Goal: Task Accomplishment & Management: Manage account settings

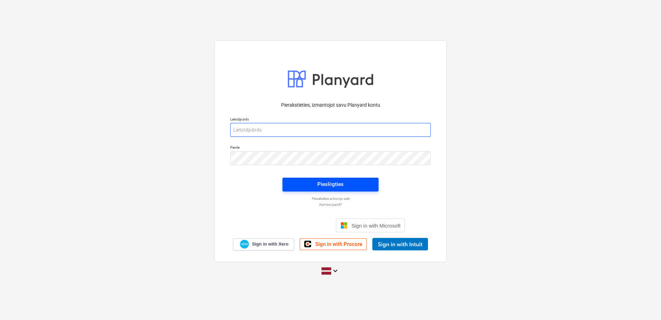
type input "[PERSON_NAME][EMAIL_ADDRESS][PERSON_NAME][DOMAIN_NAME]"
click at [317, 187] on span "Pieslēgties" at bounding box center [331, 184] width 80 height 9
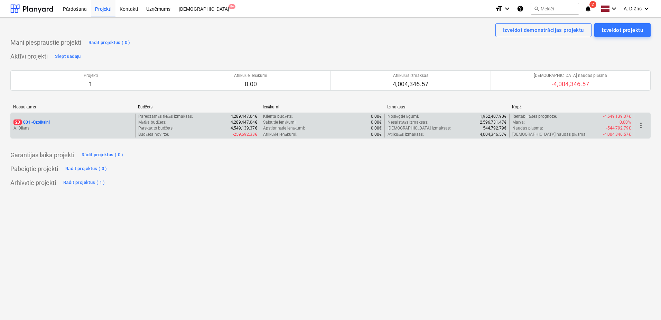
click at [86, 125] on p "A. Dilāns" at bounding box center [72, 128] width 119 height 6
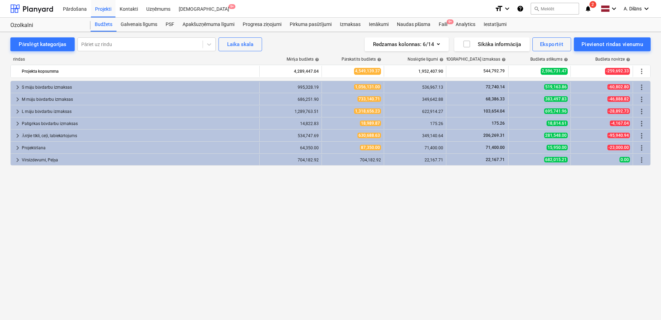
drag, startPoint x: 447, startPoint y: 170, endPoint x: 429, endPoint y: 172, distance: 18.1
drag, startPoint x: 429, startPoint y: 172, endPoint x: 381, endPoint y: 176, distance: 48.2
click at [381, 176] on div "keyboard_arrow_right S māju būvdarbu izmaksas 995,328.19 1,056,131.00 536,967.1…" at bounding box center [330, 186] width 641 height 211
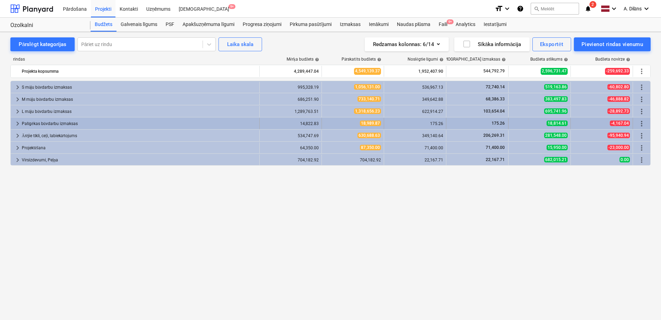
click at [18, 123] on span "keyboard_arrow_right" at bounding box center [17, 123] width 8 height 8
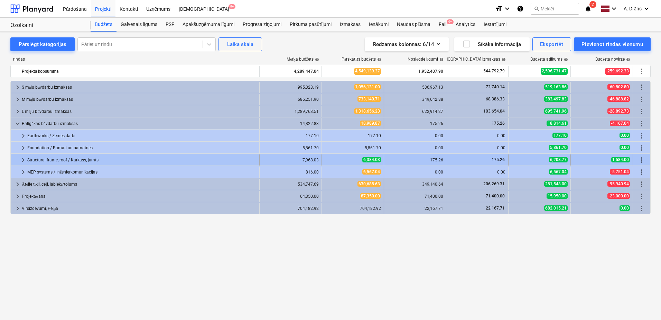
click at [22, 159] on span "keyboard_arrow_right" at bounding box center [23, 160] width 8 height 8
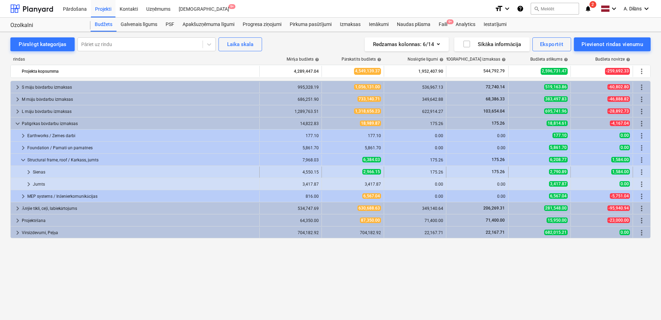
click at [27, 171] on span "keyboard_arrow_right" at bounding box center [29, 172] width 8 height 8
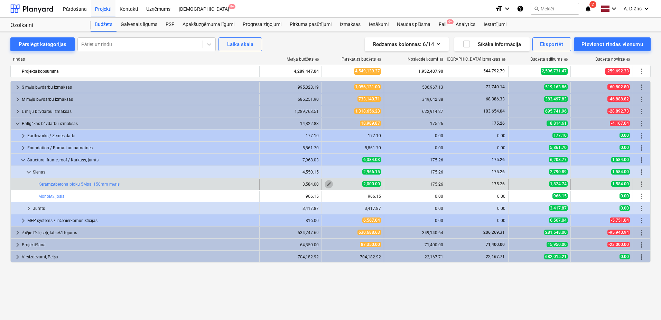
click at [330, 183] on span "edit" at bounding box center [329, 184] width 6 height 6
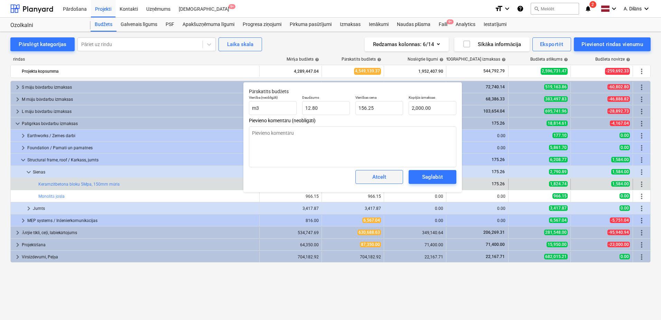
click at [393, 178] on span "Atcelt" at bounding box center [379, 176] width 30 height 9
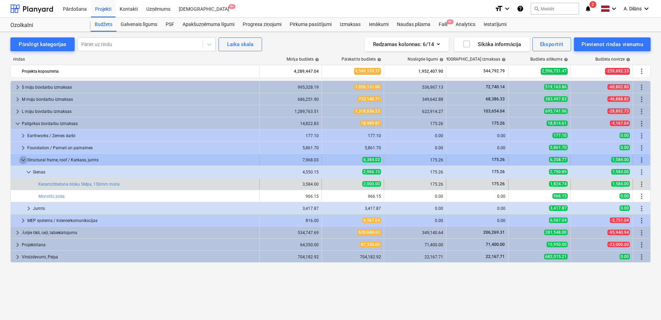
click at [21, 158] on span "keyboard_arrow_down" at bounding box center [23, 160] width 8 height 8
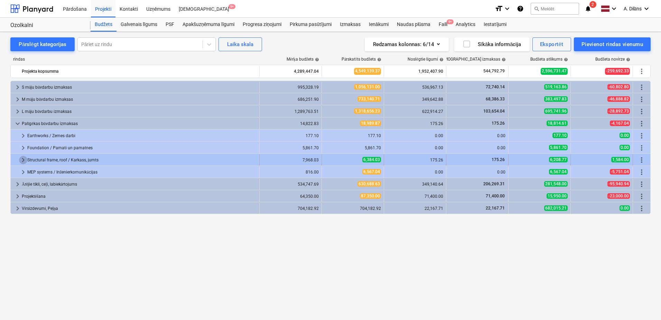
click at [22, 158] on span "keyboard_arrow_right" at bounding box center [23, 160] width 8 height 8
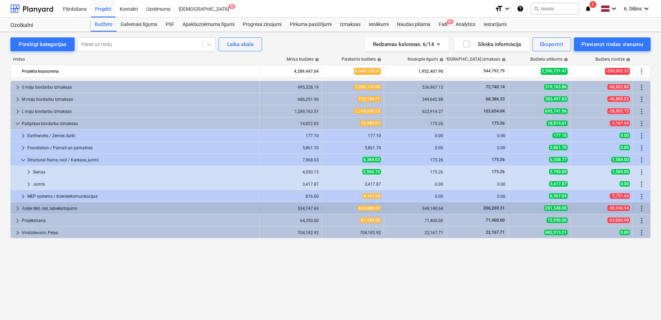
click at [13, 207] on div "keyboard_arrow_right Ārējie tīkli, ceļi, labiekārtojums" at bounding box center [135, 208] width 249 height 11
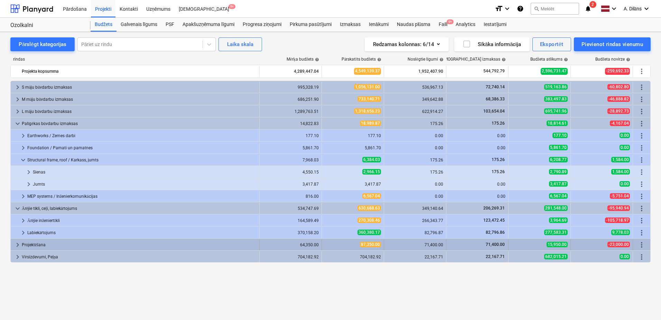
click at [18, 244] on span "keyboard_arrow_right" at bounding box center [17, 244] width 8 height 8
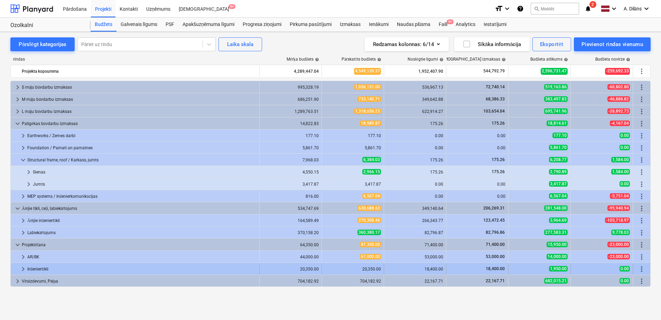
click at [22, 271] on span "keyboard_arrow_right" at bounding box center [23, 269] width 8 height 8
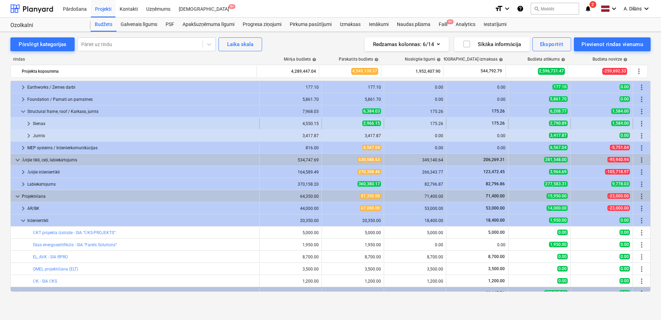
scroll to position [56, 0]
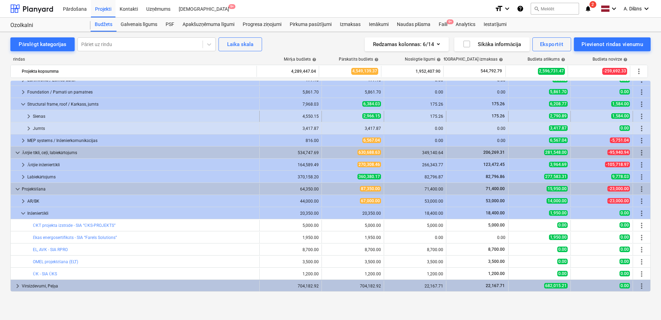
click at [27, 115] on span "keyboard_arrow_right" at bounding box center [29, 116] width 8 height 8
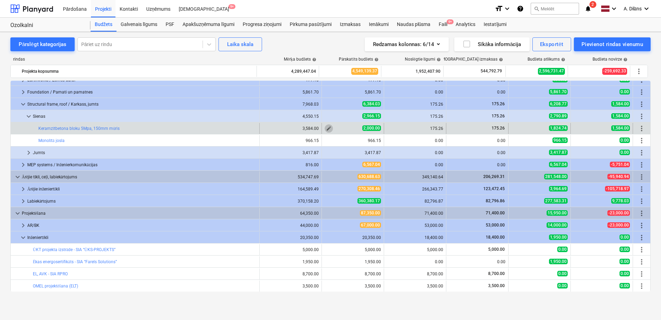
click at [326, 128] on span "edit" at bounding box center [329, 129] width 6 height 6
type textarea "x"
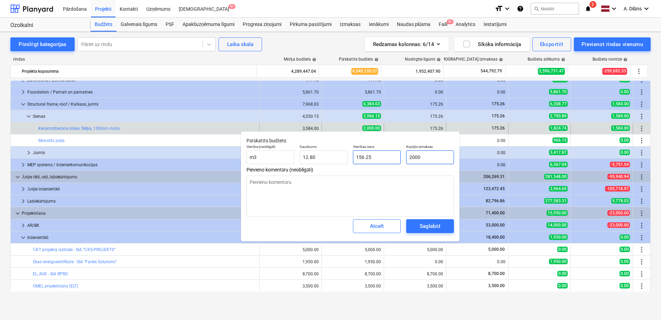
drag, startPoint x: 432, startPoint y: 158, endPoint x: 398, endPoint y: 157, distance: 33.9
click at [398, 157] on div "Vienība (neobligāti) m3 Daudzums 12.80 Vienības cena 156.25 Kopējās izmaksas 20…" at bounding box center [350, 153] width 213 height 25
type input "3"
type textarea "x"
type input "0.23"
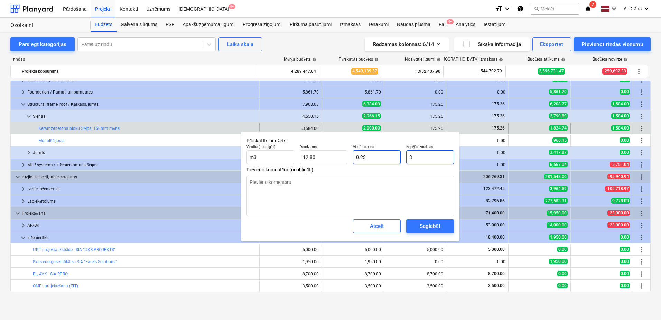
type textarea "x"
type input "35"
type input "2.73"
type textarea "x"
type input "358"
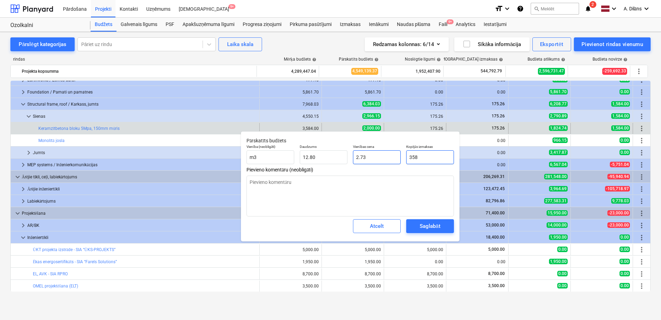
type input "27.97"
type textarea "x"
type input "3584"
type input "280.00"
type input "3584"
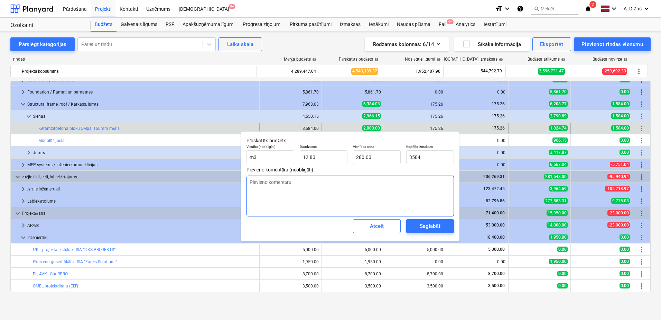
type textarea "x"
type input "3,584.00"
click at [384, 184] on textarea at bounding box center [351, 195] width 208 height 41
click at [428, 227] on div "Saglabāt" at bounding box center [430, 225] width 20 height 9
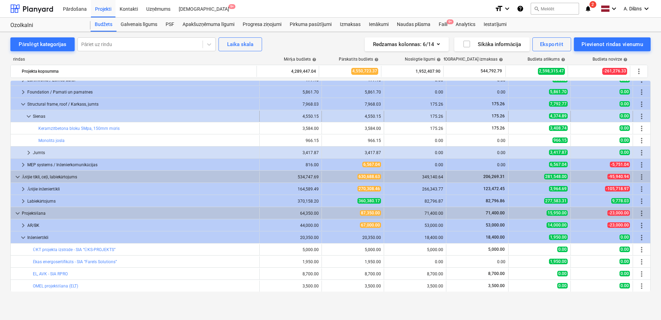
click at [27, 116] on span "keyboard_arrow_down" at bounding box center [29, 116] width 8 height 8
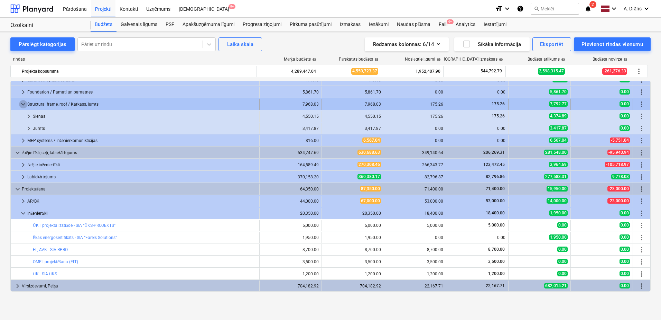
click at [23, 103] on span "keyboard_arrow_down" at bounding box center [23, 104] width 8 height 8
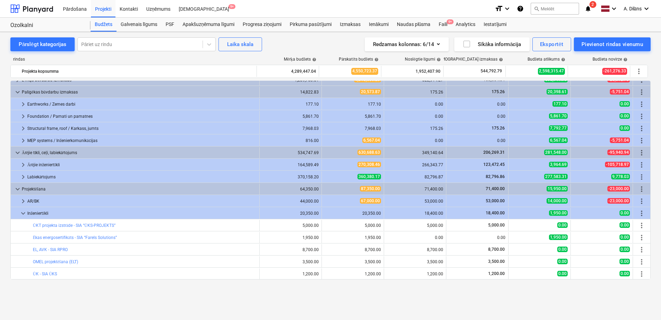
scroll to position [0, 0]
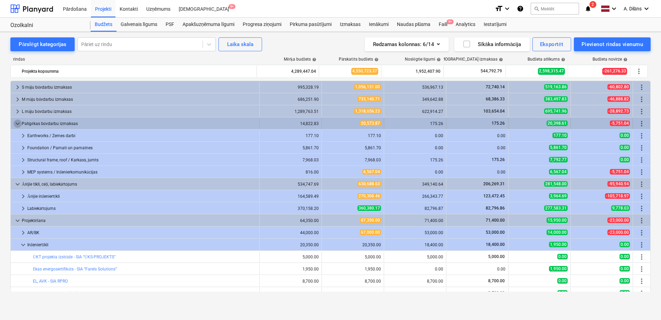
click at [18, 122] on span "keyboard_arrow_down" at bounding box center [17, 123] width 8 height 8
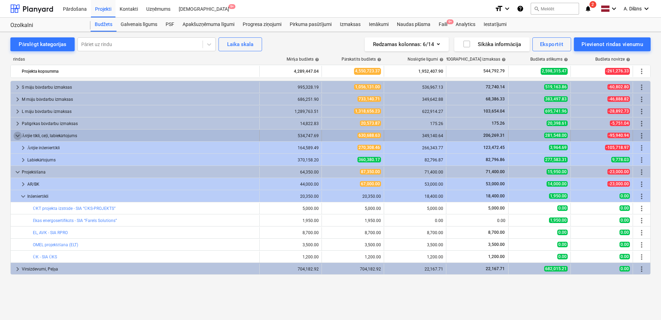
click at [16, 136] on span "keyboard_arrow_down" at bounding box center [17, 135] width 8 height 8
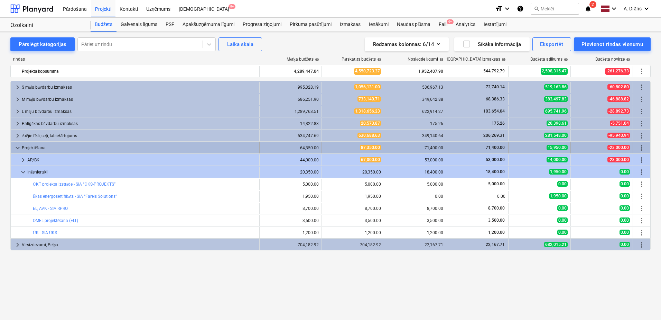
click at [16, 147] on span "keyboard_arrow_down" at bounding box center [17, 148] width 8 height 8
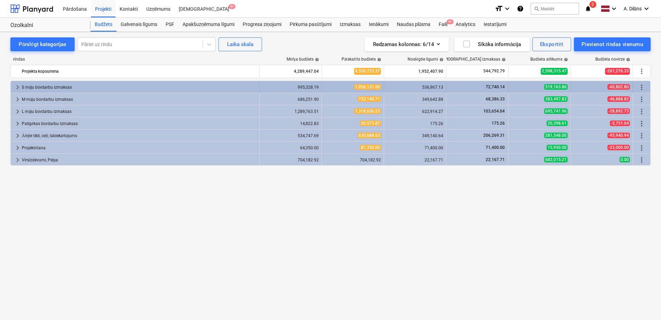
click at [44, 90] on div "S māju būvdarbu izmaksas" at bounding box center [139, 87] width 235 height 11
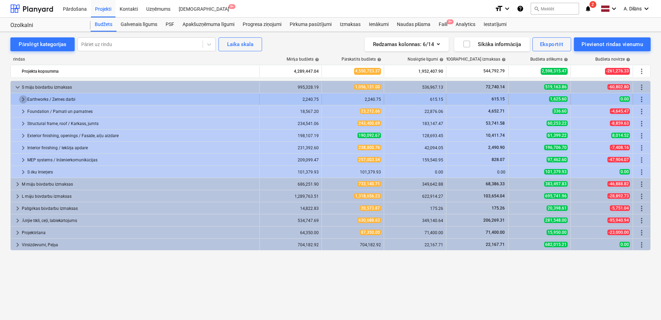
click at [22, 97] on span "keyboard_arrow_right" at bounding box center [23, 99] width 8 height 8
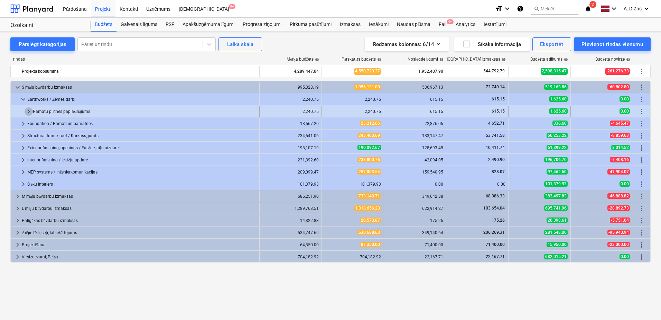
click at [28, 111] on span "keyboard_arrow_right" at bounding box center [29, 111] width 8 height 8
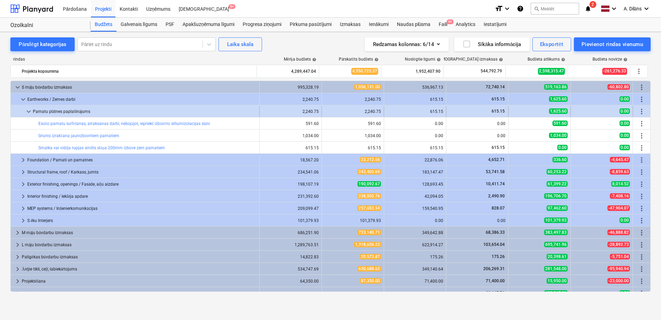
click at [29, 111] on span "keyboard_arrow_down" at bounding box center [29, 111] width 8 height 8
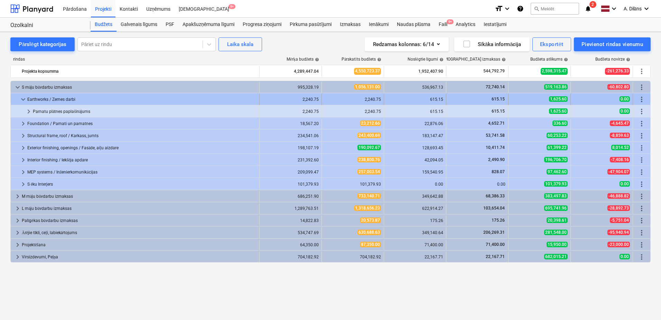
click at [22, 99] on span "keyboard_arrow_down" at bounding box center [23, 99] width 8 height 8
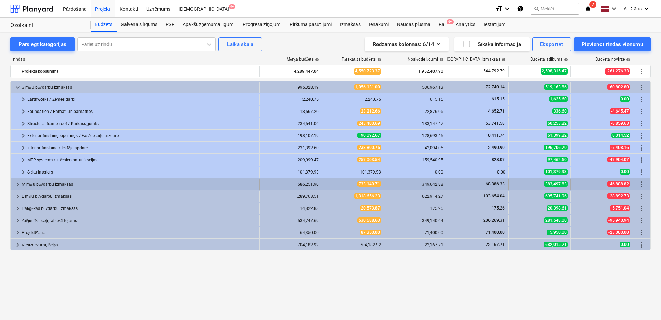
click at [16, 188] on div "keyboard_arrow_right" at bounding box center [17, 183] width 8 height 11
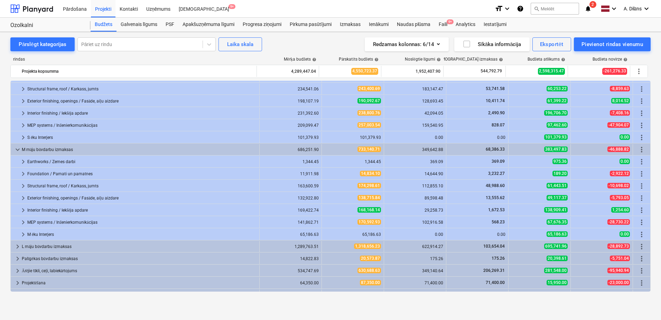
scroll to position [44, 0]
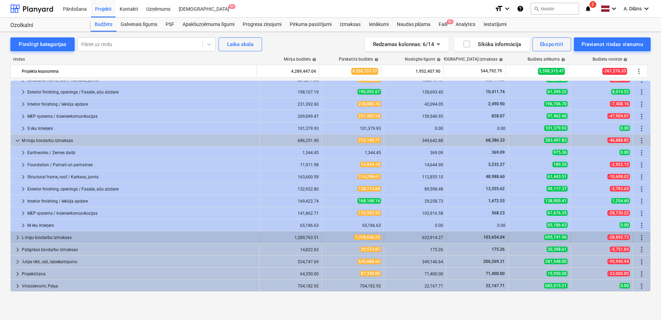
click at [17, 237] on span "keyboard_arrow_right" at bounding box center [17, 237] width 8 height 8
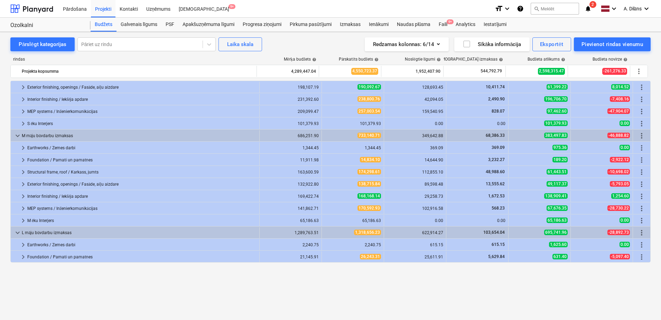
scroll to position [0, 0]
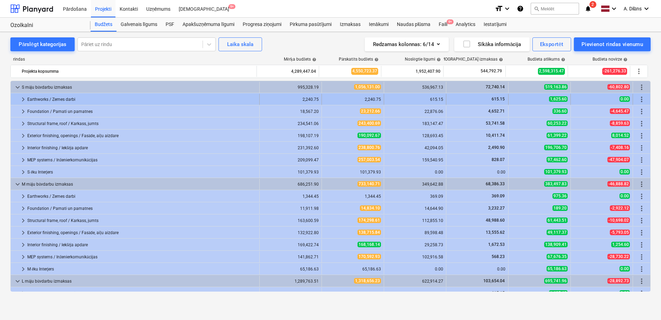
click at [24, 98] on span "keyboard_arrow_right" at bounding box center [23, 99] width 8 height 8
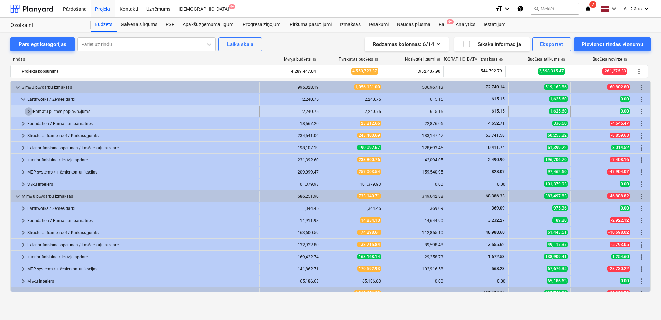
click at [30, 110] on span "keyboard_arrow_right" at bounding box center [29, 111] width 8 height 8
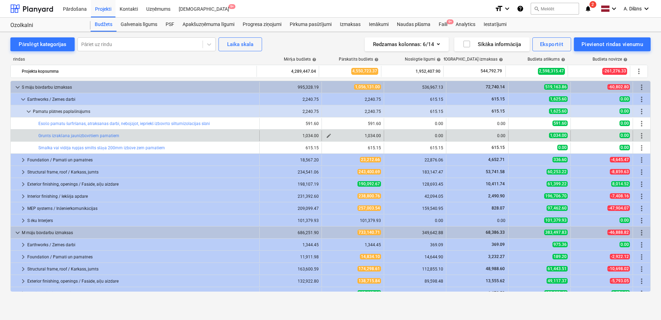
click at [330, 135] on button "edit" at bounding box center [329, 135] width 8 height 8
type textarea "x"
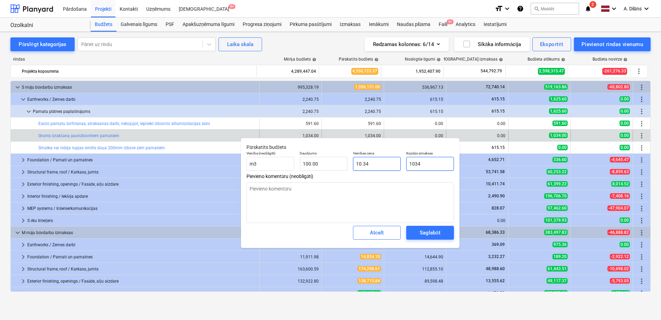
drag, startPoint x: 445, startPoint y: 163, endPoint x: 379, endPoint y: 162, distance: 65.7
click at [379, 162] on div "Vienība (neobligāti) m3 Daudzums 100.00 Vienības cena 10.34 Kopējās izmaksas 10…" at bounding box center [350, 160] width 213 height 25
type input "0"
type textarea "x"
type input "0.00"
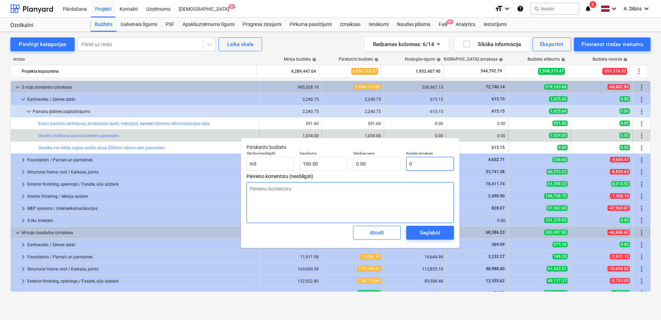
type input "0"
type textarea "x"
type input "0.00"
click at [367, 202] on textarea at bounding box center [351, 202] width 208 height 41
click at [422, 233] on div "Saglabāt" at bounding box center [430, 232] width 20 height 9
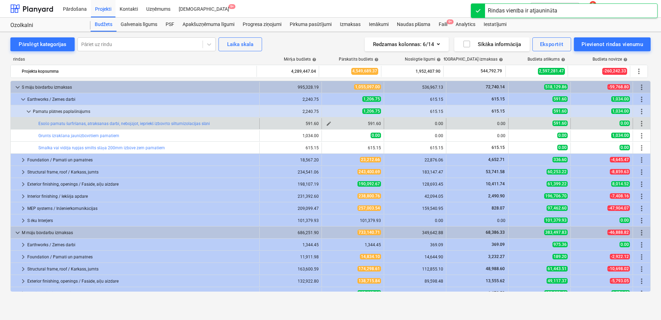
click at [329, 122] on span "edit" at bounding box center [329, 124] width 6 height 6
type textarea "x"
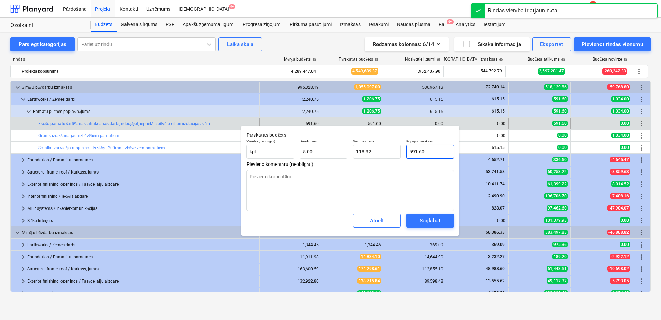
type input "591.6"
drag, startPoint x: 426, startPoint y: 151, endPoint x: 397, endPoint y: 151, distance: 29.4
click at [397, 151] on div "Vienība (neobligāti) kpl Daudzums 5.00 Vienības cena 118.32 Kopējās izmaksas 59…" at bounding box center [350, 148] width 213 height 25
type textarea "x"
type input "0"
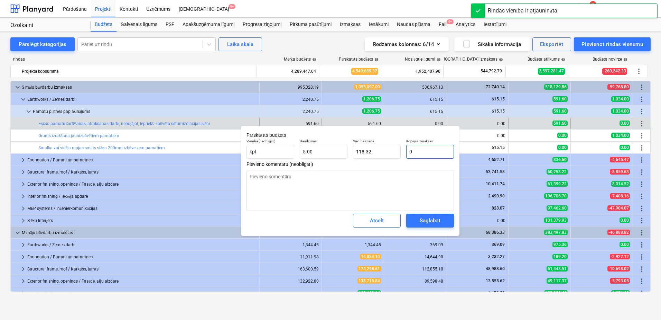
type input "0.00"
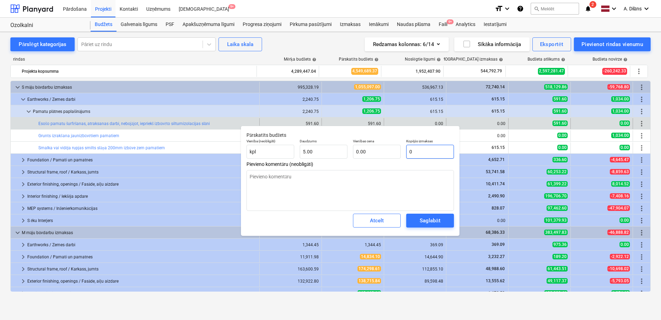
click at [419, 151] on input "0" at bounding box center [430, 152] width 48 height 14
type textarea "x"
type input "6"
type input "1.20"
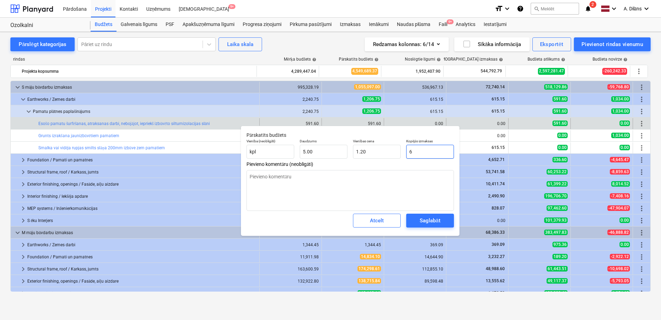
type textarea "x"
type input "61"
type input "12.20"
type textarea "x"
type input "615"
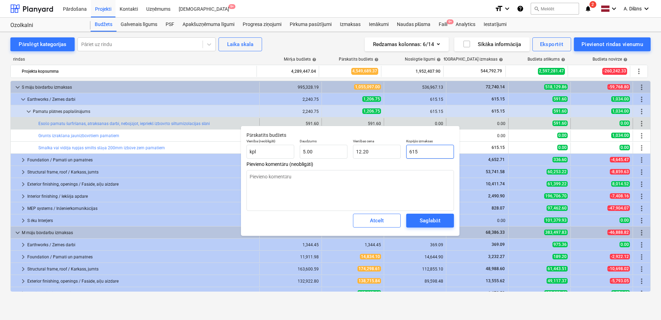
type input "123.00"
type textarea "x"
type input "615."
type textarea "x"
type input "615.1"
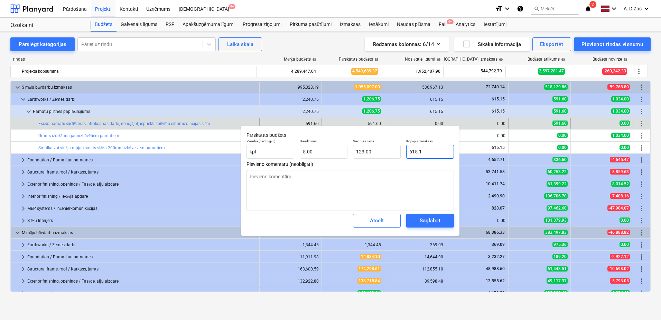
type input "123.02"
type textarea "x"
type input "615.15"
type input "123.03"
type input "615.15"
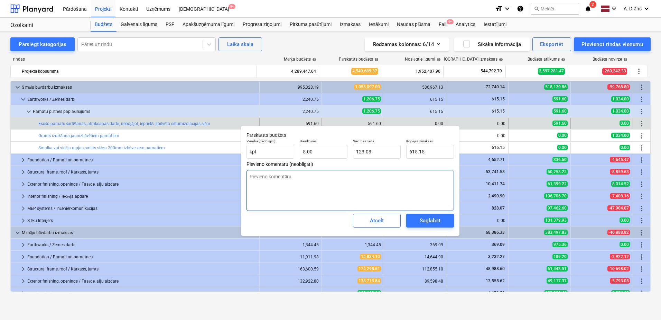
click at [422, 189] on textarea at bounding box center [351, 190] width 208 height 41
click at [432, 223] on div "Saglabāt" at bounding box center [430, 220] width 20 height 9
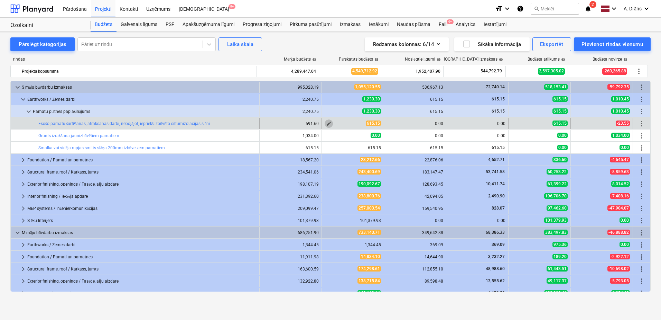
click at [328, 123] on span "edit" at bounding box center [329, 124] width 6 height 6
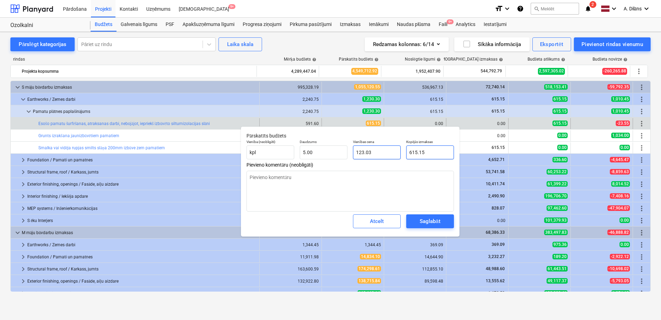
drag, startPoint x: 438, startPoint y: 149, endPoint x: 368, endPoint y: 149, distance: 69.9
click at [368, 149] on div "Vienība (neobligāti) kpl Daudzums 5.00 Vienības cena 123.03 Kopējās izmaksas 61…" at bounding box center [350, 149] width 213 height 25
type textarea "x"
type input "0"
type input "0.00"
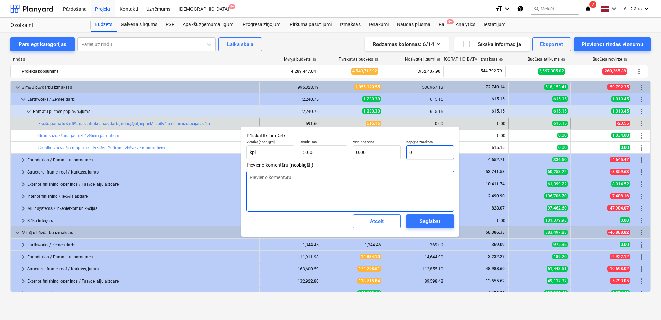
type input "0"
type textarea "x"
type input "0.00"
click at [367, 184] on textarea at bounding box center [351, 191] width 208 height 41
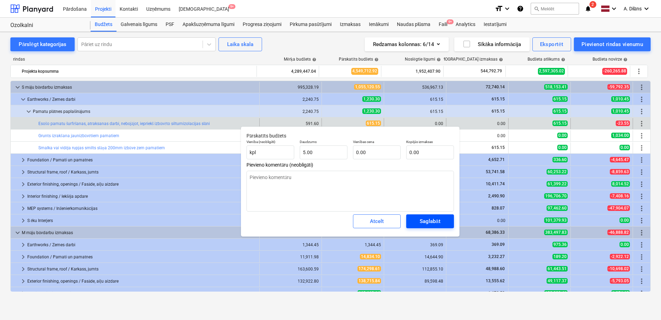
click at [419, 221] on span "Saglabāt" at bounding box center [430, 221] width 31 height 9
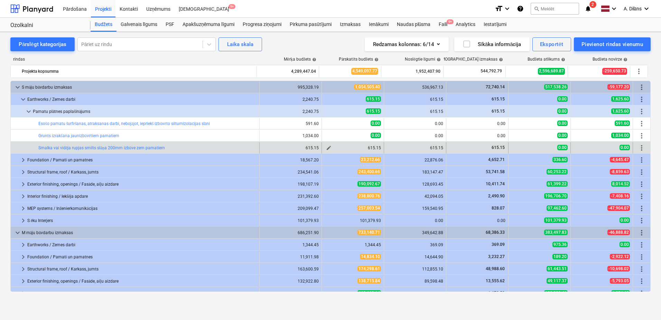
click at [328, 147] on span "edit" at bounding box center [329, 148] width 6 height 6
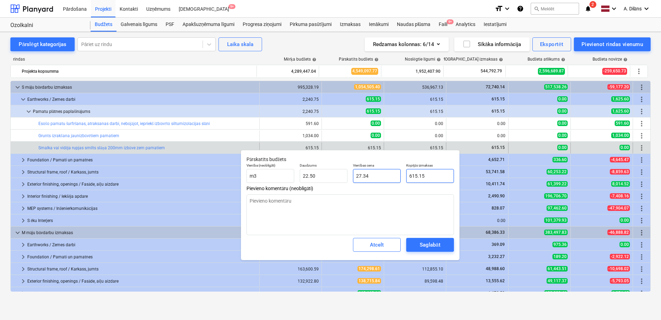
drag, startPoint x: 432, startPoint y: 176, endPoint x: 375, endPoint y: 176, distance: 57.4
click at [375, 176] on div "Vienība (neobligāti) m3 Daudzums 22.50 Vienības cena 27.34 Kopējās izmaksas 615…" at bounding box center [350, 172] width 213 height 25
type textarea "x"
type input "0"
type input "0.00"
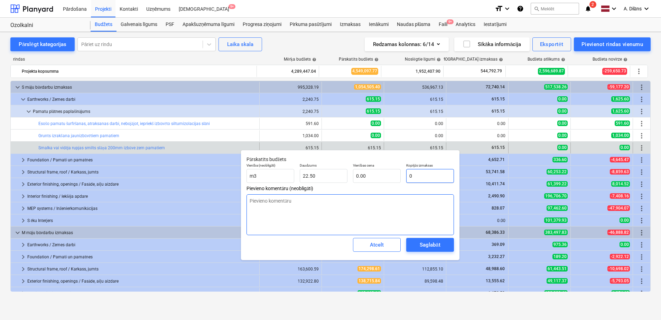
type input "0"
type textarea "x"
type input "0.00"
click at [378, 213] on textarea at bounding box center [351, 214] width 208 height 41
click at [430, 242] on div "Saglabāt" at bounding box center [430, 244] width 20 height 9
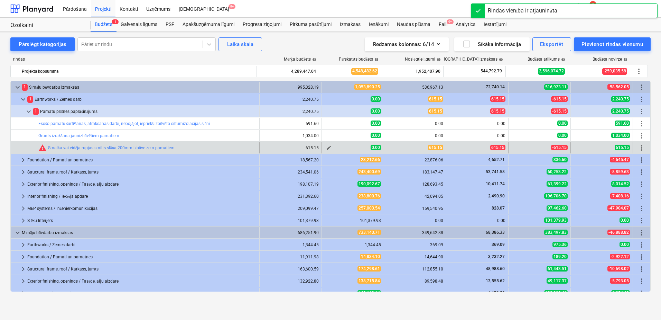
click at [328, 147] on span "edit" at bounding box center [329, 148] width 6 height 6
type textarea "x"
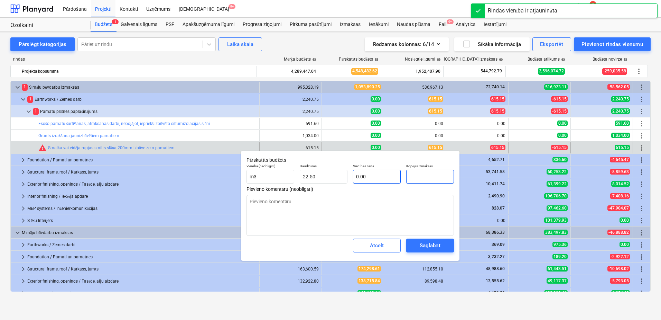
drag, startPoint x: 418, startPoint y: 175, endPoint x: 397, endPoint y: 175, distance: 21.1
click at [397, 175] on div "Vienība (neobligāti) m3 Daudzums 22.50 Vienības cena 0.00 Kopējās izmaksas" at bounding box center [350, 173] width 213 height 25
type textarea "x"
type input "6"
type input "0.27"
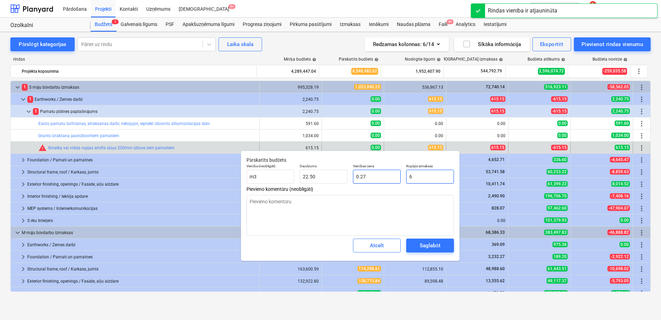
type textarea "x"
type input "61"
type input "2.71"
type textarea "x"
type input "615"
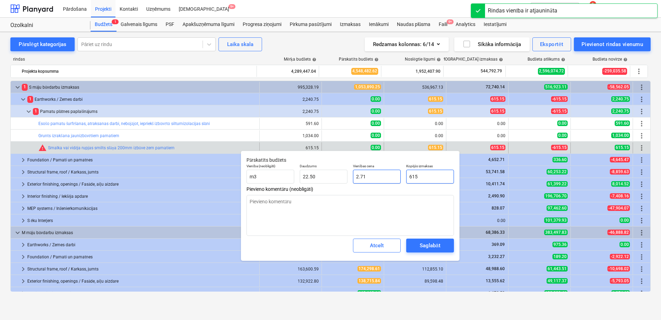
type input "27.33"
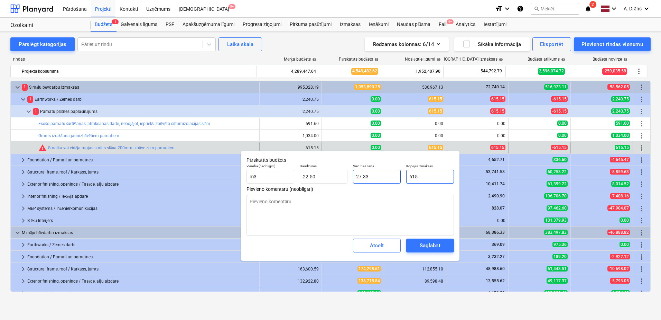
type textarea "x"
type input "615."
type textarea "x"
type input "615.1"
type input "27.34"
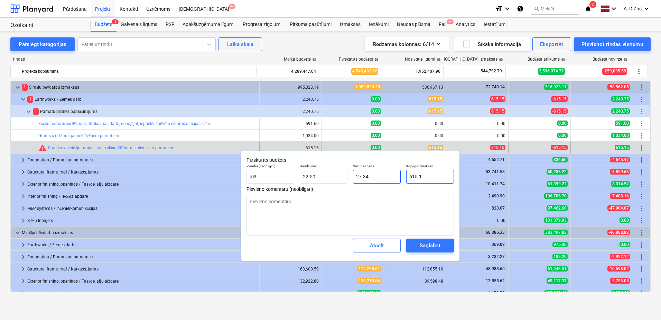
type textarea "x"
type input "615.15"
click at [426, 247] on div "Saglabāt" at bounding box center [430, 245] width 20 height 9
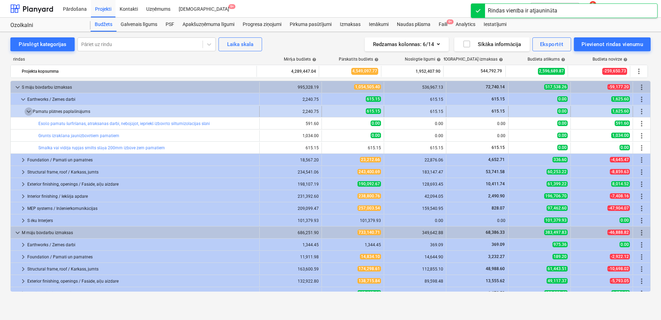
click at [29, 111] on span "keyboard_arrow_down" at bounding box center [29, 111] width 8 height 8
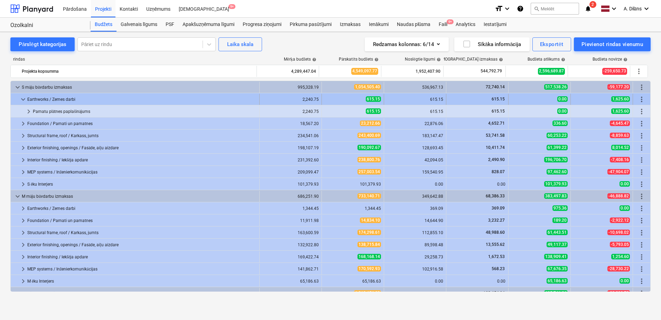
click at [26, 99] on span "keyboard_arrow_down" at bounding box center [23, 99] width 8 height 8
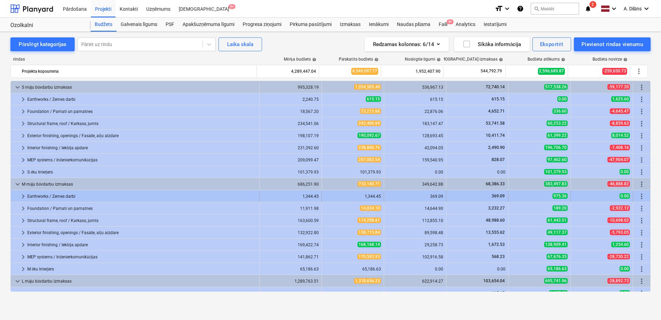
click at [22, 196] on span "keyboard_arrow_right" at bounding box center [23, 196] width 8 height 8
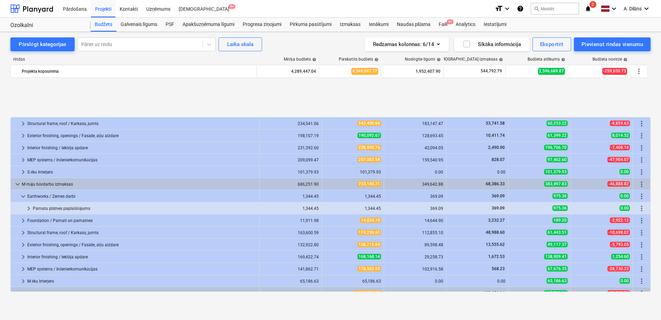
scroll to position [69, 0]
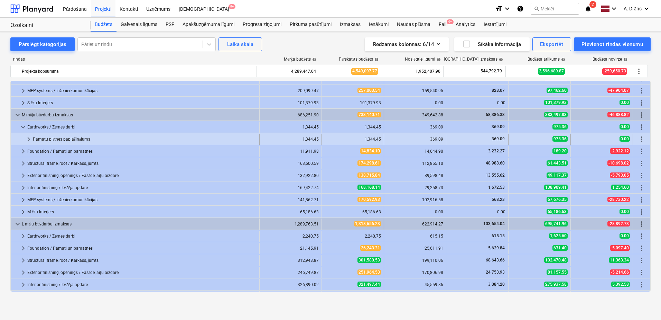
click at [28, 139] on span "keyboard_arrow_right" at bounding box center [29, 139] width 8 height 8
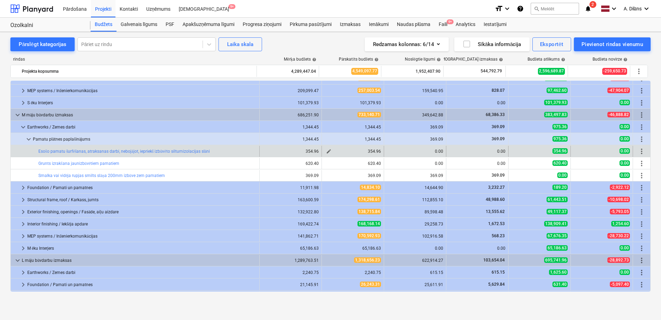
click at [326, 151] on span "edit" at bounding box center [329, 151] width 6 height 6
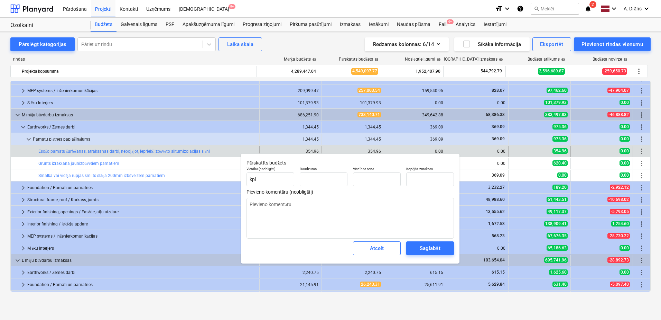
type textarea "x"
type input "3.00"
type input "118.32"
type input "354.96"
drag, startPoint x: 429, startPoint y: 178, endPoint x: 391, endPoint y: 179, distance: 38.7
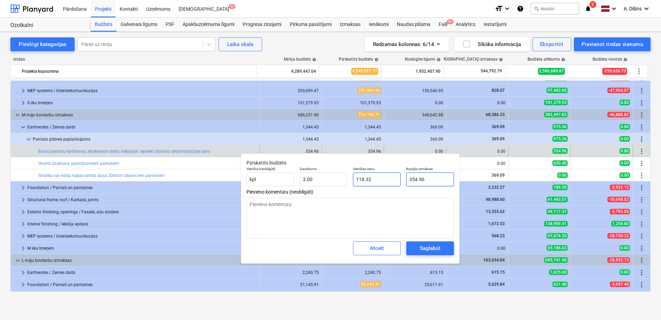
click at [391, 179] on div "Vienība (neobligāti) kpl Daudzums 3.00 Vienības cena 118.32 Kopējās izmaksas 35…" at bounding box center [350, 176] width 213 height 25
type textarea "x"
type input "0"
type input "0.00"
type input "0"
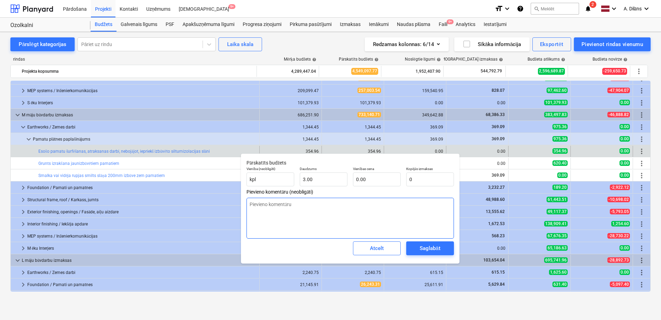
type textarea "x"
type input "0.00"
click at [390, 213] on textarea at bounding box center [351, 218] width 208 height 41
click at [420, 244] on div "Saglabāt" at bounding box center [430, 248] width 20 height 9
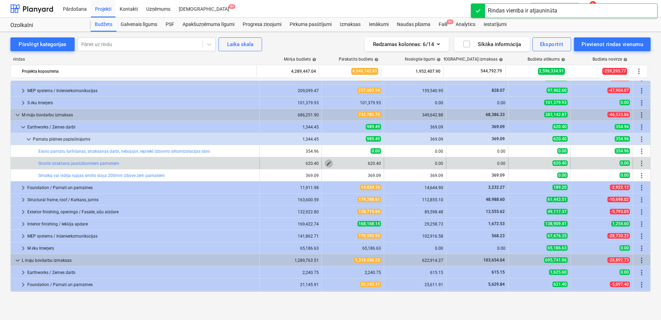
click at [326, 163] on span "edit" at bounding box center [329, 163] width 6 height 6
type textarea "x"
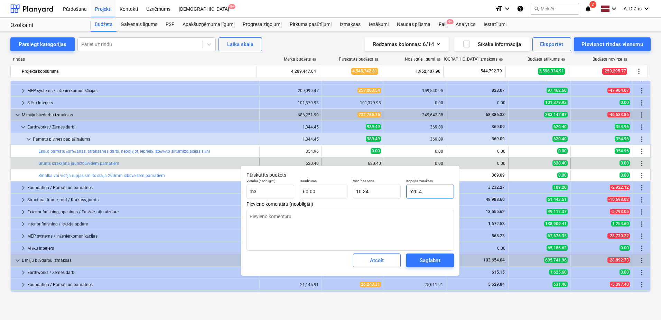
drag, startPoint x: 429, startPoint y: 193, endPoint x: 402, endPoint y: 192, distance: 27.4
click at [402, 192] on div "Vienība (neobligāti) m3 Daudzums 60.00 Vienības cena 10.34 Kopējās izmaksas 620…" at bounding box center [350, 188] width 213 height 25
type input "0"
type textarea "x"
type input "0.00"
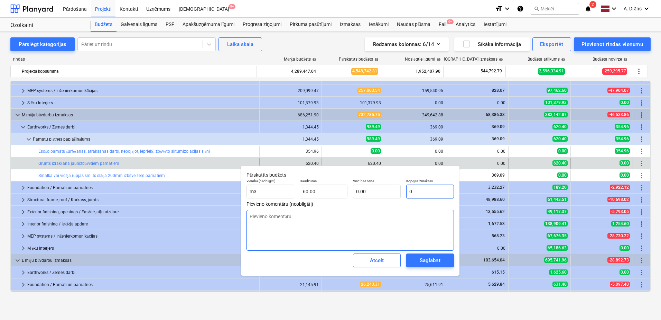
type input "0"
type textarea "x"
type input "0.00"
click at [441, 239] on textarea at bounding box center [351, 230] width 208 height 41
click at [434, 265] on button "Saglabāt" at bounding box center [430, 260] width 48 height 14
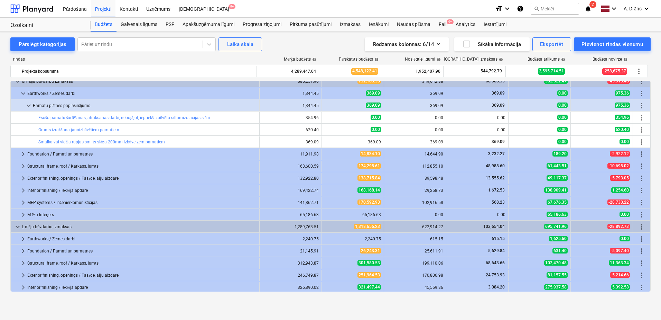
scroll to position [104, 0]
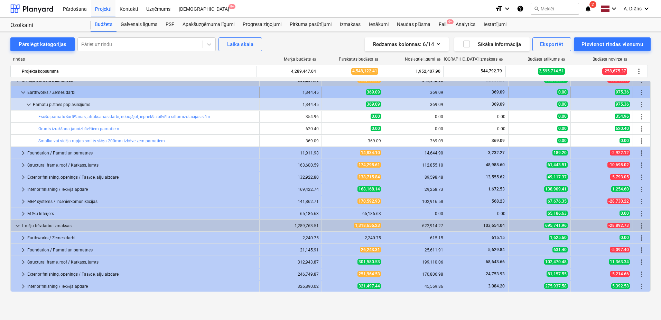
click at [24, 92] on span "keyboard_arrow_down" at bounding box center [23, 92] width 8 height 8
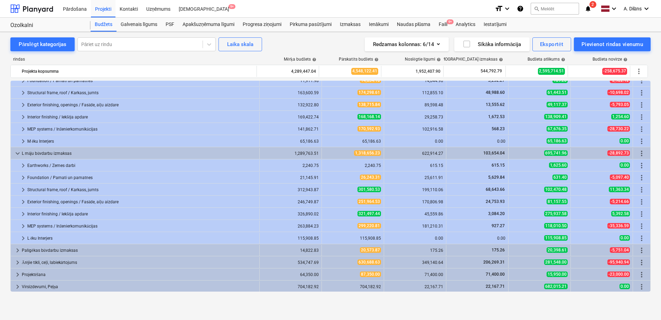
scroll to position [128, 0]
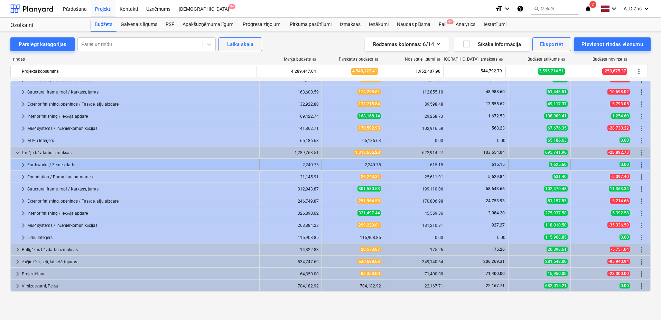
click at [24, 164] on span "keyboard_arrow_right" at bounding box center [23, 164] width 8 height 8
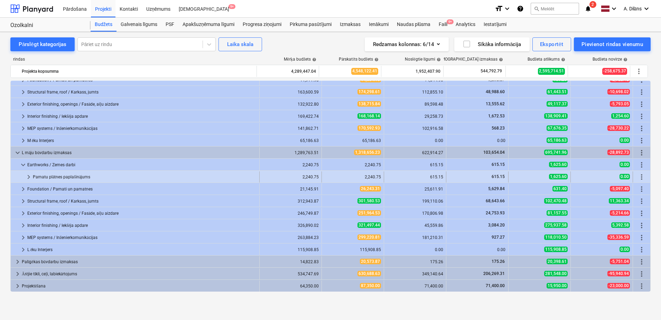
click at [29, 176] on span "keyboard_arrow_right" at bounding box center [29, 177] width 8 height 8
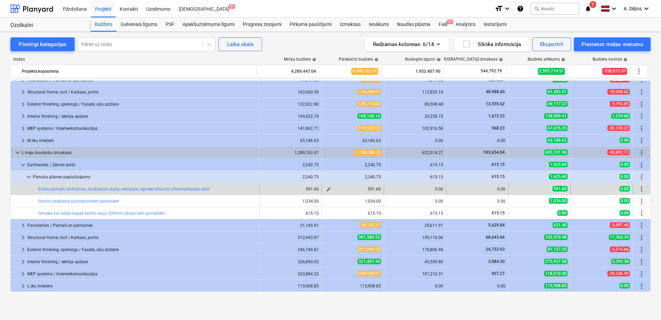
click at [326, 189] on span "edit" at bounding box center [329, 189] width 6 height 6
type textarea "x"
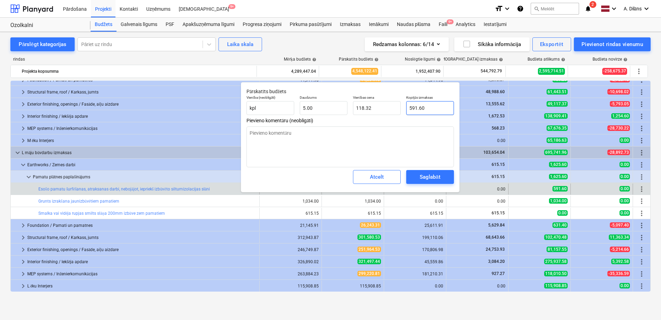
type input "591.6"
drag, startPoint x: 432, startPoint y: 109, endPoint x: 403, endPoint y: 109, distance: 29.1
click at [402, 109] on div "Vienība (neobligāti) kpl Daudzums 5.00 Vienības cena 118.32 Kopējās izmaksas 59…" at bounding box center [350, 104] width 213 height 25
type textarea "x"
type input "0"
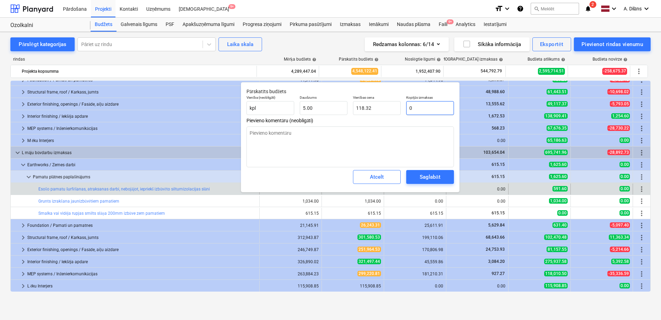
type input "0.00"
type input "0"
type textarea "x"
type input "0.00"
click at [415, 146] on textarea at bounding box center [351, 146] width 208 height 41
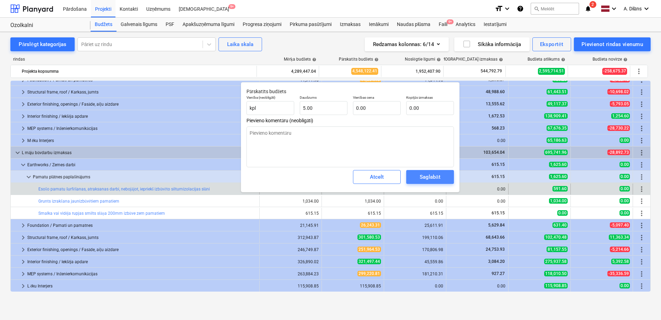
click at [426, 179] on div "Saglabāt" at bounding box center [430, 176] width 20 height 9
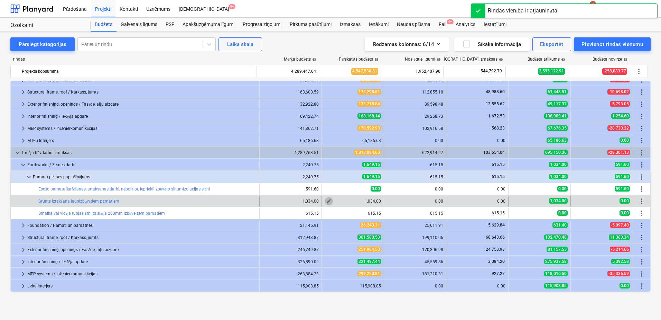
click at [326, 201] on span "edit" at bounding box center [329, 201] width 6 height 6
type textarea "x"
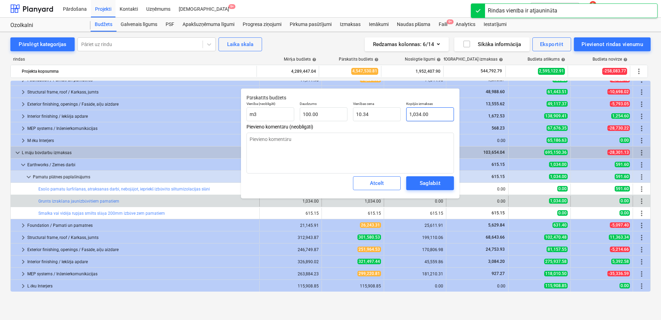
type input "1034"
drag, startPoint x: 440, startPoint y: 116, endPoint x: 402, endPoint y: 117, distance: 37.7
click at [402, 117] on div "Vienība (neobligāti) m3 Daudzums 100.00 Vienības cena 10.34 Kopējās izmaksas 10…" at bounding box center [350, 111] width 213 height 25
type textarea "x"
type input "0"
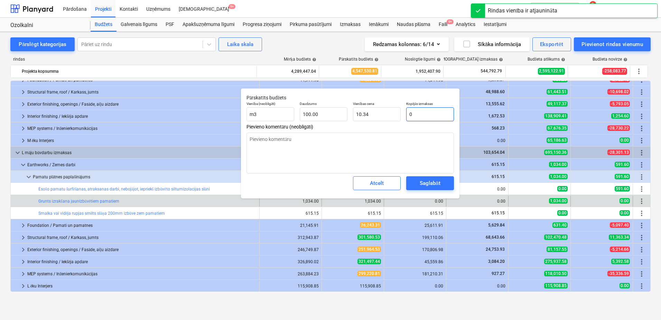
type input "0.00"
type input "0"
type textarea "x"
type input "0.00"
click at [407, 135] on textarea at bounding box center [351, 152] width 208 height 41
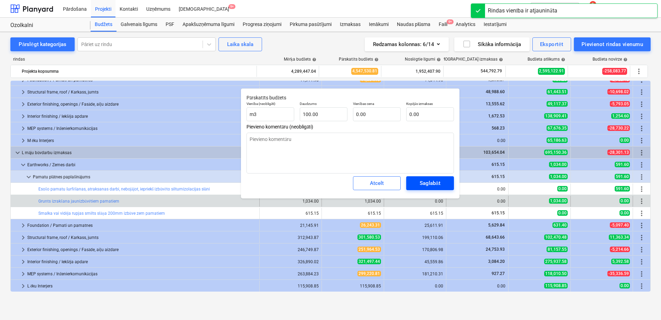
click at [429, 180] on div "Saglabāt" at bounding box center [430, 182] width 20 height 9
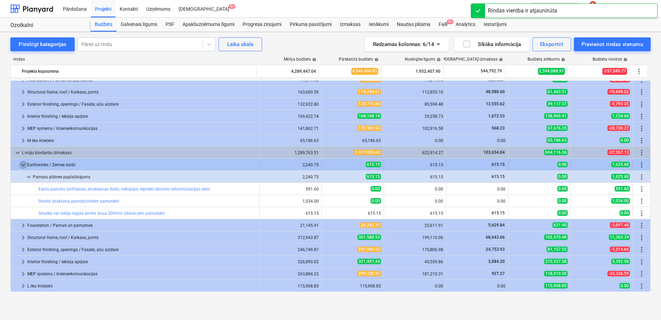
click at [22, 163] on span "keyboard_arrow_down" at bounding box center [23, 164] width 8 height 8
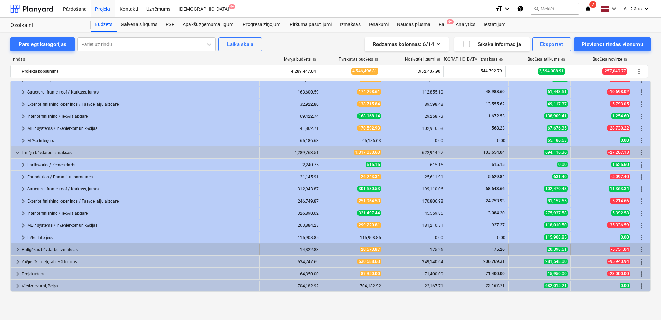
click at [17, 249] on span "keyboard_arrow_right" at bounding box center [17, 249] width 8 height 8
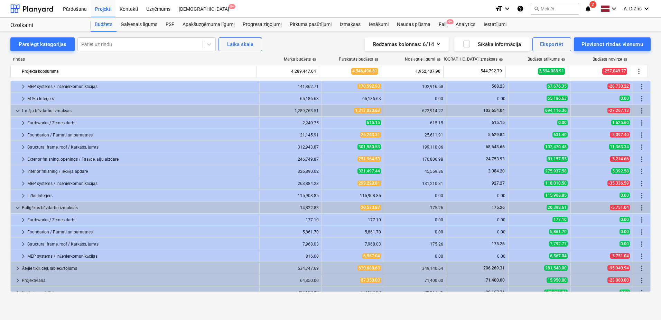
scroll to position [177, 0]
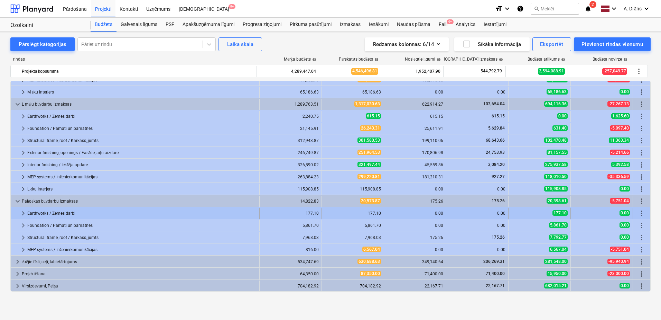
click at [21, 214] on span "keyboard_arrow_right" at bounding box center [23, 213] width 8 height 8
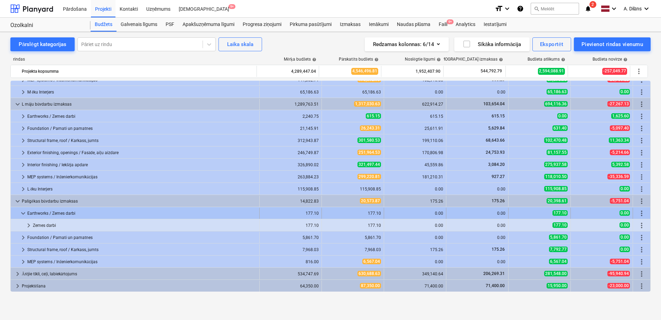
click at [22, 213] on span "keyboard_arrow_down" at bounding box center [23, 213] width 8 height 8
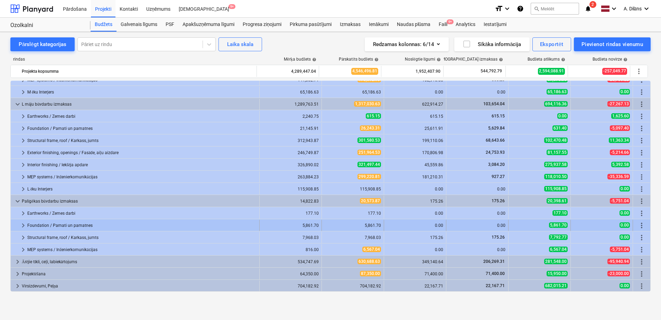
click at [23, 225] on span "keyboard_arrow_right" at bounding box center [23, 225] width 8 height 8
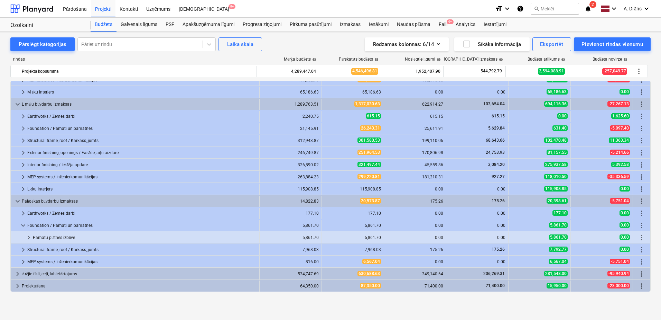
click at [23, 225] on span "keyboard_arrow_down" at bounding box center [23, 225] width 8 height 8
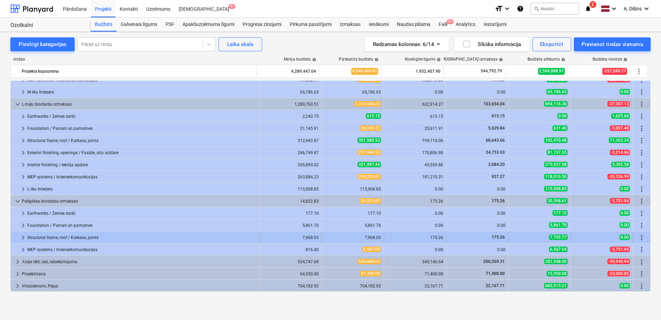
click at [22, 238] on span "keyboard_arrow_right" at bounding box center [23, 237] width 8 height 8
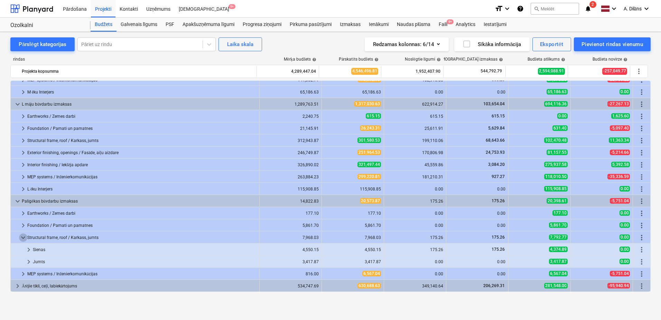
click at [22, 238] on span "keyboard_arrow_down" at bounding box center [23, 237] width 8 height 8
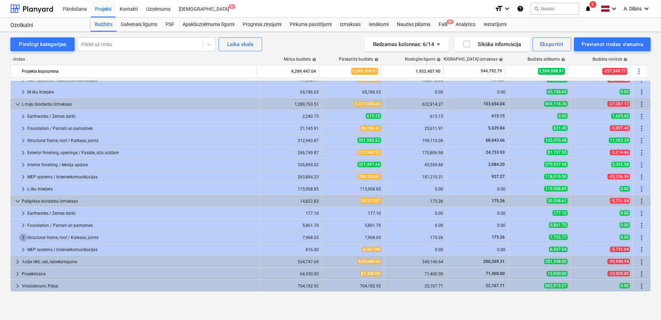
click at [22, 238] on span "keyboard_arrow_right" at bounding box center [23, 237] width 8 height 8
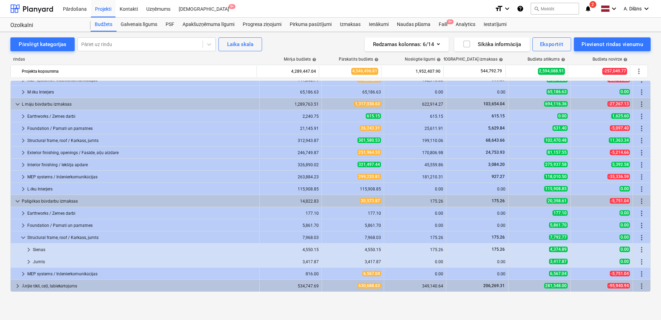
click at [22, 238] on span "keyboard_arrow_down" at bounding box center [23, 237] width 8 height 8
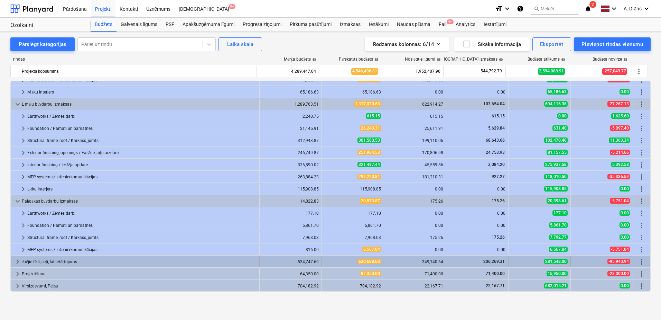
click at [17, 261] on span "keyboard_arrow_right" at bounding box center [17, 261] width 8 height 8
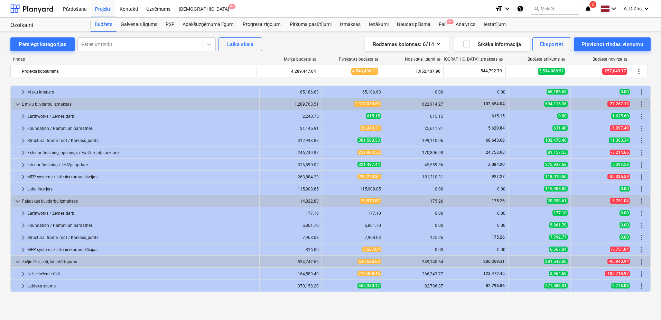
scroll to position [201, 0]
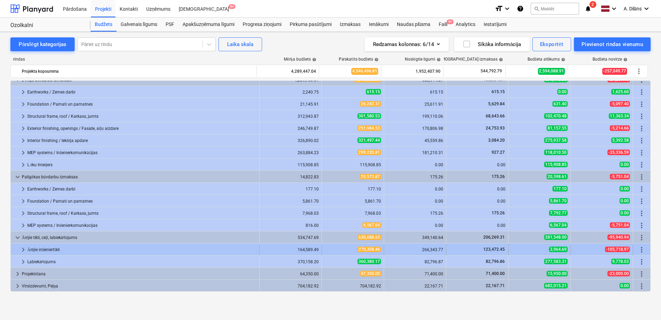
click at [21, 249] on span "keyboard_arrow_right" at bounding box center [23, 249] width 8 height 8
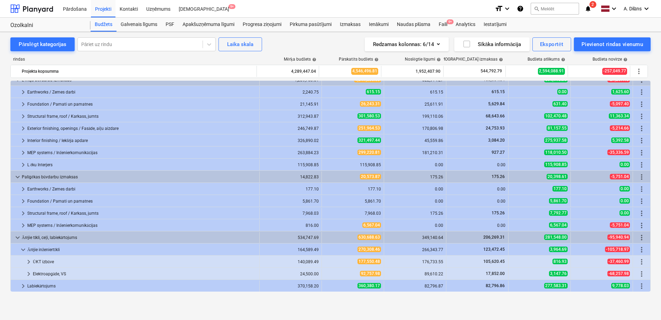
scroll to position [225, 0]
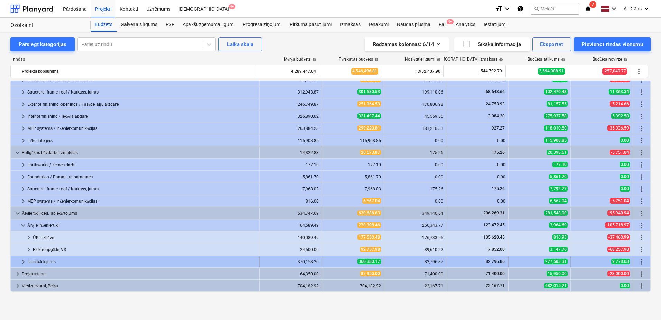
click at [23, 261] on span "keyboard_arrow_right" at bounding box center [23, 261] width 8 height 8
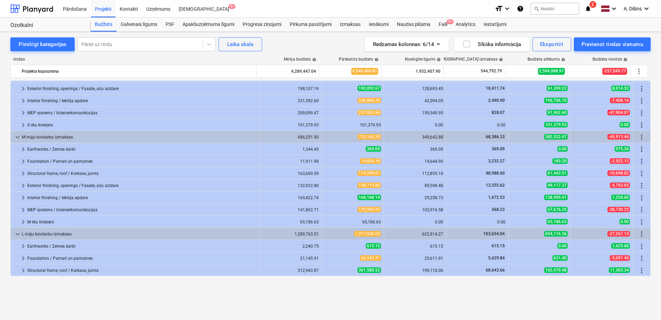
scroll to position [0, 0]
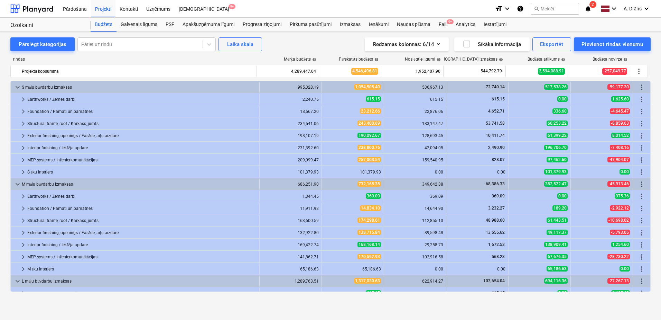
drag, startPoint x: 292, startPoint y: 44, endPoint x: 281, endPoint y: 40, distance: 11.9
drag, startPoint x: 281, startPoint y: 40, endPoint x: 277, endPoint y: 38, distance: 3.7
click at [277, 38] on div "Pārslēgt kategorijas Pāriet uz rindu Laika [PERSON_NAME] Redzamas kolonnas : 6/…" at bounding box center [330, 44] width 641 height 14
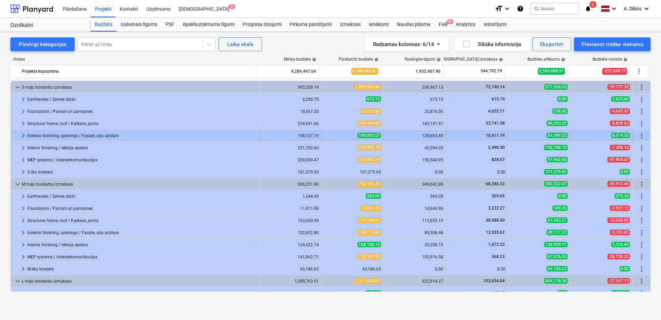
click at [23, 135] on span "keyboard_arrow_right" at bounding box center [23, 135] width 8 height 8
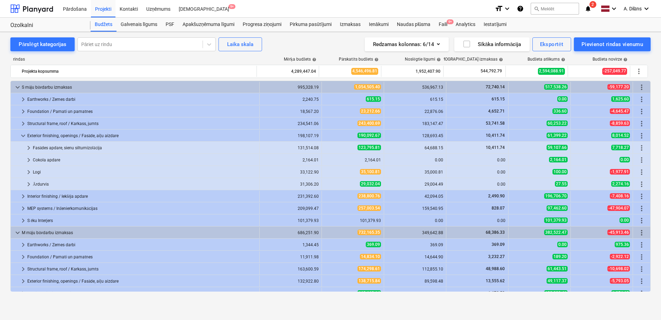
scroll to position [35, 0]
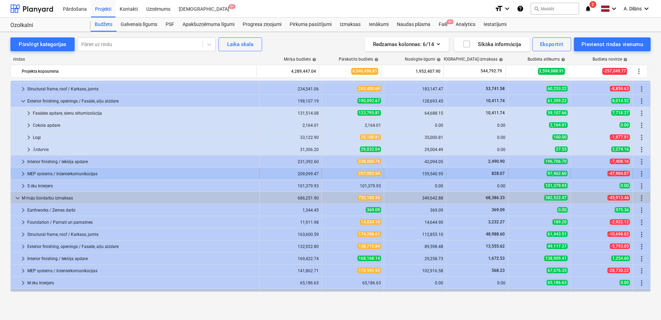
click at [21, 175] on span "keyboard_arrow_right" at bounding box center [23, 173] width 8 height 8
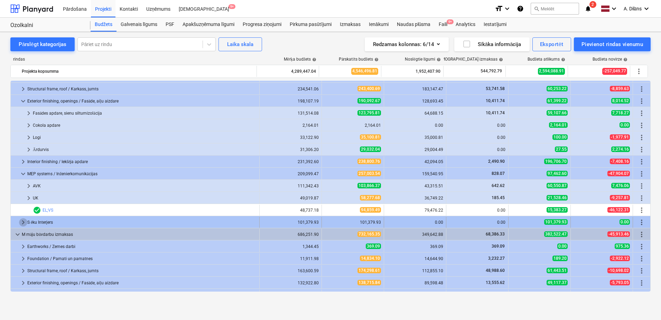
click at [24, 222] on span "keyboard_arrow_right" at bounding box center [23, 222] width 8 height 8
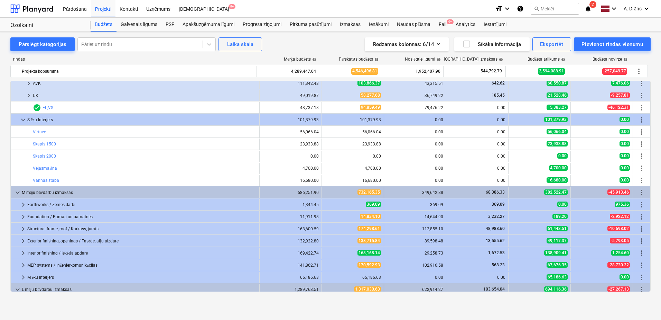
scroll to position [138, 0]
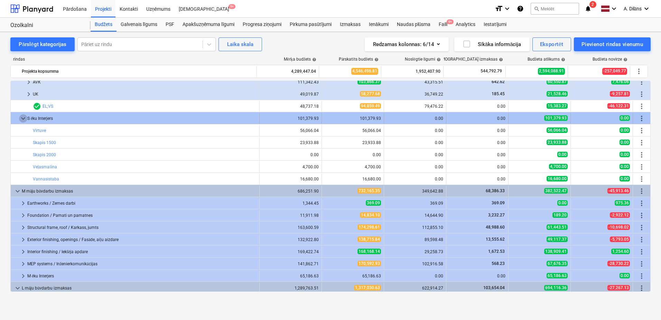
click at [24, 117] on span "keyboard_arrow_down" at bounding box center [23, 118] width 8 height 8
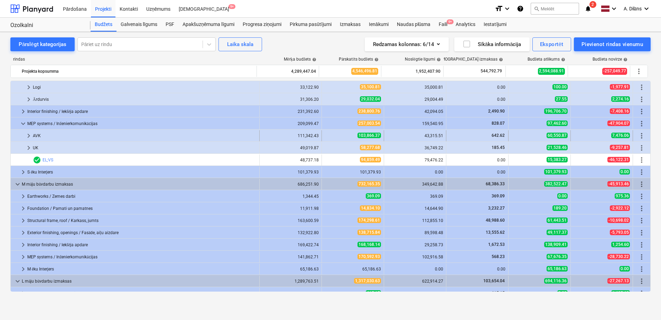
scroll to position [69, 0]
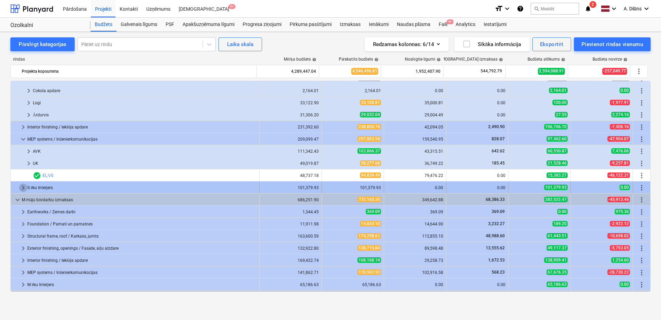
click at [21, 186] on span "keyboard_arrow_right" at bounding box center [23, 187] width 8 height 8
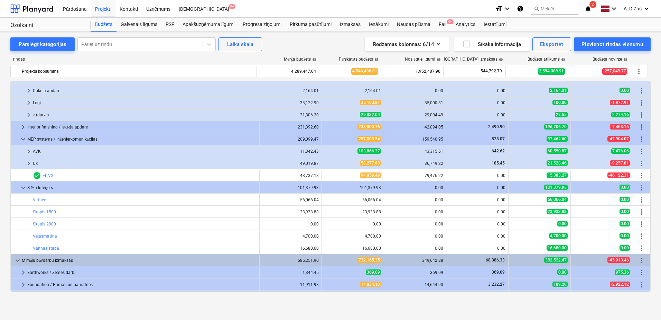
scroll to position [104, 0]
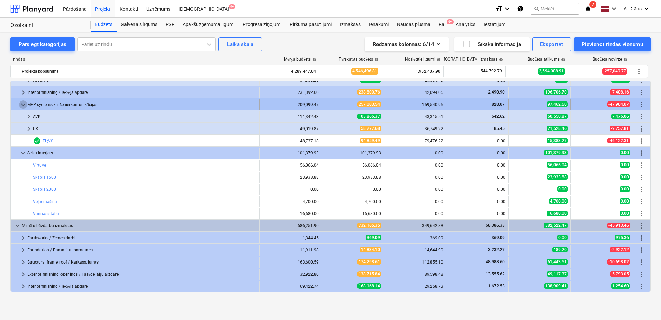
click at [20, 104] on span "keyboard_arrow_down" at bounding box center [23, 104] width 8 height 8
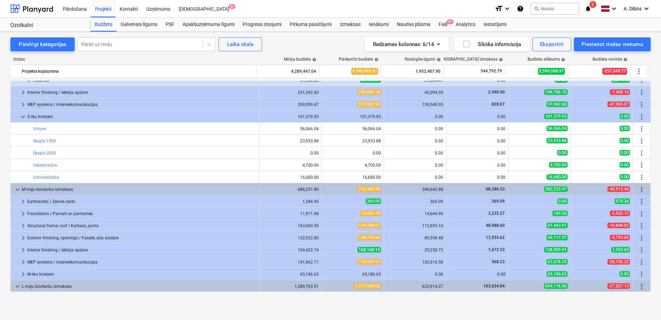
click at [20, 104] on span "keyboard_arrow_right" at bounding box center [23, 104] width 8 height 8
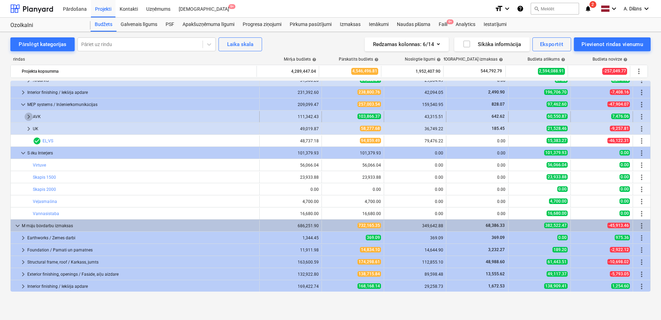
click at [28, 115] on span "keyboard_arrow_right" at bounding box center [29, 116] width 8 height 8
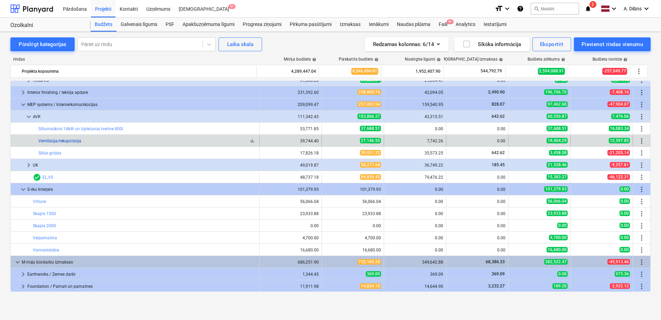
click at [59, 142] on link "Ventilācija/rekupērācija" at bounding box center [59, 140] width 43 height 5
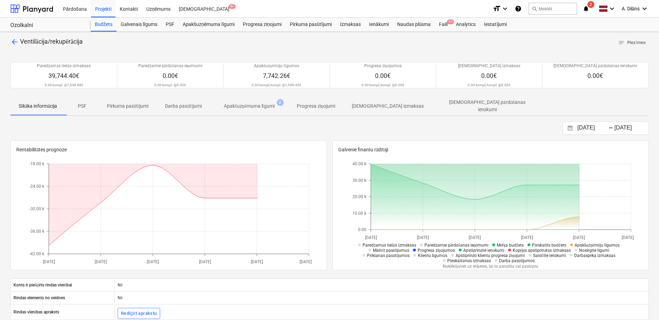
click at [269, 106] on p "Apakšuzņēmuma līgumi" at bounding box center [249, 105] width 51 height 7
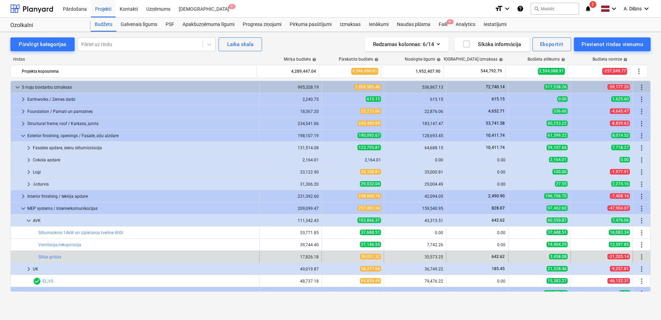
scroll to position [104, 0]
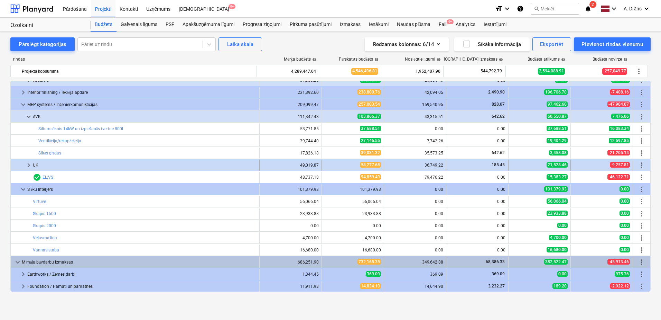
click at [27, 166] on span "keyboard_arrow_right" at bounding box center [29, 165] width 8 height 8
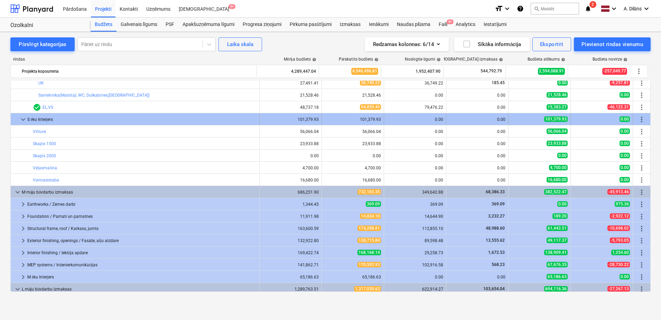
scroll to position [208, 0]
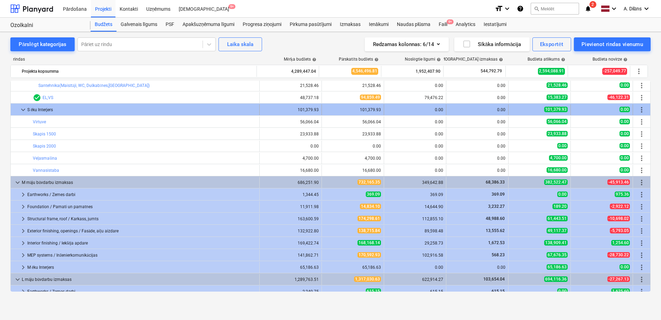
click at [22, 108] on span "keyboard_arrow_down" at bounding box center [23, 109] width 8 height 8
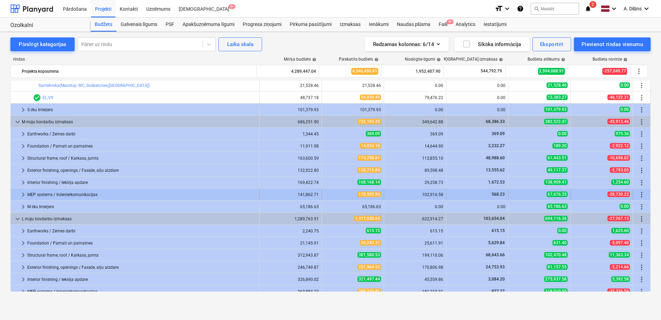
click at [23, 194] on span "keyboard_arrow_right" at bounding box center [23, 194] width 8 height 8
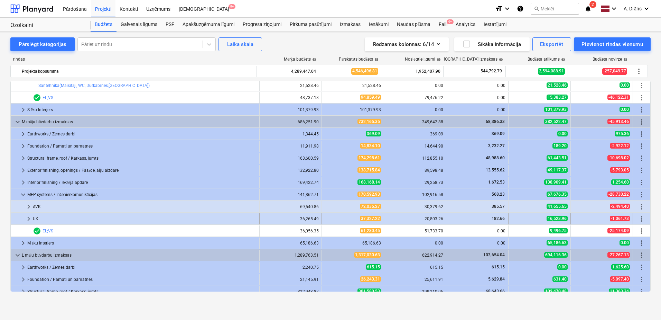
click at [29, 218] on span "keyboard_arrow_right" at bounding box center [29, 218] width 8 height 8
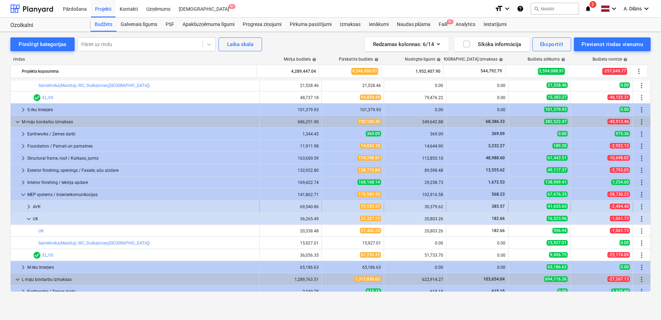
click at [27, 207] on span "keyboard_arrow_right" at bounding box center [29, 206] width 8 height 8
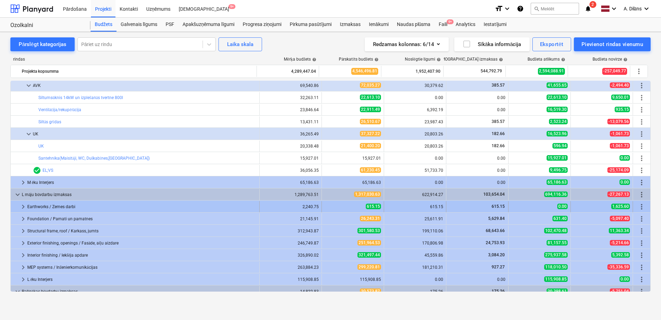
scroll to position [346, 0]
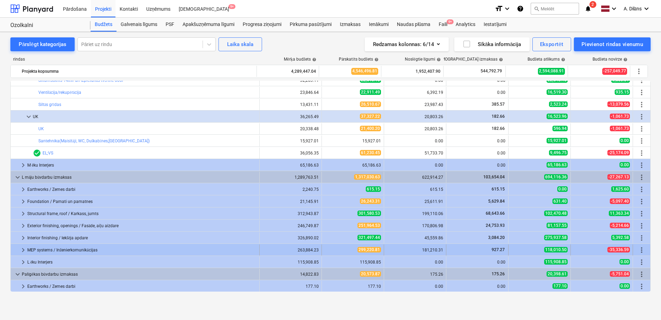
click at [22, 248] on span "keyboard_arrow_right" at bounding box center [23, 250] width 8 height 8
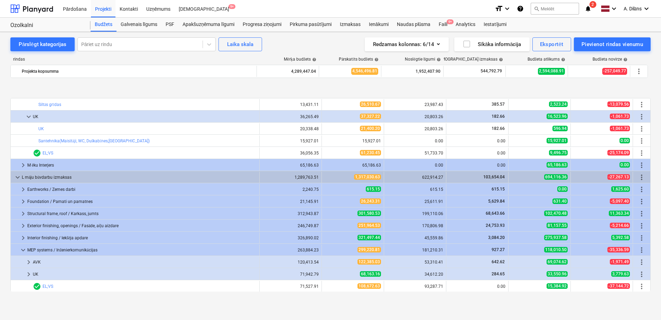
scroll to position [415, 0]
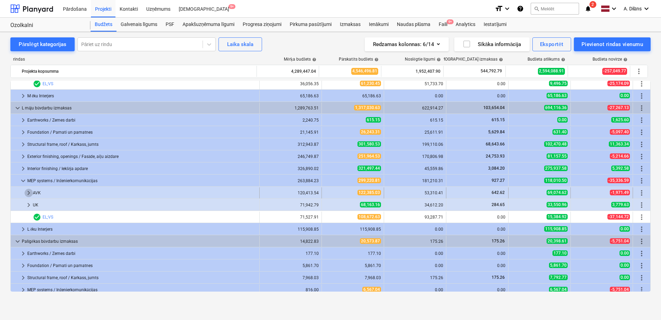
click at [26, 191] on span "keyboard_arrow_right" at bounding box center [29, 193] width 8 height 8
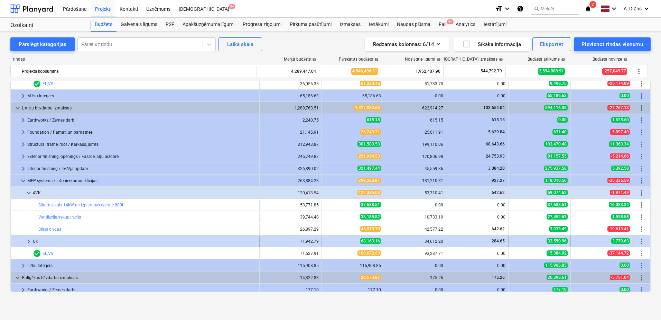
click at [29, 241] on span "keyboard_arrow_right" at bounding box center [29, 241] width 8 height 8
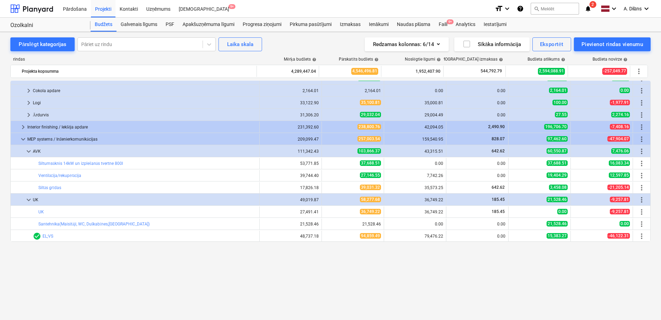
scroll to position [0, 0]
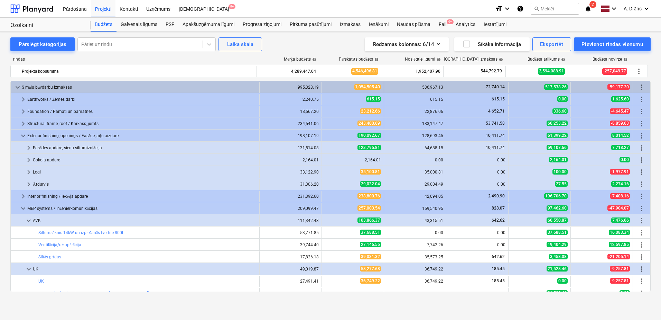
drag, startPoint x: 92, startPoint y: 301, endPoint x: 67, endPoint y: 304, distance: 25.4
drag, startPoint x: 67, startPoint y: 304, endPoint x: 25, endPoint y: 299, distance: 41.7
drag, startPoint x: 25, startPoint y: 299, endPoint x: 16, endPoint y: 303, distance: 9.8
click at [16, 303] on div "Pārslēgt kategorijas Pāriet uz rindu Laika [PERSON_NAME] Redzamas kolonnas : 6/…" at bounding box center [330, 168] width 661 height 273
drag, startPoint x: 81, startPoint y: 296, endPoint x: 26, endPoint y: 296, distance: 55.0
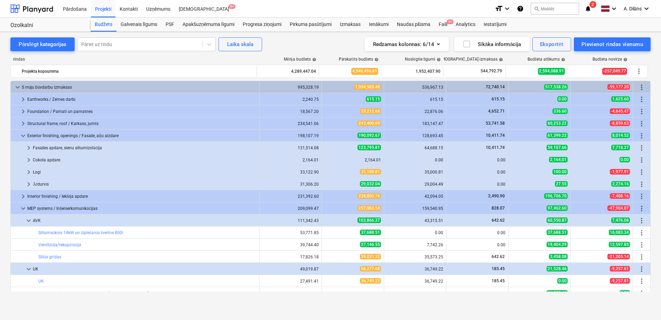
drag, startPoint x: 26, startPoint y: 296, endPoint x: 18, endPoint y: 301, distance: 9.1
drag, startPoint x: 18, startPoint y: 301, endPoint x: 12, endPoint y: 307, distance: 8.6
click at [12, 307] on div "Pārslēgt kategorijas Pāriet uz rindu Laika [PERSON_NAME] Redzamas kolonnas : 6/…" at bounding box center [330, 176] width 661 height 288
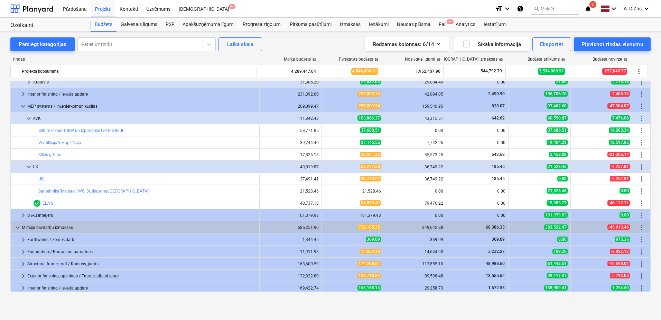
scroll to position [104, 0]
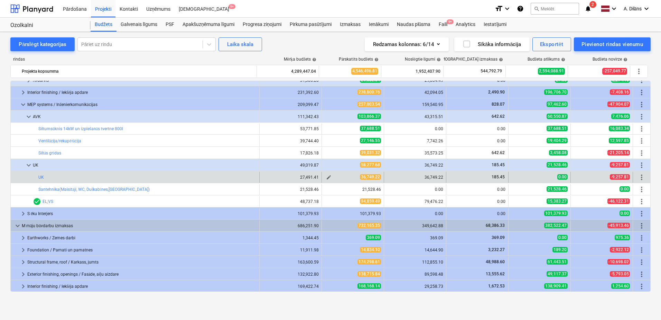
click at [326, 176] on span "edit" at bounding box center [329, 177] width 6 height 6
type textarea "x"
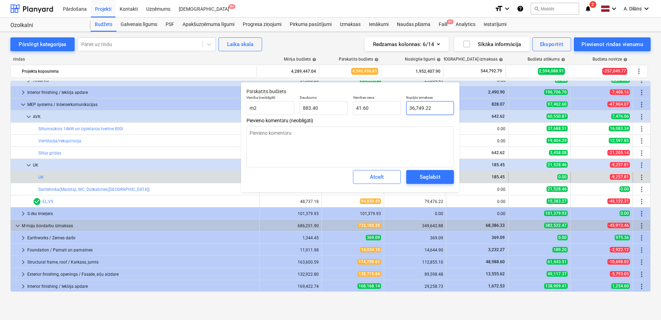
type input "36749.22"
drag, startPoint x: 439, startPoint y: 108, endPoint x: 407, endPoint y: 111, distance: 31.9
click at [407, 111] on input "36749.22" at bounding box center [430, 108] width 48 height 14
type textarea "x"
type input "3"
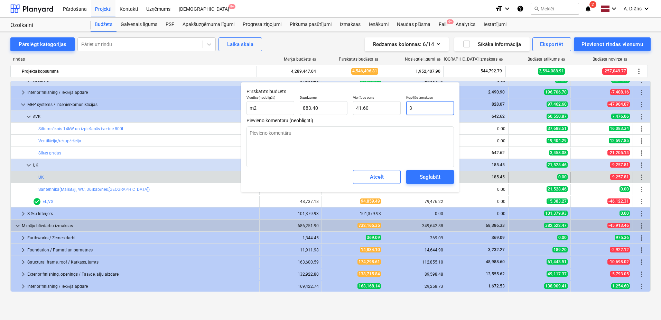
type input "0.00"
type textarea "x"
type input "33"
type input "0.04"
type textarea "x"
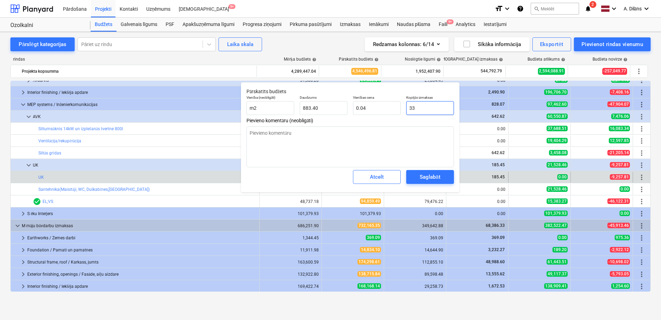
type input "330"
type input "0.37"
type textarea "x"
type input "3300"
type input "3.74"
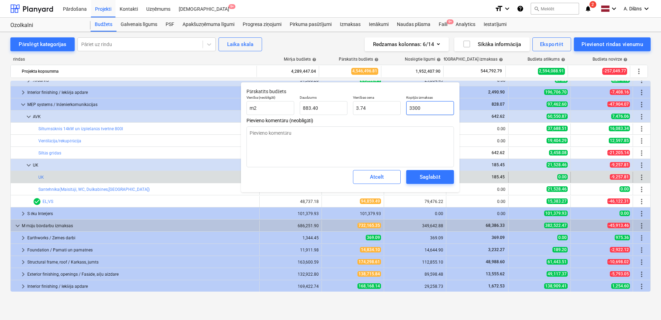
type textarea "x"
type input "33000"
type input "37.36"
type input "33000"
type textarea "x"
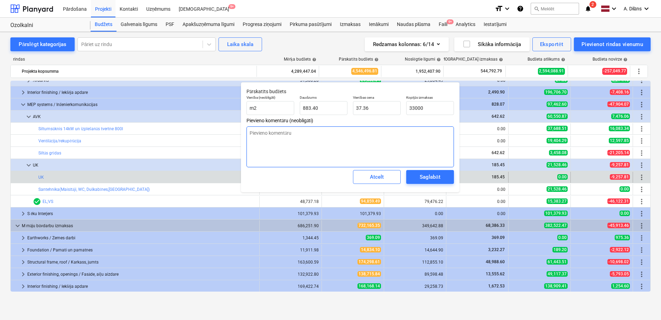
type input "33,000.00"
click at [407, 144] on textarea at bounding box center [351, 146] width 208 height 41
click at [433, 176] on div "Saglabāt" at bounding box center [430, 176] width 20 height 9
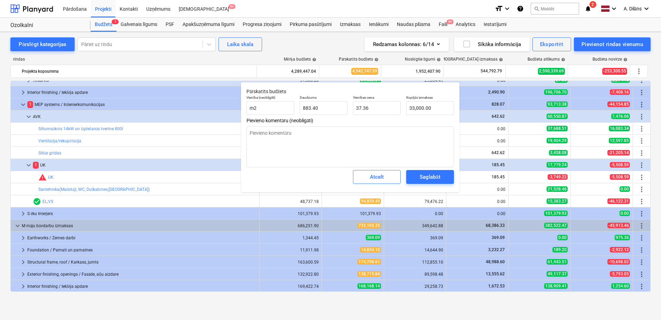
type textarea "x"
type input "33000"
click at [401, 109] on body "Pārdošana Projekti Kontakti Uzņēmums Iesūtne 9+ format_size keyboard_arrow_down…" at bounding box center [330, 160] width 661 height 320
click at [370, 178] on div "Atcelt" at bounding box center [377, 176] width 14 height 9
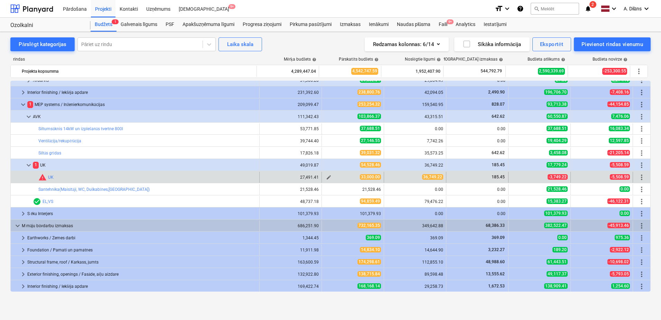
click at [326, 177] on span "edit" at bounding box center [329, 177] width 6 height 6
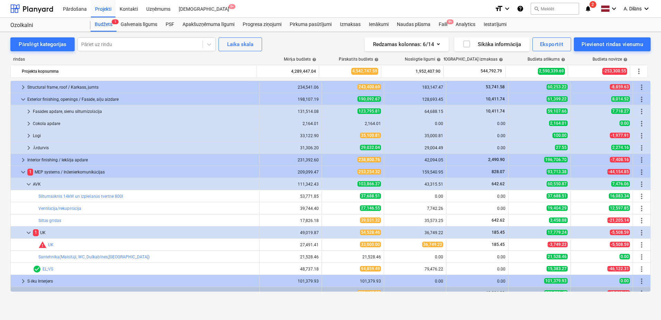
type textarea "x"
type input "883.40"
type input "37.36"
type input "33,000.00"
type textarea "x"
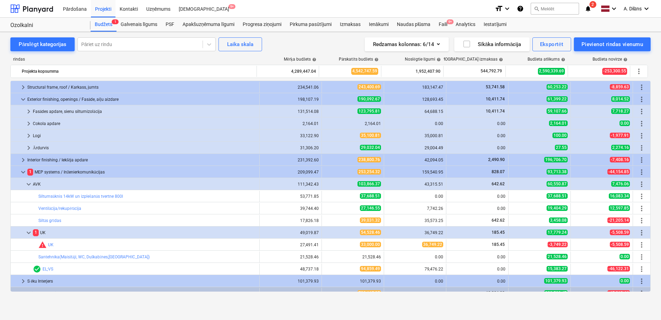
scroll to position [35, 0]
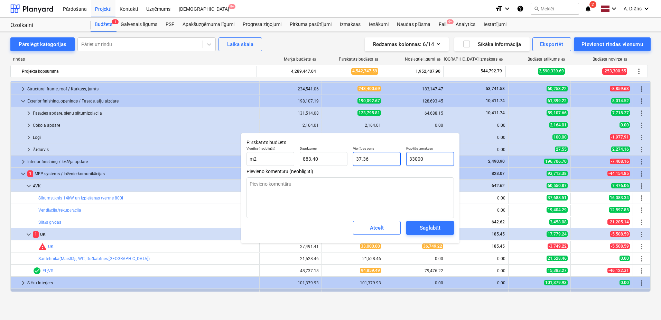
drag, startPoint x: 435, startPoint y: 156, endPoint x: 398, endPoint y: 157, distance: 37.4
click at [398, 157] on div "Vienība (neobligāti) m2 Daudzums 883.40 Vienības cena 37.36 Kopējās izmaksas 33…" at bounding box center [350, 155] width 213 height 25
type input "3"
type textarea "x"
type input "0.00"
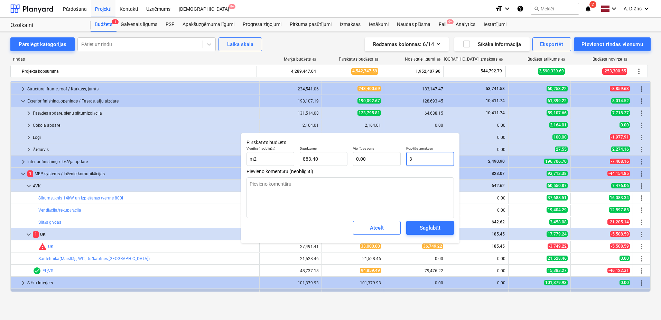
type textarea "x"
type input "36"
type input "0.04"
type textarea "x"
type input "367"
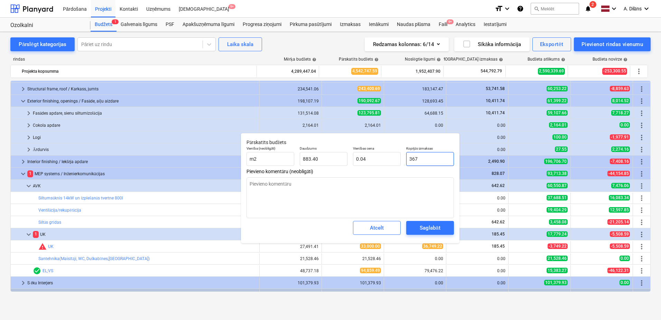
type input "0.42"
type textarea "x"
type input "3674"
type input "4.16"
type textarea "x"
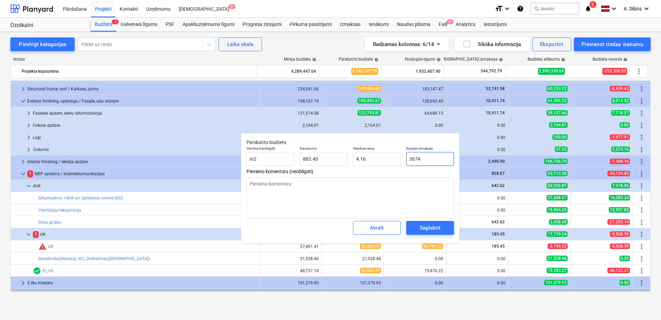
type input "36749"
type input "41.60"
type textarea "x"
type input "36749."
type textarea "x"
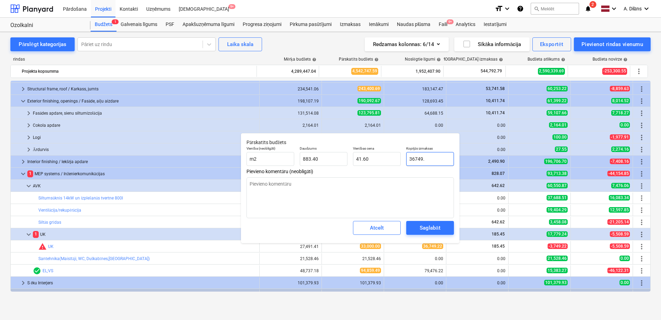
type input "36749.2"
type textarea "x"
type input "36749.22"
type textarea "x"
type input "36,749.22"
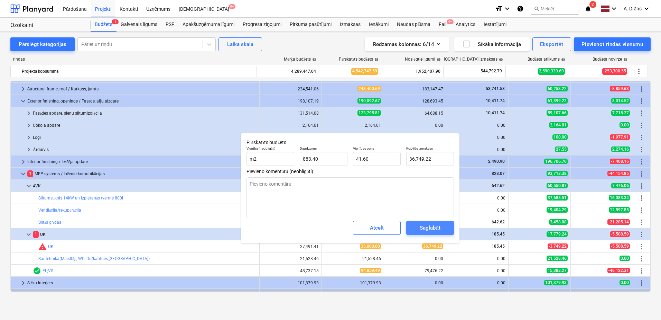
click at [443, 233] on button "Saglabāt" at bounding box center [430, 228] width 48 height 14
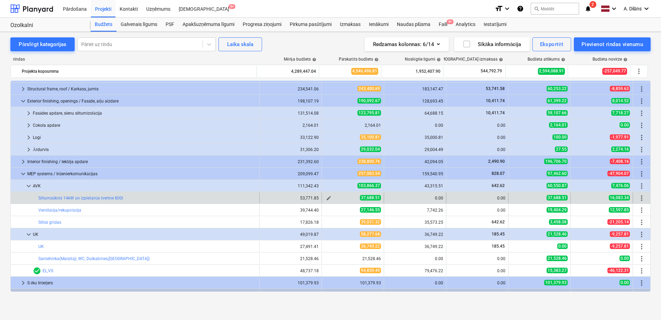
click at [328, 198] on span "edit" at bounding box center [329, 198] width 6 height 6
type textarea "x"
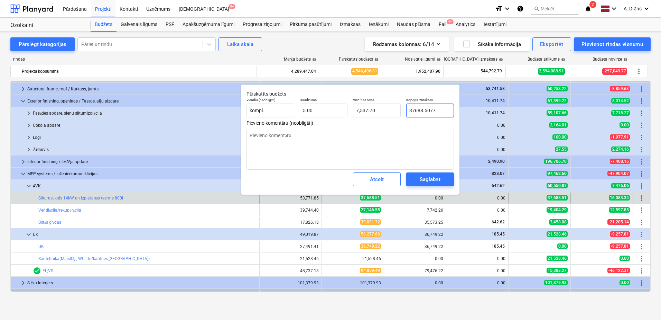
drag, startPoint x: 437, startPoint y: 109, endPoint x: 406, endPoint y: 109, distance: 30.8
click at [406, 109] on div "Kopējās izmaksas 37688.5077" at bounding box center [430, 107] width 53 height 25
type input "3"
type textarea "x"
type input "0.60"
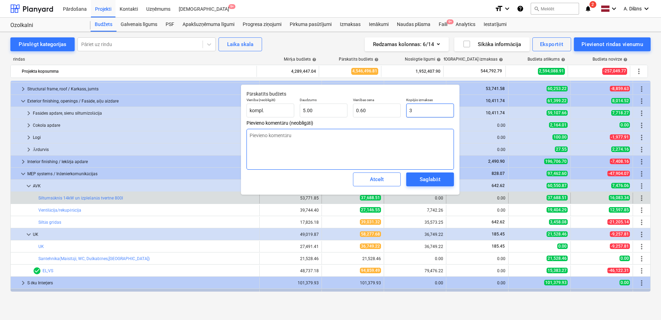
type textarea "x"
type input "33"
type input "6.60"
type textarea "x"
type input "330"
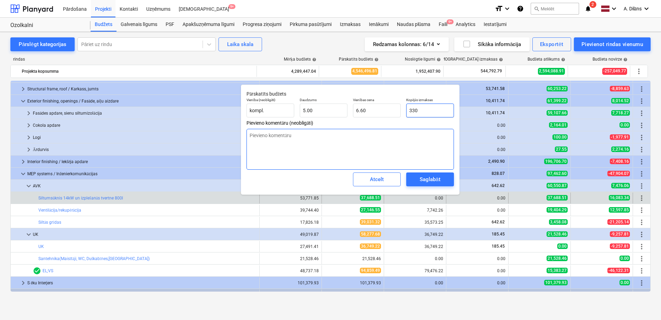
type input "66.00"
type textarea "x"
type input "3300"
type input "660.00"
type textarea "x"
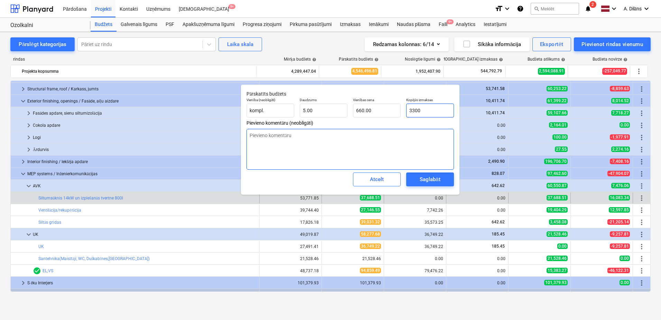
type input "33000"
type input "6,600.00"
type input "33000"
type textarea "x"
type input "33,000.00"
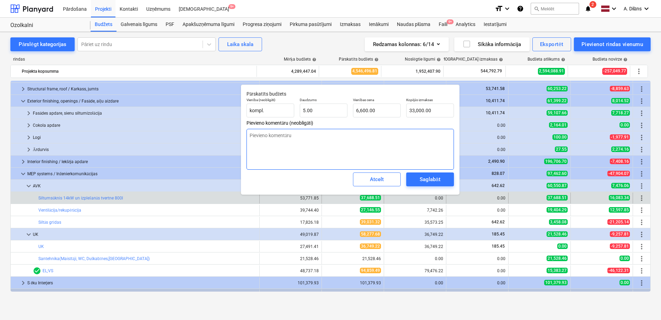
click at [412, 155] on textarea at bounding box center [351, 149] width 208 height 41
click at [424, 180] on div "Saglabāt" at bounding box center [430, 179] width 20 height 9
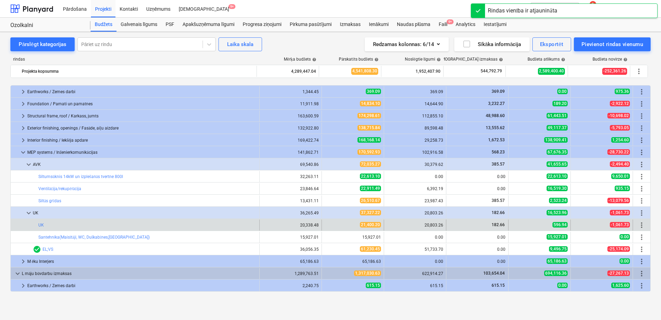
scroll to position [277, 0]
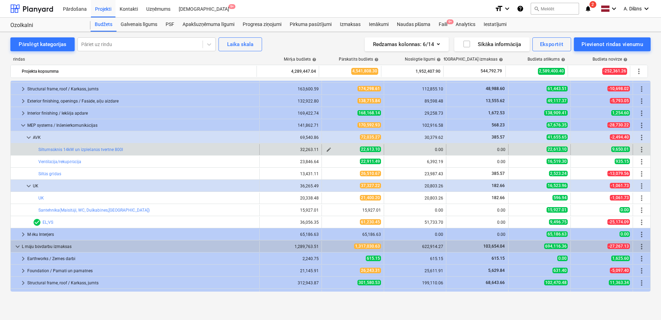
click at [328, 149] on span "edit" at bounding box center [329, 150] width 6 height 6
type textarea "x"
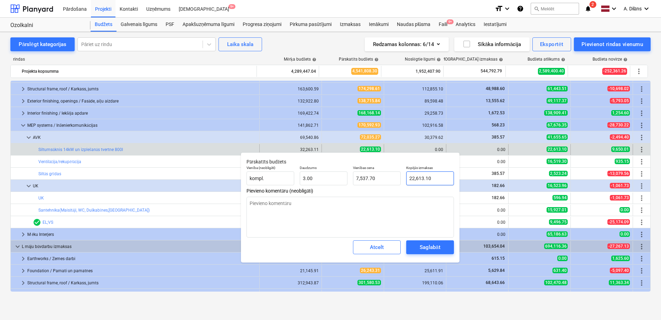
type input "22613.1046"
click at [440, 179] on input "22613.1046" at bounding box center [430, 178] width 48 height 14
type textarea "x"
type input "22,613.10"
click at [384, 246] on span "Atcelt" at bounding box center [377, 246] width 30 height 9
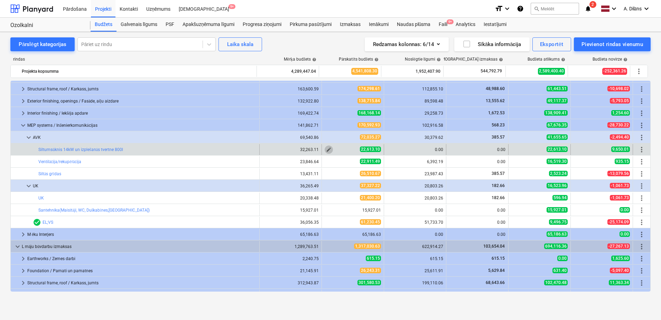
click at [326, 150] on span "edit" at bounding box center [329, 150] width 6 height 6
type textarea "x"
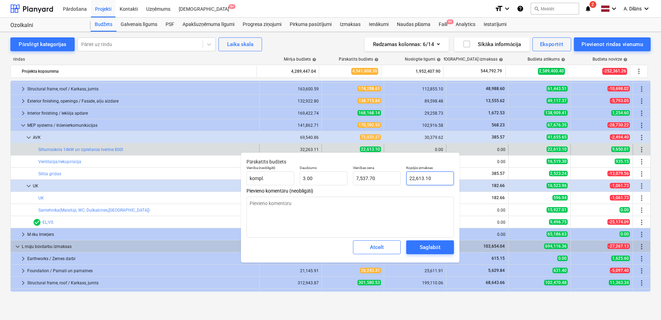
type input "22613.1046"
drag, startPoint x: 439, startPoint y: 178, endPoint x: 395, endPoint y: 176, distance: 44.0
click at [395, 176] on div "Vienība (neobligāti) kompl. Daudzums 3.00 Vienības cena 7,537.70 Kopējās izmaks…" at bounding box center [350, 175] width 213 height 25
type textarea "x"
type input "2"
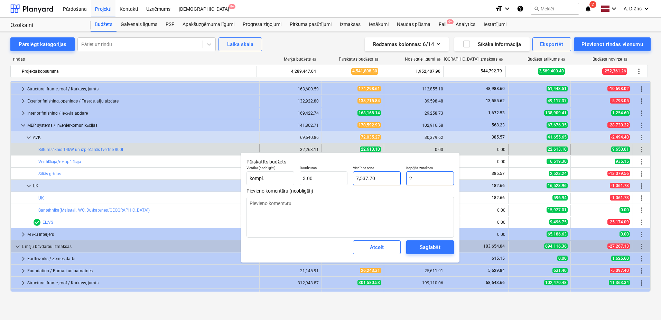
type input "0.67"
type textarea "x"
type input "20"
type input "6.67"
type textarea "x"
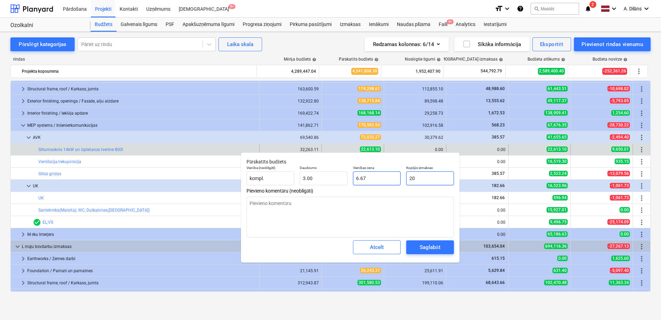
type input "200"
type input "66.67"
type textarea "x"
type input "2000"
type input "666.67"
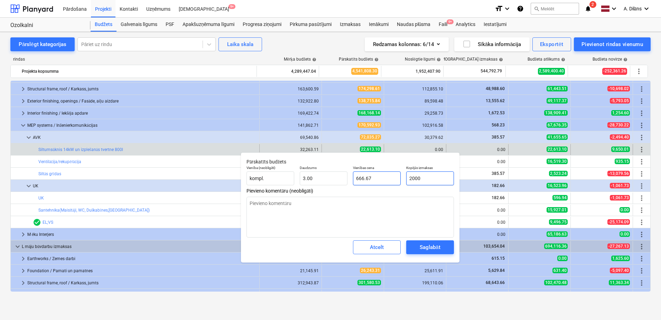
type textarea "x"
click at [425, 252] on button "Saglabāt" at bounding box center [430, 247] width 48 height 14
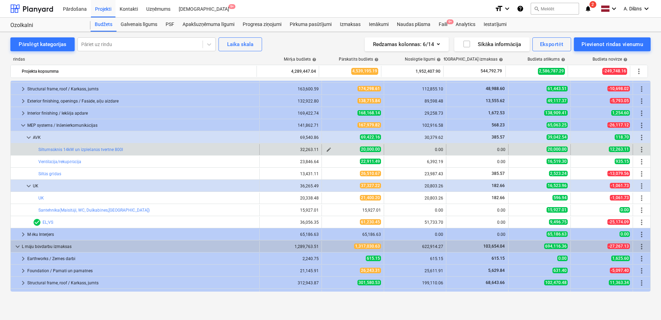
click at [328, 148] on span "edit" at bounding box center [329, 150] width 6 height 6
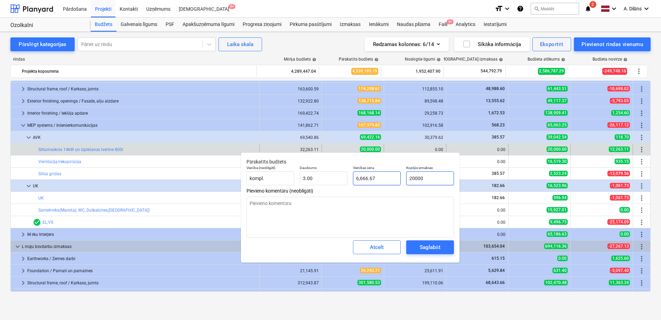
drag, startPoint x: 443, startPoint y: 177, endPoint x: 397, endPoint y: 180, distance: 45.7
click at [404, 177] on div "Kopējās izmaksas 20000" at bounding box center [430, 175] width 53 height 25
click at [428, 250] on div "Saglabāt" at bounding box center [430, 246] width 20 height 9
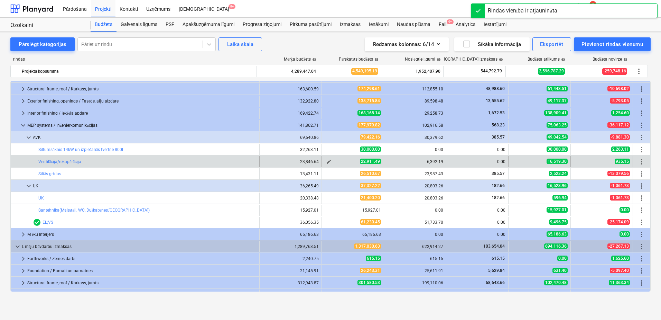
click at [327, 161] on span "edit" at bounding box center [329, 162] width 6 height 6
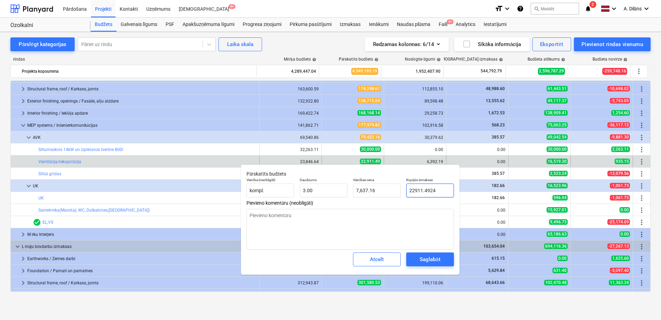
drag, startPoint x: 436, startPoint y: 191, endPoint x: 406, endPoint y: 191, distance: 29.8
click at [406, 191] on input "22911.4924" at bounding box center [430, 190] width 48 height 14
click at [393, 222] on textarea at bounding box center [351, 229] width 208 height 41
click at [442, 259] on span "Saglabāt" at bounding box center [430, 259] width 31 height 9
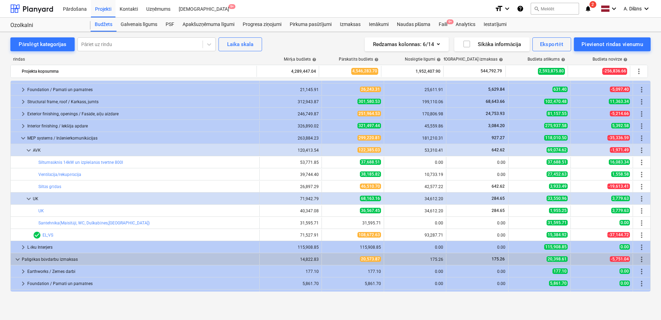
scroll to position [484, 0]
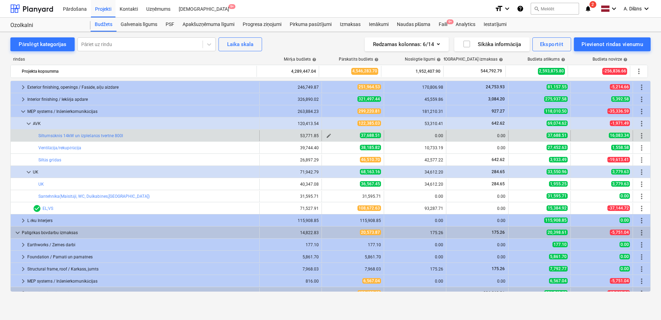
click at [327, 135] on span "edit" at bounding box center [329, 136] width 6 height 6
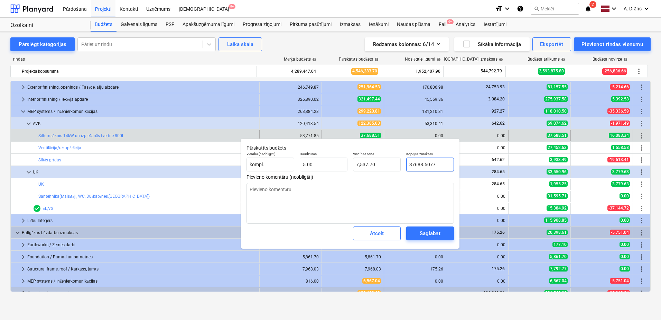
drag, startPoint x: 438, startPoint y: 164, endPoint x: 405, endPoint y: 163, distance: 33.2
click at [405, 163] on div "Kopējās izmaksas 37688.5077" at bounding box center [430, 161] width 53 height 25
click at [400, 196] on textarea at bounding box center [351, 203] width 208 height 41
click at [430, 236] on div "Saglabāt" at bounding box center [430, 233] width 20 height 9
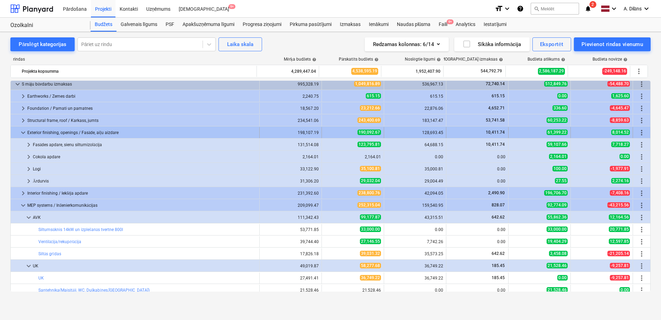
scroll to position [0, 0]
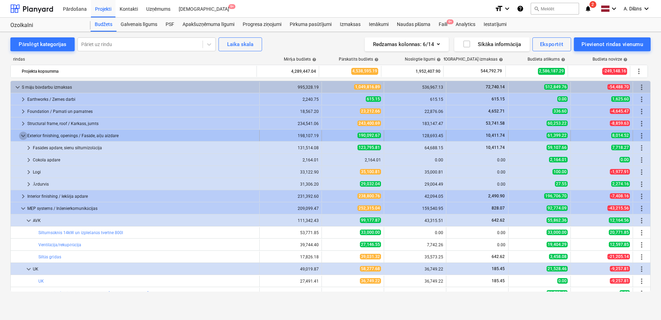
click at [21, 135] on span "keyboard_arrow_down" at bounding box center [23, 135] width 8 height 8
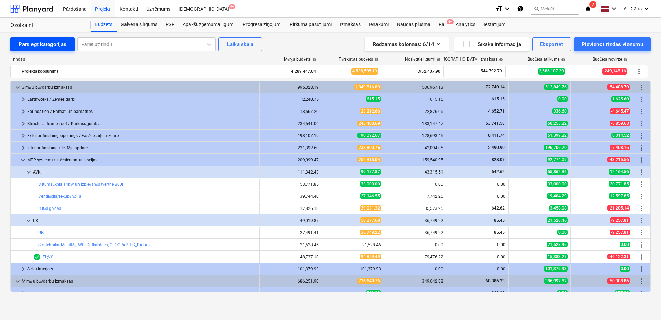
click at [35, 38] on button "Pārslēgt kategorijas" at bounding box center [42, 44] width 64 height 14
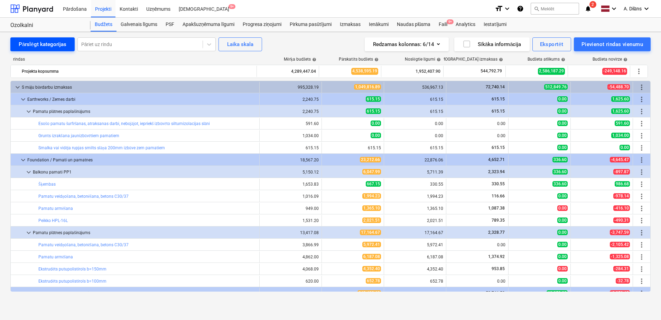
click at [34, 43] on div "Pārslēgt kategorijas" at bounding box center [43, 44] width 48 height 9
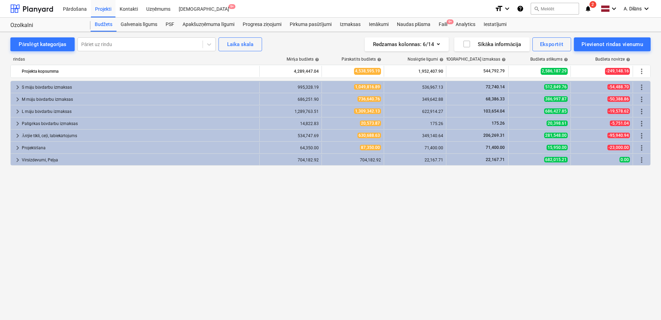
drag, startPoint x: 422, startPoint y: 205, endPoint x: 383, endPoint y: 203, distance: 38.8
drag, startPoint x: 383, startPoint y: 203, endPoint x: 335, endPoint y: 201, distance: 47.8
drag, startPoint x: 335, startPoint y: 201, endPoint x: 243, endPoint y: 203, distance: 92.4
click at [243, 203] on div "keyboard_arrow_right S māju būvdarbu izmaksas 995,328.19 1,049,816.89 536,967.1…" at bounding box center [330, 186] width 641 height 211
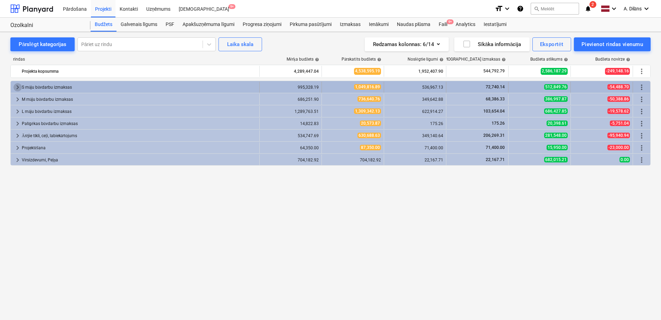
click at [15, 87] on span "keyboard_arrow_right" at bounding box center [17, 87] width 8 height 8
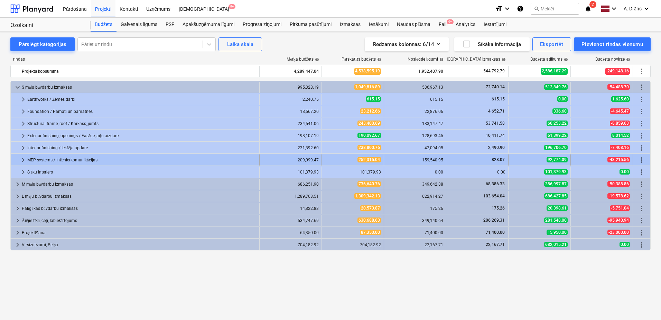
click at [21, 159] on span "keyboard_arrow_right" at bounding box center [23, 160] width 8 height 8
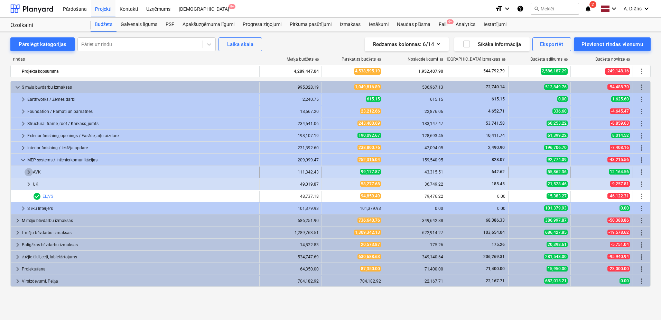
click at [28, 172] on span "keyboard_arrow_right" at bounding box center [29, 172] width 8 height 8
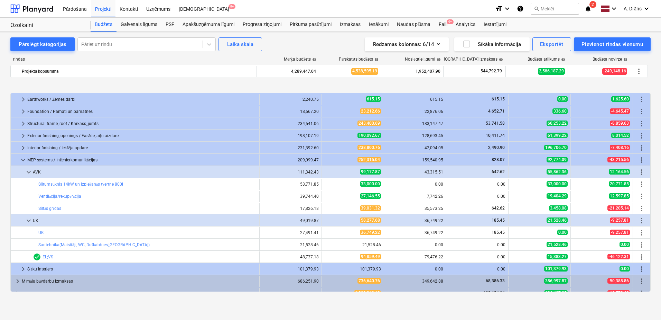
scroll to position [56, 0]
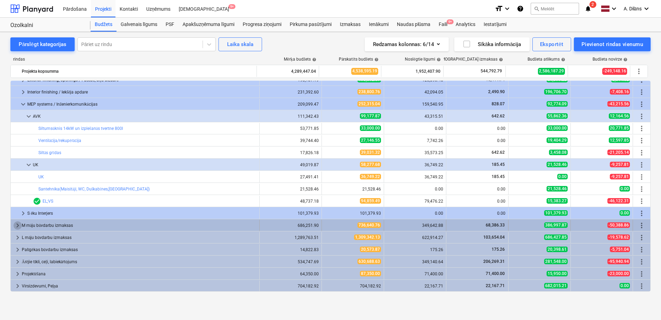
click at [18, 224] on span "keyboard_arrow_right" at bounding box center [17, 225] width 8 height 8
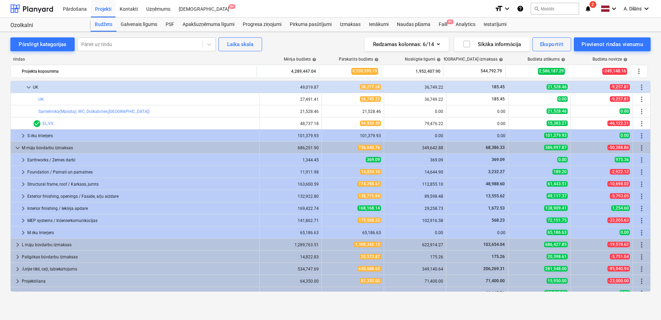
scroll to position [140, 0]
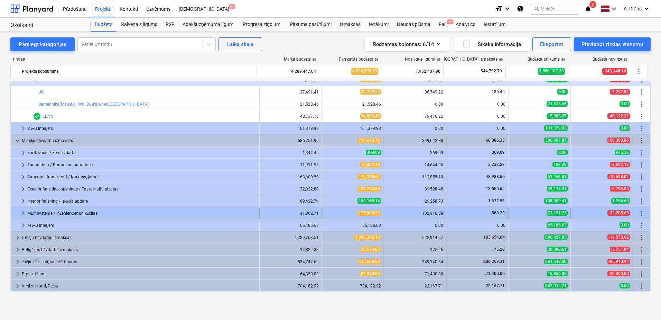
click at [20, 212] on span "keyboard_arrow_right" at bounding box center [23, 213] width 8 height 8
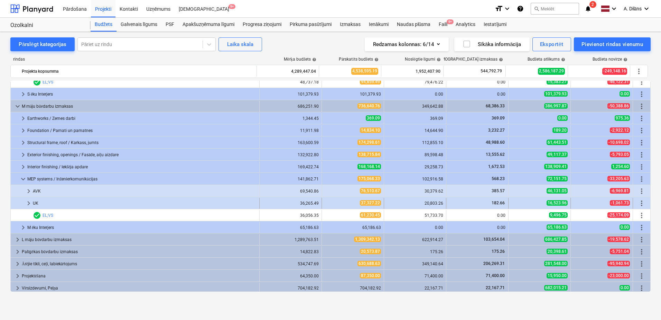
scroll to position [177, 0]
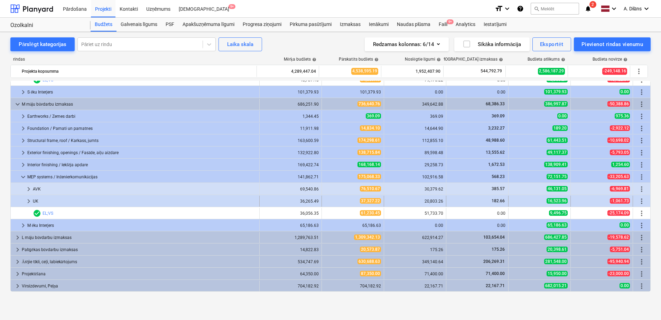
click at [26, 200] on span "keyboard_arrow_right" at bounding box center [29, 201] width 8 height 8
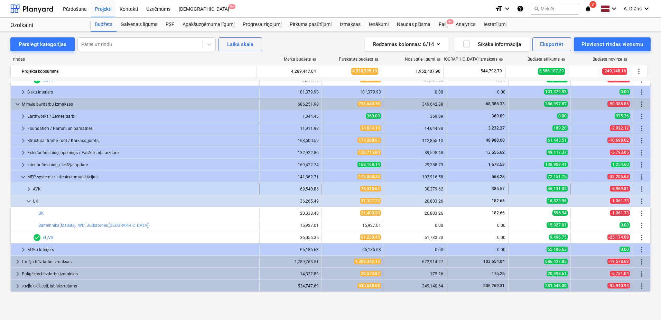
click at [29, 186] on span "keyboard_arrow_right" at bounding box center [29, 189] width 8 height 8
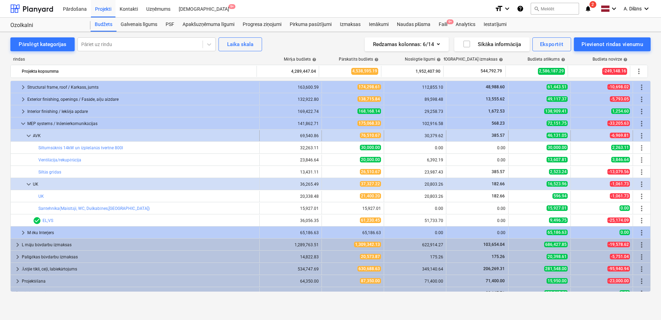
scroll to position [237, 0]
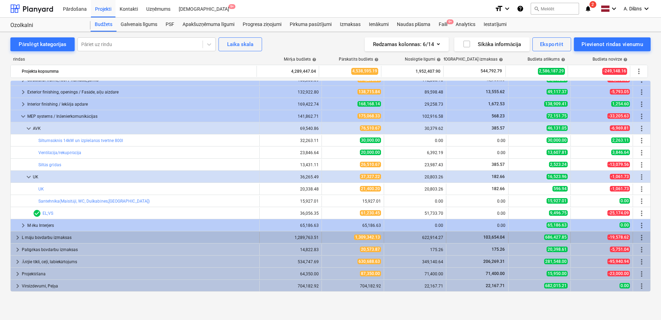
click at [18, 237] on span "keyboard_arrow_right" at bounding box center [17, 237] width 8 height 8
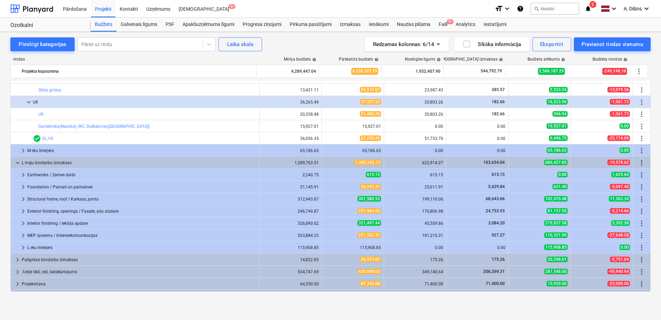
scroll to position [322, 0]
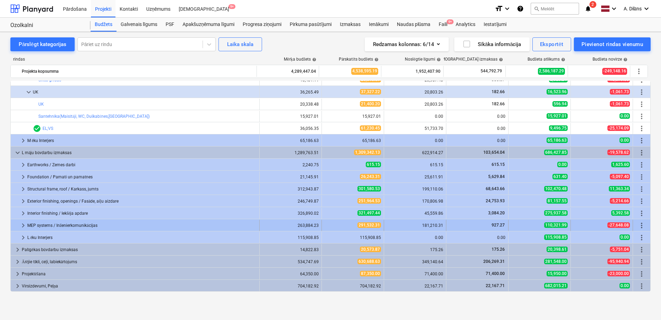
click at [24, 226] on span "keyboard_arrow_right" at bounding box center [23, 225] width 8 height 8
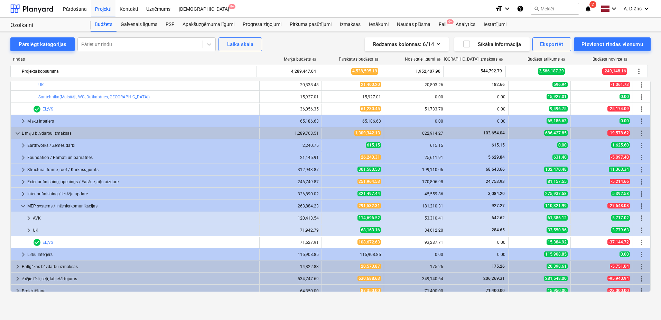
scroll to position [358, 0]
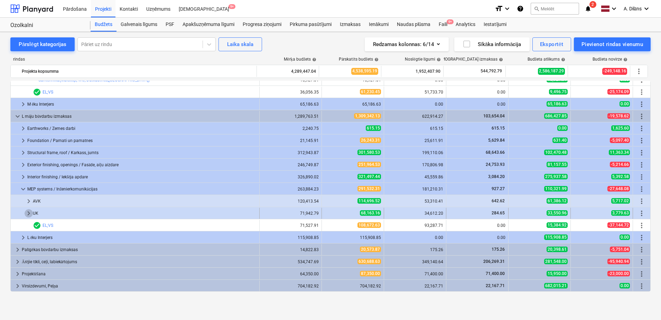
click at [27, 214] on span "keyboard_arrow_right" at bounding box center [29, 213] width 8 height 8
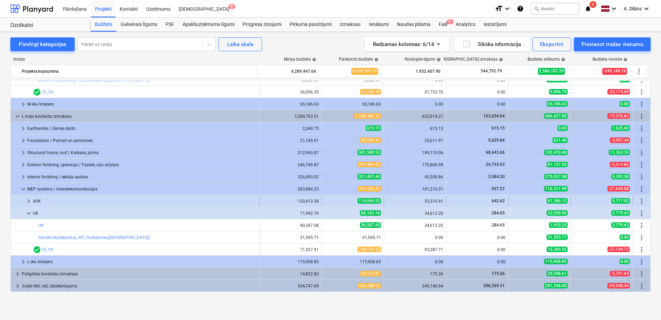
click at [31, 199] on span "keyboard_arrow_right" at bounding box center [29, 201] width 8 height 8
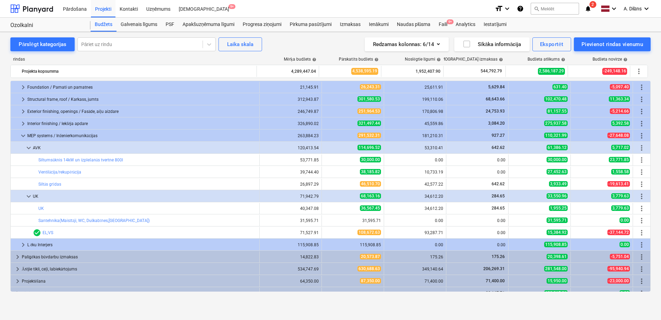
scroll to position [419, 0]
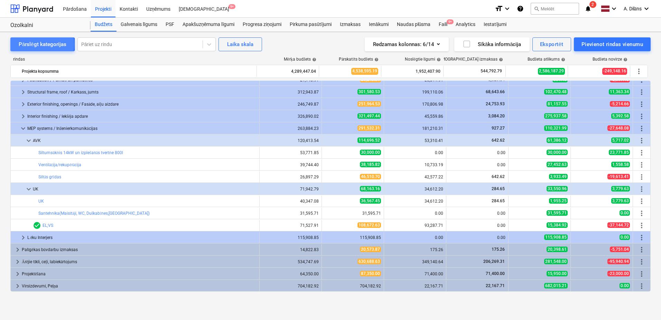
click at [24, 44] on div "Pārslēgt kategorijas" at bounding box center [43, 44] width 48 height 9
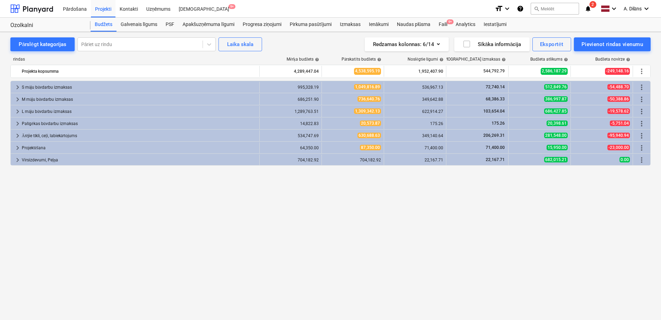
drag, startPoint x: 357, startPoint y: 220, endPoint x: 309, endPoint y: 203, distance: 51.6
drag, startPoint x: 309, startPoint y: 203, endPoint x: 226, endPoint y: 202, distance: 82.7
click at [226, 202] on div "keyboard_arrow_right S māju būvdarbu izmaksas 995,328.19 1,049,816.89 536,967.1…" at bounding box center [330, 186] width 641 height 211
drag, startPoint x: 226, startPoint y: 202, endPoint x: 131, endPoint y: 194, distance: 95.5
drag, startPoint x: 131, startPoint y: 194, endPoint x: 87, endPoint y: 191, distance: 44.0
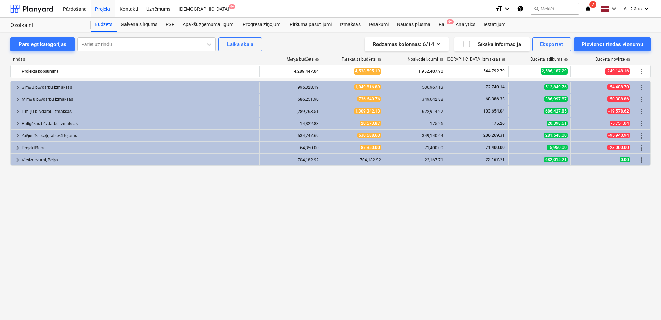
click at [87, 191] on div "keyboard_arrow_right S māju būvdarbu izmaksas 995,328.19 1,049,816.89 536,967.1…" at bounding box center [330, 186] width 641 height 211
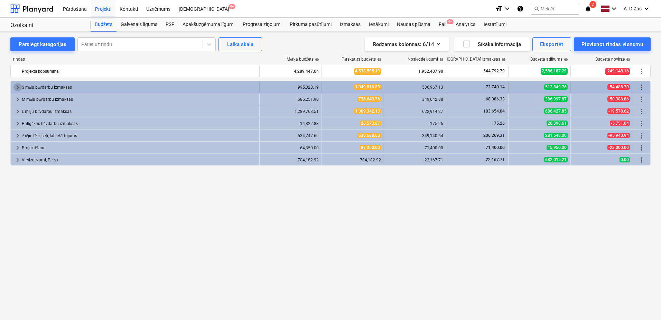
click at [17, 86] on span "keyboard_arrow_right" at bounding box center [17, 87] width 8 height 8
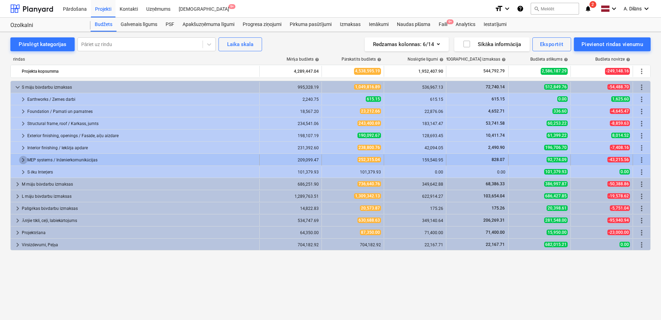
click at [24, 158] on span "keyboard_arrow_right" at bounding box center [23, 160] width 8 height 8
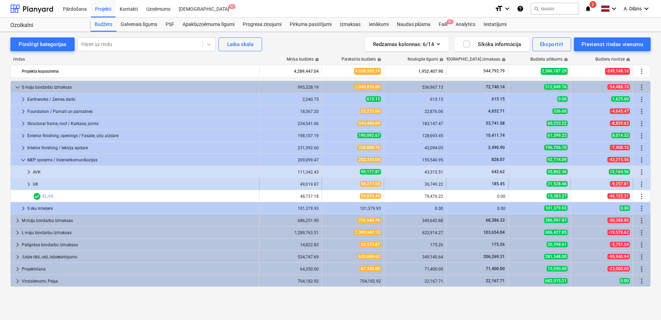
click at [29, 184] on span "keyboard_arrow_right" at bounding box center [29, 184] width 8 height 8
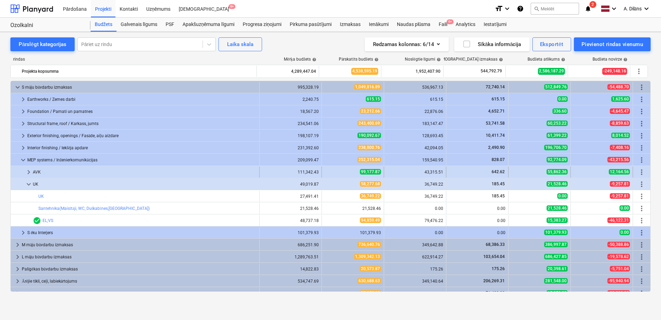
click at [30, 169] on span "keyboard_arrow_right" at bounding box center [29, 172] width 8 height 8
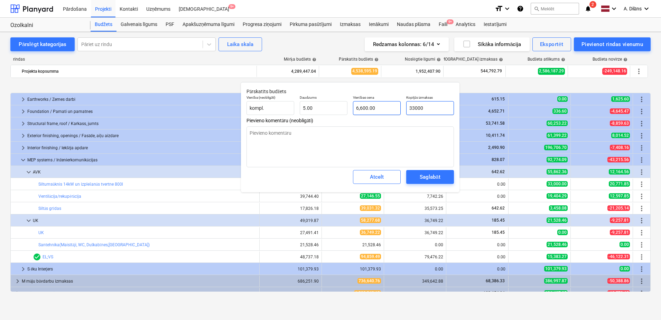
drag, startPoint x: 438, startPoint y: 105, endPoint x: 397, endPoint y: 108, distance: 40.9
click at [397, 108] on div "Vienība (neobligāti) kompl. Daudzums 5.00 Vienības cena 6,600.00 Kopējās izmaks…" at bounding box center [350, 104] width 213 height 25
paste input "6910.25"
click at [414, 107] on input "36910.25" at bounding box center [430, 108] width 48 height 14
click at [421, 135] on textarea at bounding box center [351, 146] width 208 height 41
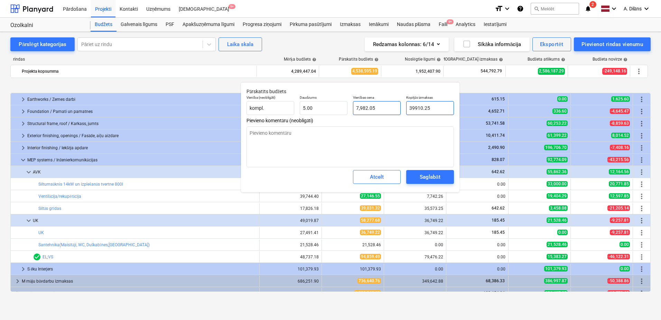
drag, startPoint x: 437, startPoint y: 108, endPoint x: 396, endPoint y: 109, distance: 40.5
click at [396, 109] on div "Vienība (neobligāti) kompl. Daudzums 5.00 Vienības cena 7,982.05 Kopējās izmaks…" at bounding box center [350, 104] width 213 height 25
click at [425, 176] on div "Saglabāt" at bounding box center [430, 176] width 20 height 9
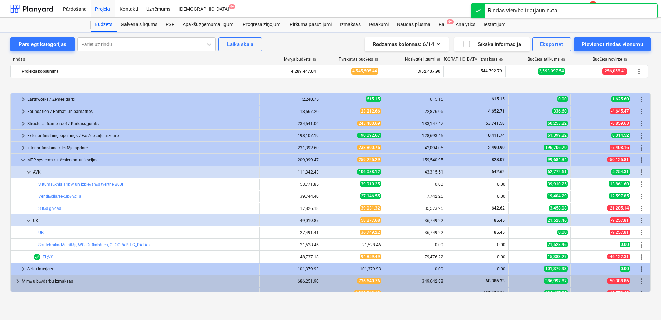
scroll to position [56, 0]
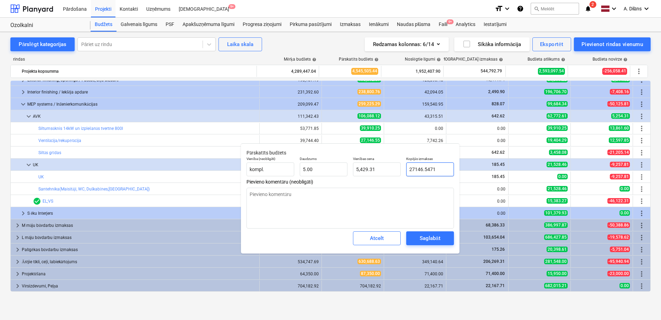
click at [408, 170] on input "27146.5471" at bounding box center [430, 169] width 48 height 14
click at [415, 169] on input "18146.06" at bounding box center [430, 169] width 48 height 14
click at [421, 201] on textarea at bounding box center [351, 207] width 208 height 41
drag, startPoint x: 437, startPoint y: 167, endPoint x: 404, endPoint y: 172, distance: 32.6
click at [404, 171] on div "Kopējās izmaksas 21146.06" at bounding box center [430, 166] width 53 height 25
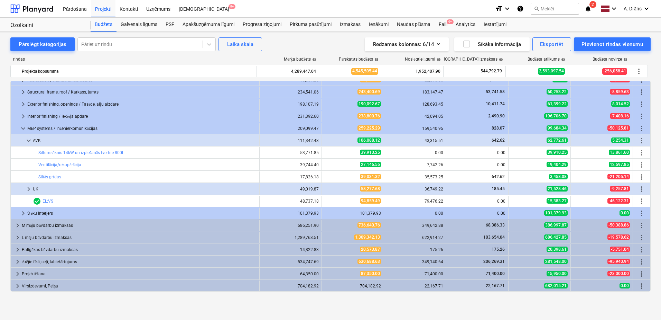
scroll to position [31, 0]
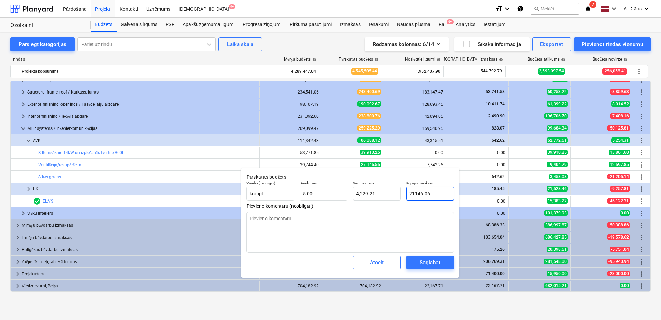
click at [414, 193] on input "21146.06" at bounding box center [430, 193] width 48 height 14
drag, startPoint x: 434, startPoint y: 192, endPoint x: 401, endPoint y: 193, distance: 33.3
click at [401, 193] on div "Vienība (neobligāti) kompl. Daudzums 5.00 Vienības cena 3,829.21 Kopējās izmaks…" at bounding box center [350, 190] width 213 height 25
click at [436, 260] on body "Pārdošana Projekti Kontakti Uzņēmums Iesūtne 9+ format_size keyboard_arrow_down…" at bounding box center [330, 160] width 661 height 320
click at [423, 260] on div "Saglabāt" at bounding box center [430, 262] width 20 height 9
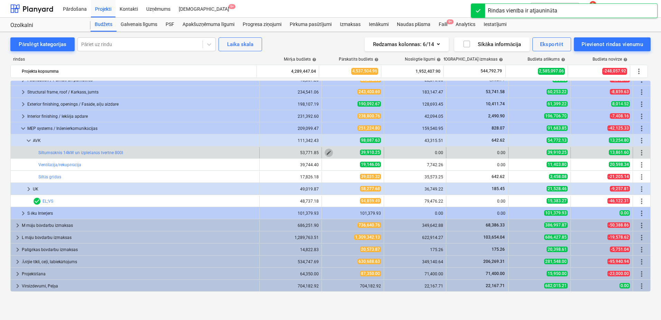
click at [326, 151] on span "edit" at bounding box center [329, 153] width 6 height 6
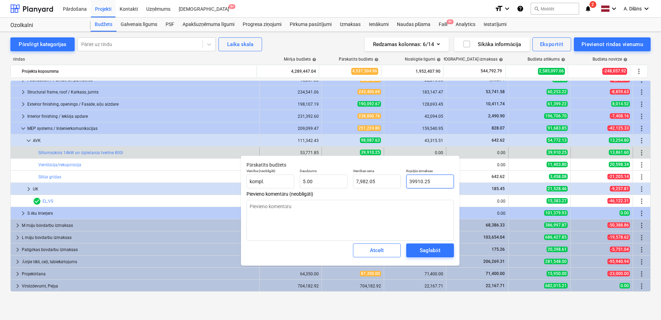
click at [414, 181] on input "39910.25" at bounding box center [430, 181] width 48 height 14
click at [435, 175] on input "37910.25" at bounding box center [430, 181] width 48 height 14
drag, startPoint x: 439, startPoint y: 182, endPoint x: 397, endPoint y: 184, distance: 42.2
click at [397, 184] on div "Vienība (neobligāti) kompl. Daudzums 5.00 Vienības cena 7,582.05 Kopējās izmaks…" at bounding box center [350, 178] width 213 height 25
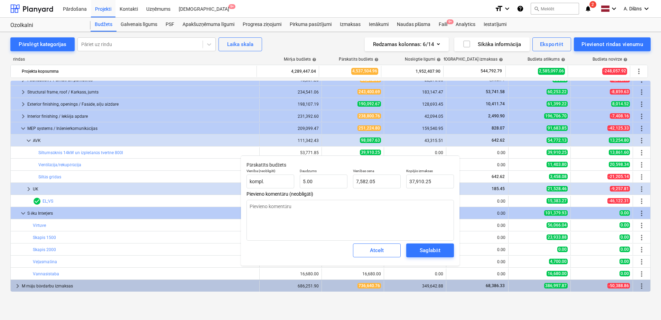
click at [431, 249] on div "Saglabāt" at bounding box center [430, 250] width 20 height 9
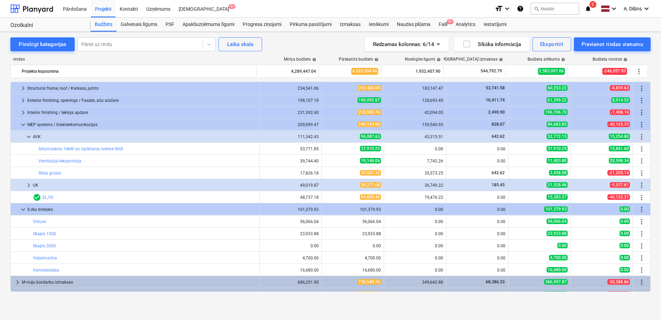
scroll to position [69, 0]
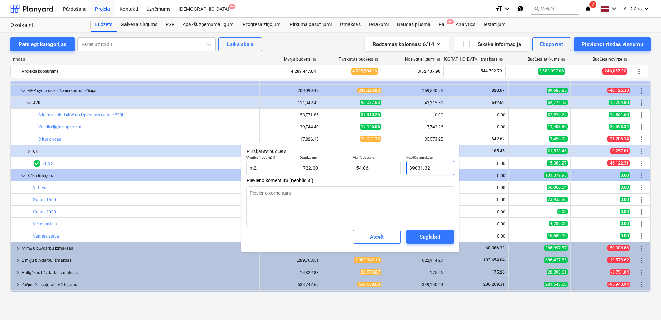
drag, startPoint x: 435, startPoint y: 167, endPoint x: 402, endPoint y: 168, distance: 32.9
click at [402, 168] on div "Vienība (neobligāti) m2 Daudzums 722.00 Vienības cena 54.06 Kopējās izmaksas 39…" at bounding box center [350, 164] width 213 height 25
drag, startPoint x: 435, startPoint y: 167, endPoint x: 402, endPoint y: 167, distance: 33.2
click at [402, 166] on div "Vienība (neobligāti) m2 Daudzums 722.00 Vienības cena 54.06 Kopējās izmaksas 39…" at bounding box center [350, 164] width 213 height 25
paste input "4930.63"
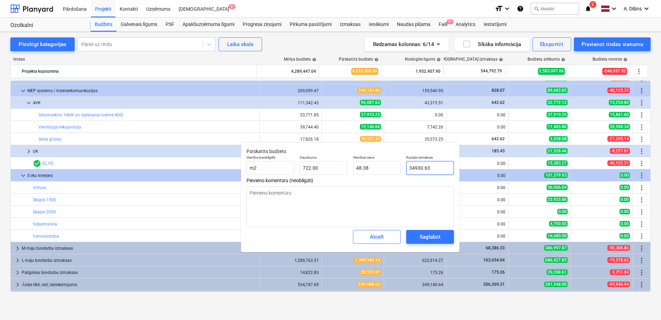
click at [415, 167] on input "34930.63" at bounding box center [430, 168] width 48 height 14
drag, startPoint x: 432, startPoint y: 169, endPoint x: 408, endPoint y: 169, distance: 23.9
click at [408, 169] on input "35930.63" at bounding box center [430, 168] width 48 height 14
click at [415, 166] on input "35930.63" at bounding box center [430, 168] width 48 height 14
drag, startPoint x: 433, startPoint y: 167, endPoint x: 406, endPoint y: 172, distance: 27.5
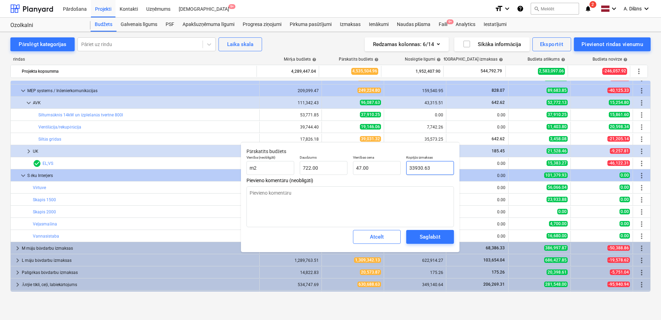
click at [406, 172] on div "Kopējās izmaksas 33930.63" at bounding box center [430, 164] width 53 height 25
click at [433, 238] on div "Saglabāt" at bounding box center [430, 236] width 20 height 9
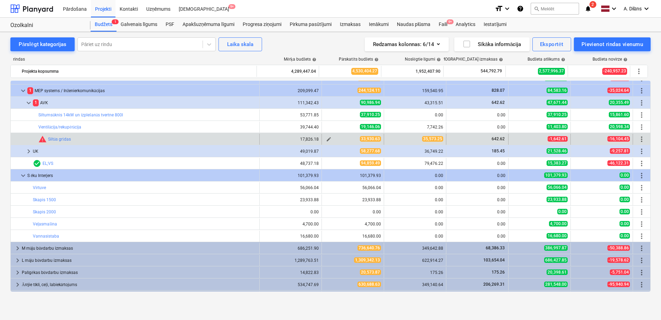
click at [326, 138] on span "edit" at bounding box center [329, 139] width 6 height 6
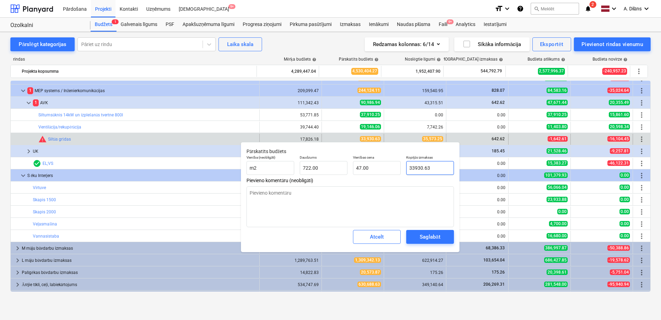
drag, startPoint x: 443, startPoint y: 169, endPoint x: 402, endPoint y: 167, distance: 40.8
click at [402, 167] on div "Vienība (neobligāti) m2 Daudzums 722.00 Vienības cena 47.00 Kopējās izmaksas 33…" at bounding box center [350, 164] width 213 height 25
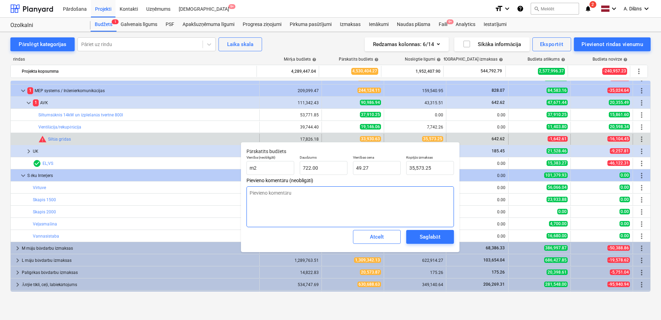
click at [398, 208] on textarea at bounding box center [351, 206] width 208 height 41
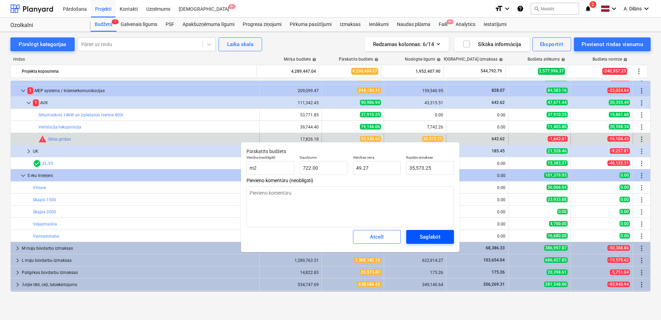
click at [425, 240] on div "Saglabāt" at bounding box center [430, 236] width 20 height 9
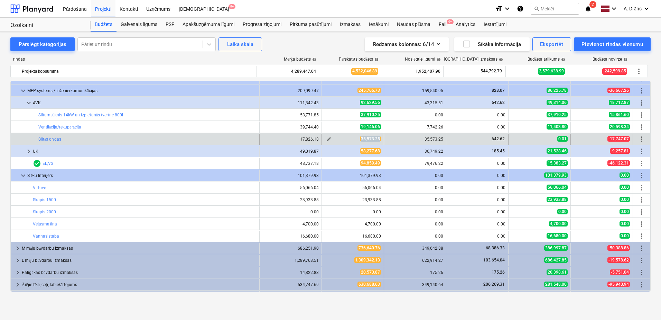
drag, startPoint x: 359, startPoint y: 138, endPoint x: 377, endPoint y: 138, distance: 17.6
click at [377, 138] on span "35,573.25" at bounding box center [370, 139] width 21 height 6
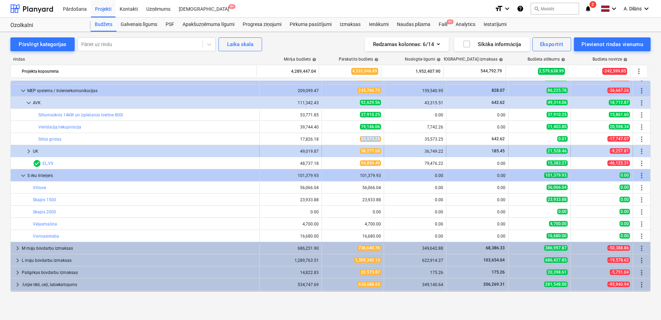
copy span "35,573.25"
click at [30, 150] on span "keyboard_arrow_right" at bounding box center [29, 151] width 8 height 8
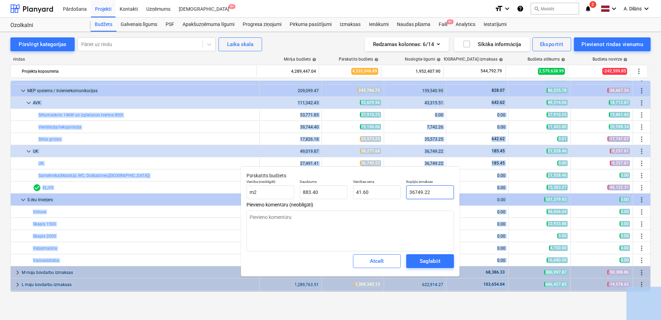
click at [434, 193] on input "36749.22" at bounding box center [430, 192] width 48 height 14
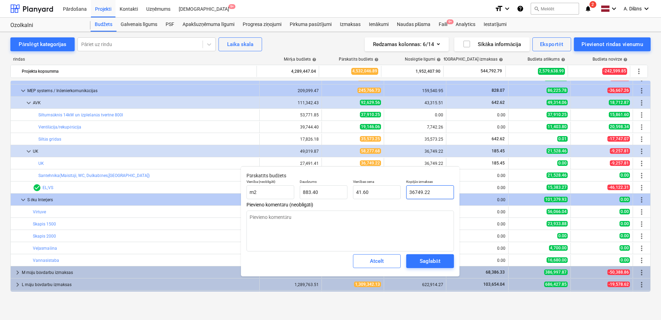
drag, startPoint x: 440, startPoint y: 191, endPoint x: 409, endPoint y: 192, distance: 31.1
click at [409, 192] on input "36749.22" at bounding box center [430, 192] width 48 height 14
paste input "563.77"
click at [412, 220] on textarea at bounding box center [351, 230] width 208 height 41
click at [433, 262] on div "Saglabāt" at bounding box center [430, 260] width 20 height 9
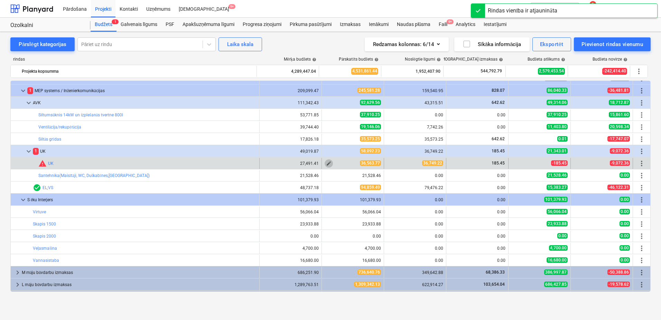
click at [326, 162] on span "edit" at bounding box center [329, 163] width 6 height 6
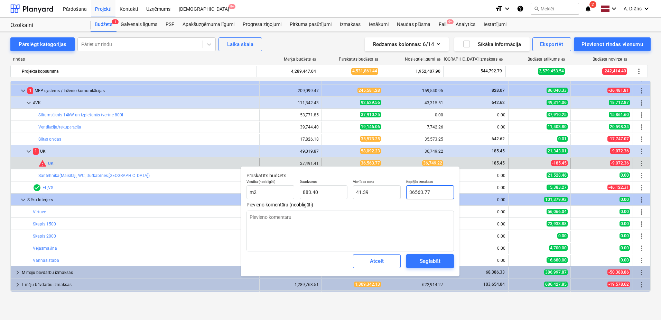
drag, startPoint x: 435, startPoint y: 192, endPoint x: 407, endPoint y: 192, distance: 27.7
click at [407, 192] on input "36563.77" at bounding box center [430, 192] width 48 height 14
click at [408, 227] on textarea at bounding box center [351, 230] width 208 height 41
click at [428, 258] on div "Saglabāt" at bounding box center [430, 260] width 20 height 9
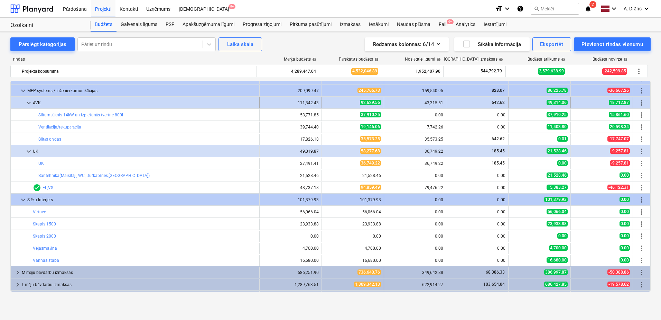
click at [27, 101] on span "keyboard_arrow_down" at bounding box center [29, 103] width 8 height 8
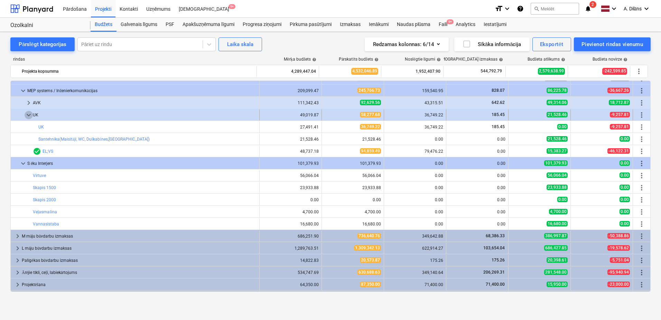
click at [28, 114] on span "keyboard_arrow_down" at bounding box center [29, 115] width 8 height 8
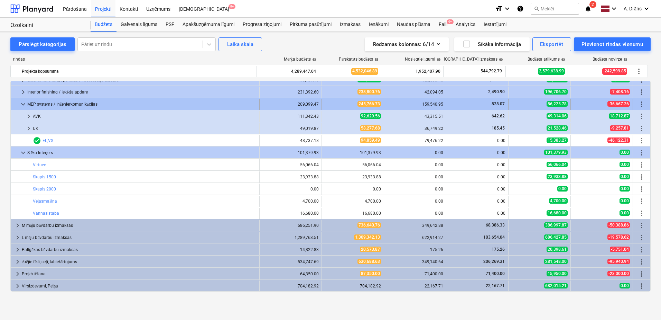
click at [25, 105] on span "keyboard_arrow_down" at bounding box center [23, 104] width 8 height 8
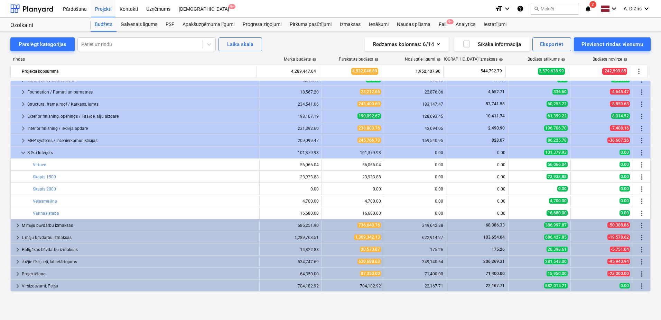
scroll to position [0, 0]
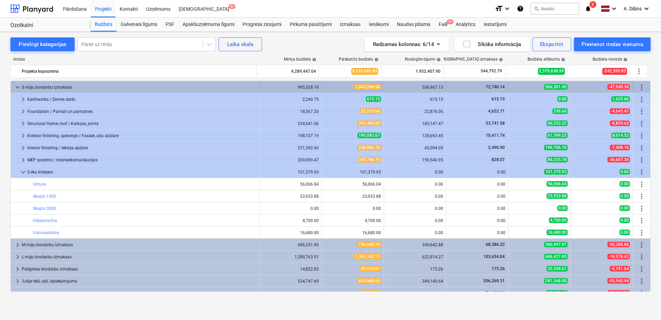
click at [19, 86] on span "keyboard_arrow_down" at bounding box center [17, 87] width 8 height 8
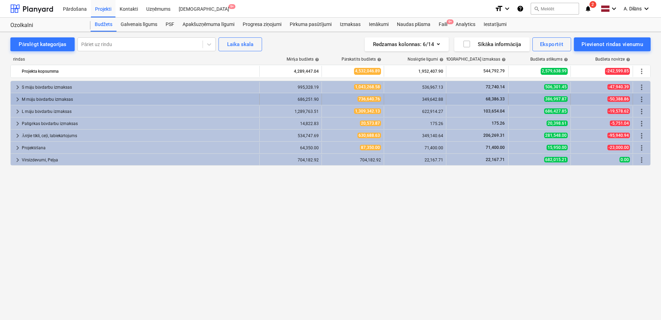
click at [18, 101] on span "keyboard_arrow_right" at bounding box center [17, 99] width 8 height 8
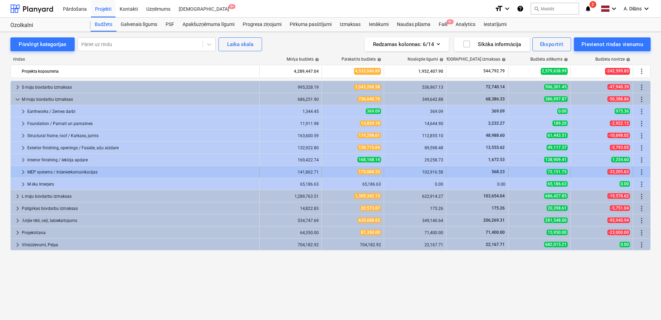
click at [22, 171] on span "keyboard_arrow_right" at bounding box center [23, 172] width 8 height 8
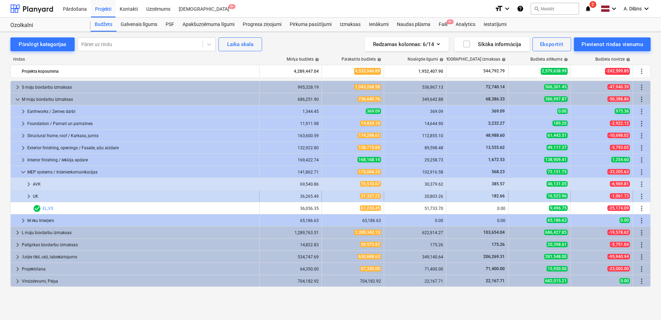
click at [28, 195] on span "keyboard_arrow_right" at bounding box center [29, 196] width 8 height 8
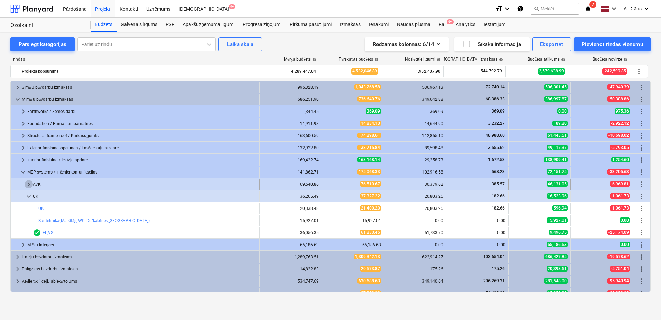
click at [28, 183] on span "keyboard_arrow_right" at bounding box center [29, 184] width 8 height 8
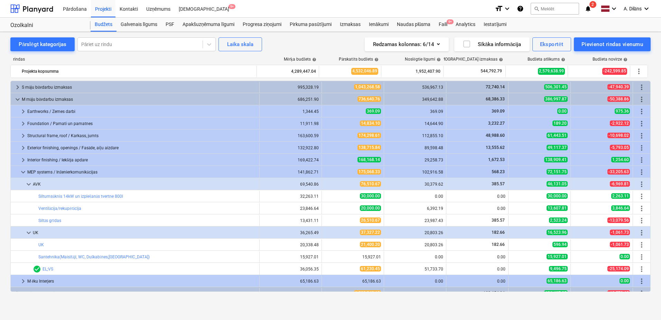
scroll to position [35, 0]
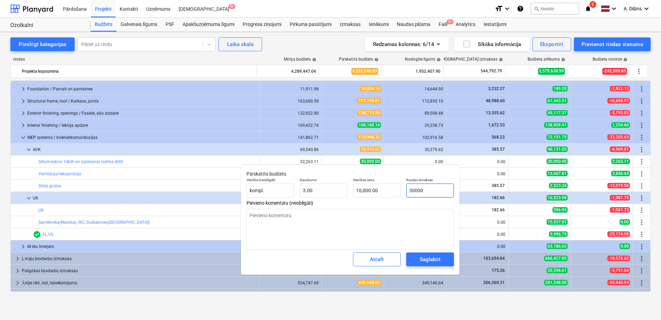
drag, startPoint x: 439, startPoint y: 190, endPoint x: 406, endPoint y: 189, distance: 33.2
click at [406, 189] on div "Kopējās izmaksas 30000" at bounding box center [430, 187] width 53 height 25
paste input "22146.15"
click at [415, 191] on input "22146.15" at bounding box center [430, 190] width 48 height 14
click at [415, 224] on textarea at bounding box center [351, 229] width 208 height 41
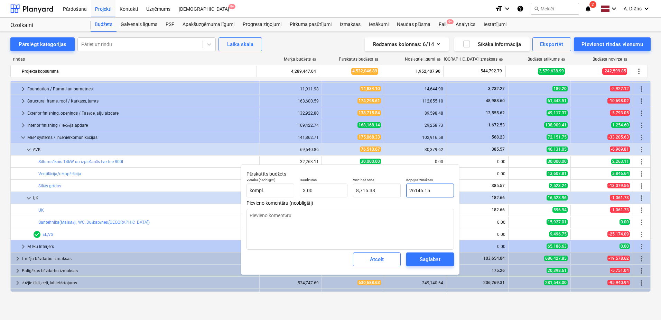
drag, startPoint x: 434, startPoint y: 189, endPoint x: 407, endPoint y: 191, distance: 27.1
click at [407, 191] on input "26146.15" at bounding box center [430, 190] width 48 height 14
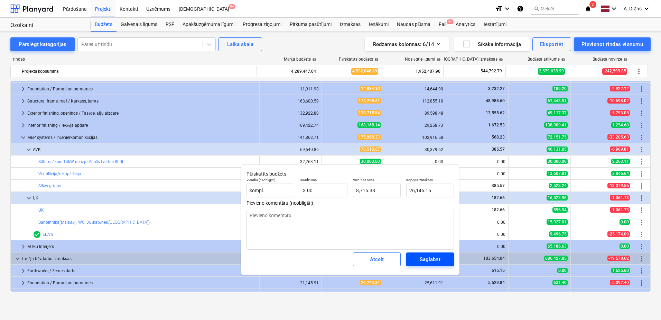
click at [430, 258] on div "Saglabāt" at bounding box center [430, 259] width 20 height 9
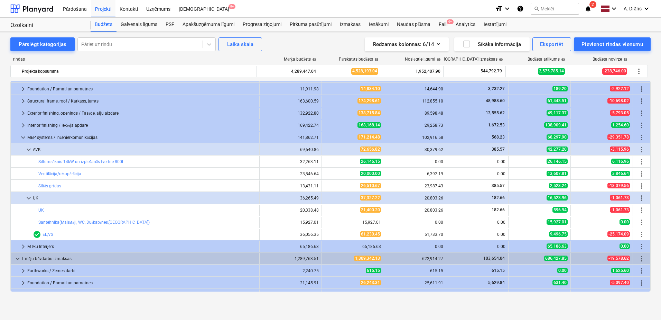
click at [326, 173] on span "edit" at bounding box center [329, 174] width 6 height 6
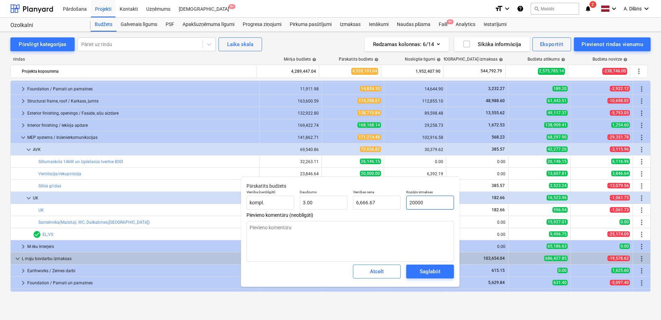
click at [406, 204] on input "20000" at bounding box center [430, 202] width 48 height 14
click at [414, 201] on input "14990.55" at bounding box center [430, 202] width 48 height 14
drag, startPoint x: 437, startPoint y: 204, endPoint x: 407, endPoint y: 205, distance: 30.1
click at [407, 205] on input "16990.55" at bounding box center [430, 202] width 48 height 14
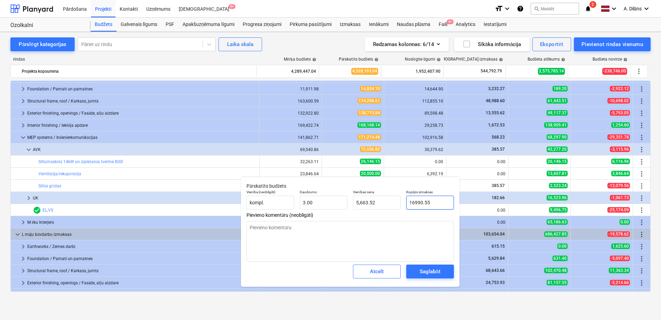
click at [434, 202] on input "16990.55" at bounding box center [430, 202] width 48 height 14
click at [436, 268] on div "Saglabāt" at bounding box center [430, 271] width 20 height 9
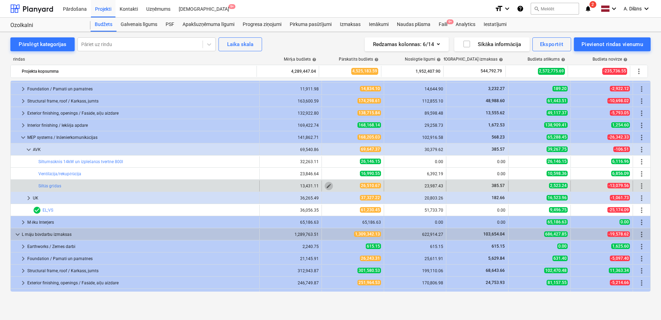
click at [326, 186] on span "edit" at bounding box center [329, 186] width 6 height 6
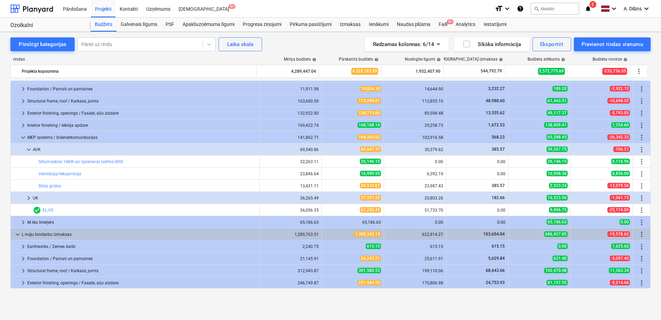
scroll to position [0, 0]
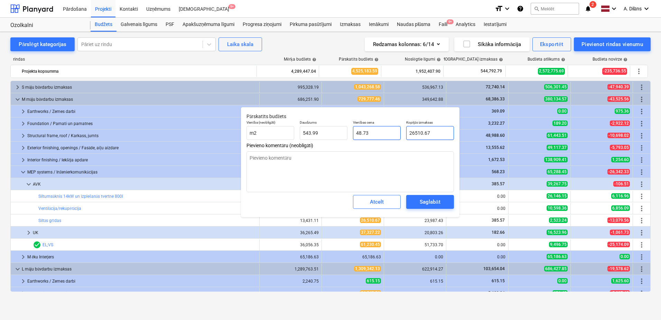
drag, startPoint x: 435, startPoint y: 132, endPoint x: 398, endPoint y: 133, distance: 37.4
click at [398, 133] on div "Vienība (neobligāti) m2 Daudzums 543.99 Vienības cena 48.73 Kopējās izmaksas 26…" at bounding box center [350, 129] width 213 height 25
drag, startPoint x: 434, startPoint y: 132, endPoint x: 397, endPoint y: 133, distance: 37.0
click at [397, 133] on div "Vienība (neobligāti) m2 Daudzums 543.99 Vienības cena 45.93 Kopējās izmaksas 24…" at bounding box center [350, 129] width 213 height 25
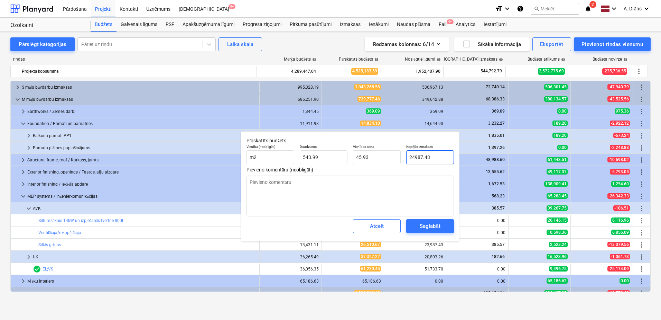
click at [439, 160] on input "24987.43" at bounding box center [430, 157] width 48 height 14
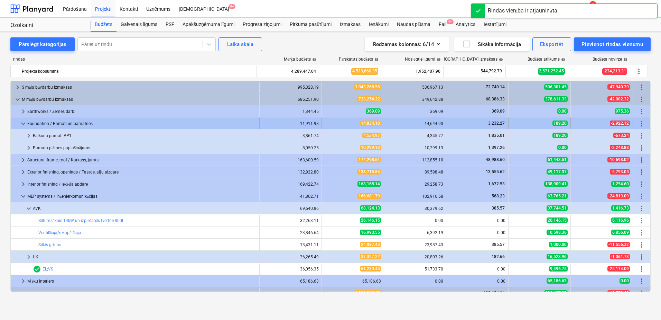
click at [24, 122] on span "keyboard_arrow_down" at bounding box center [23, 123] width 8 height 8
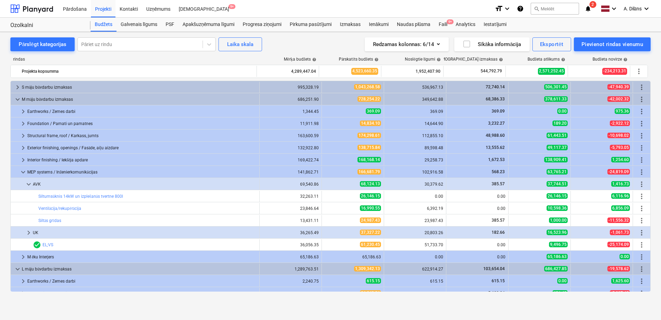
scroll to position [35, 0]
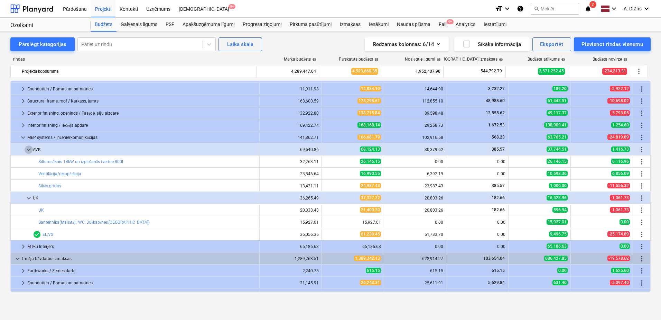
click at [27, 147] on span "keyboard_arrow_down" at bounding box center [29, 149] width 8 height 8
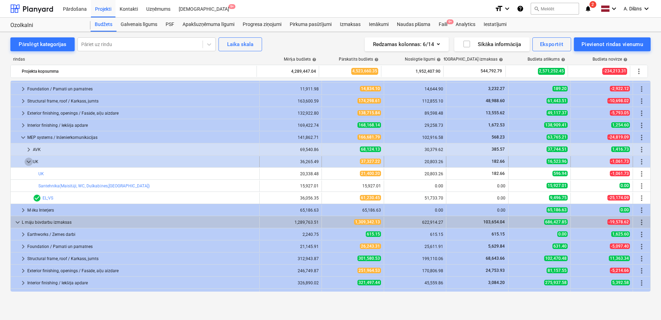
click at [28, 162] on span "keyboard_arrow_down" at bounding box center [29, 161] width 8 height 8
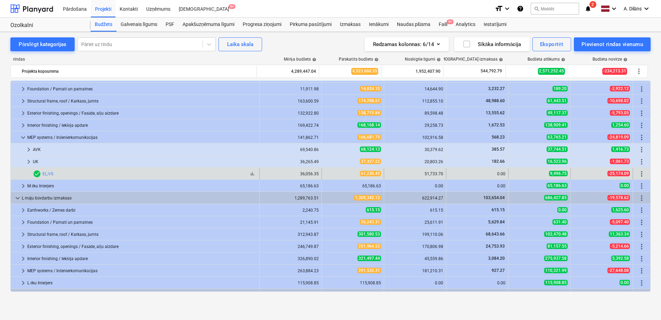
scroll to position [0, 0]
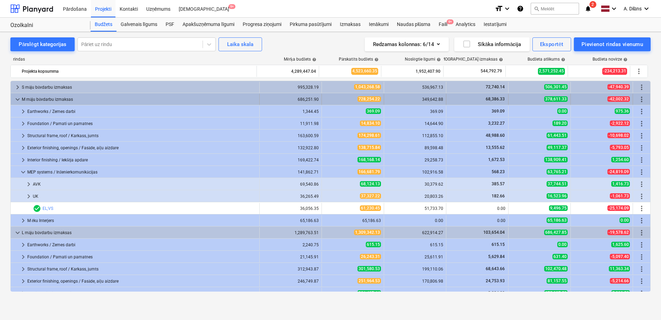
click at [18, 100] on span "keyboard_arrow_down" at bounding box center [17, 99] width 8 height 8
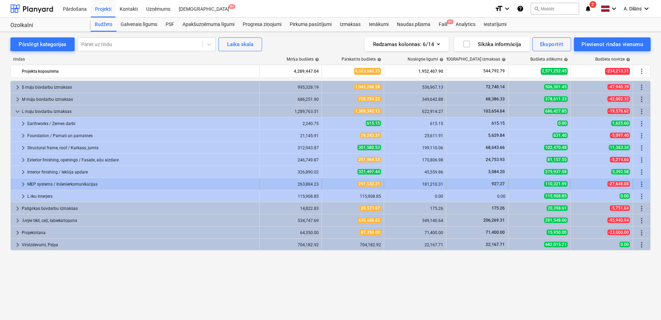
click at [24, 183] on span "keyboard_arrow_right" at bounding box center [23, 184] width 8 height 8
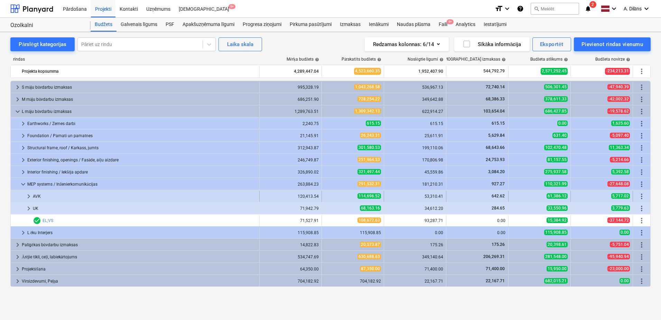
click at [26, 195] on span "keyboard_arrow_right" at bounding box center [29, 196] width 8 height 8
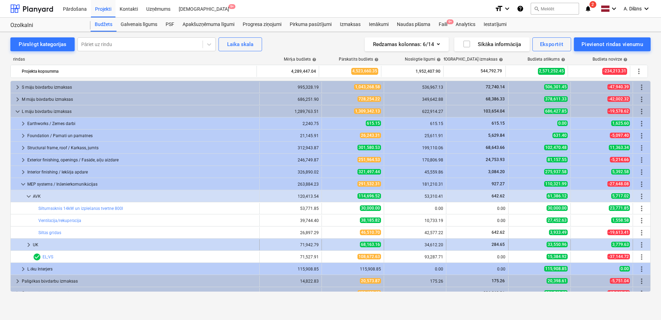
click at [28, 246] on span "keyboard_arrow_right" at bounding box center [29, 244] width 8 height 8
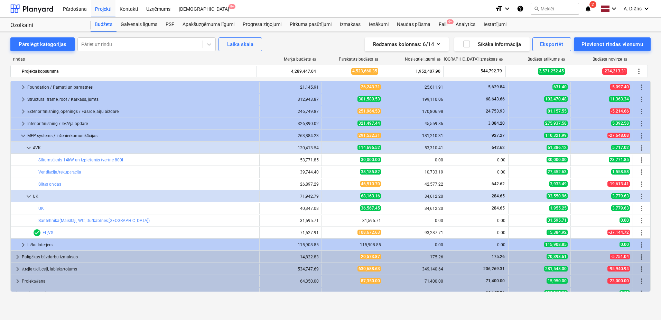
scroll to position [56, 0]
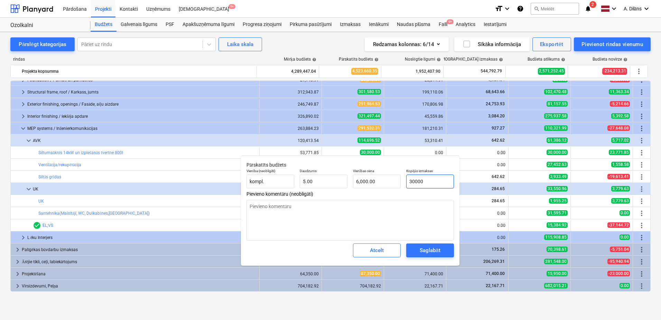
click at [408, 182] on body "Pārdošana Projekti Kontakti Uzņēmums Iesūtne 9+ format_size keyboard_arrow_down…" at bounding box center [330, 160] width 661 height 320
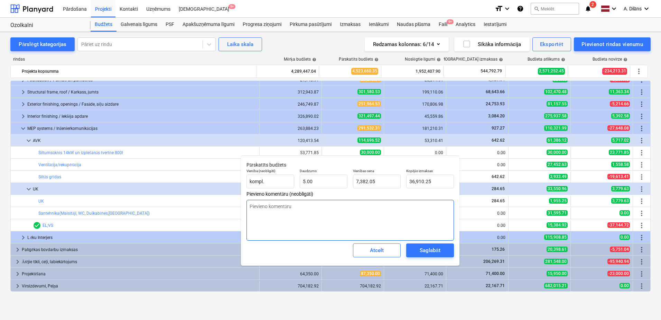
click at [404, 209] on textarea at bounding box center [351, 220] width 208 height 41
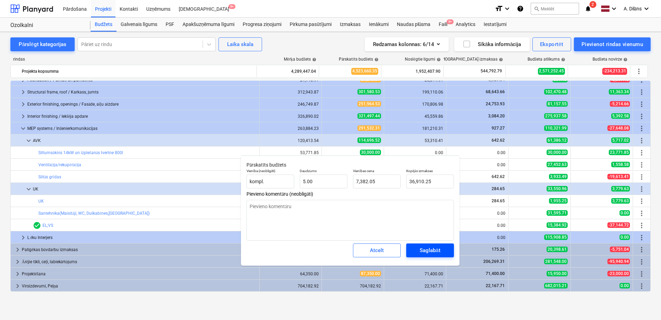
click at [430, 251] on div "Saglabāt" at bounding box center [430, 250] width 20 height 9
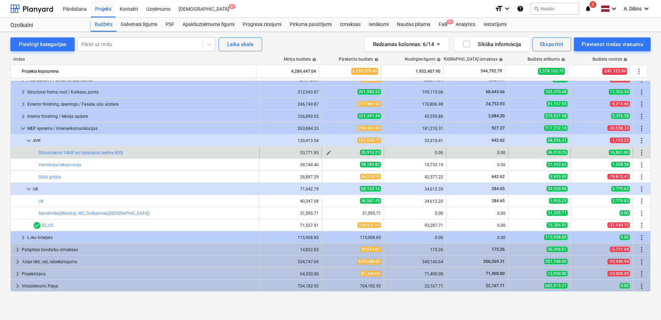
click at [327, 153] on span "edit" at bounding box center [329, 153] width 6 height 6
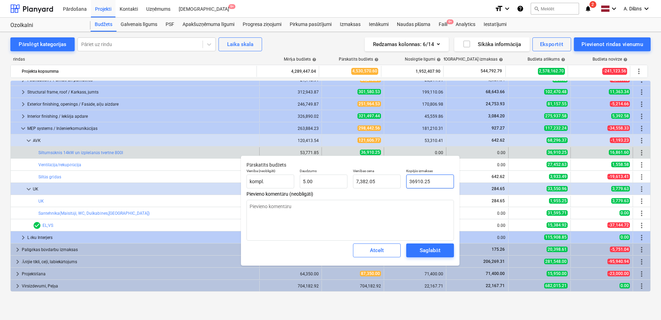
drag, startPoint x: 414, startPoint y: 181, endPoint x: 419, endPoint y: 185, distance: 6.6
click at [415, 181] on input "36910.25" at bounding box center [430, 181] width 48 height 14
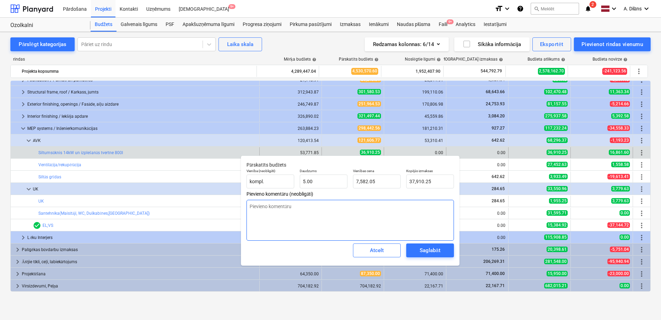
click at [396, 230] on textarea at bounding box center [351, 220] width 208 height 41
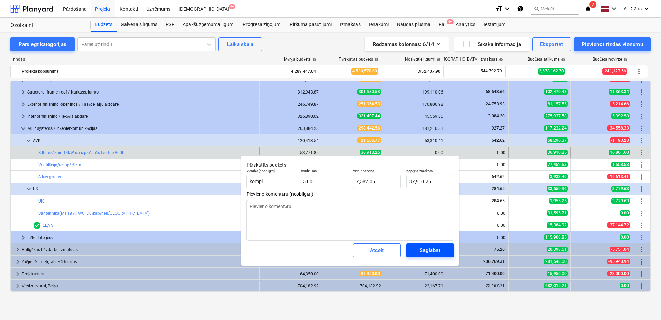
click at [430, 250] on div "Saglabāt" at bounding box center [430, 250] width 20 height 9
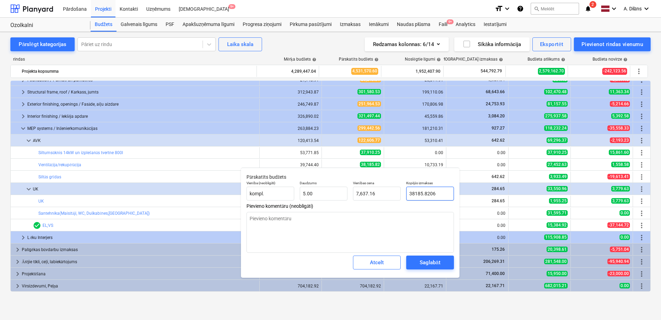
drag, startPoint x: 437, startPoint y: 194, endPoint x: 407, endPoint y: 194, distance: 29.7
click at [408, 194] on input "38185.8206" at bounding box center [430, 193] width 48 height 14
paste input "28990.59"
click at [414, 193] on input "28990.59" at bounding box center [430, 193] width 48 height 14
drag, startPoint x: 434, startPoint y: 191, endPoint x: 406, endPoint y: 195, distance: 29.1
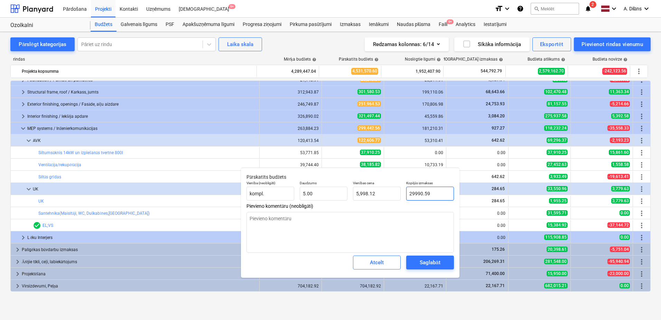
click at [406, 195] on div "Kopējās izmaksas 29990.59" at bounding box center [430, 190] width 53 height 25
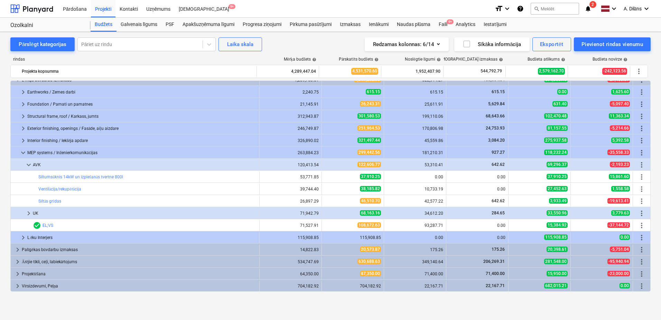
scroll to position [31, 0]
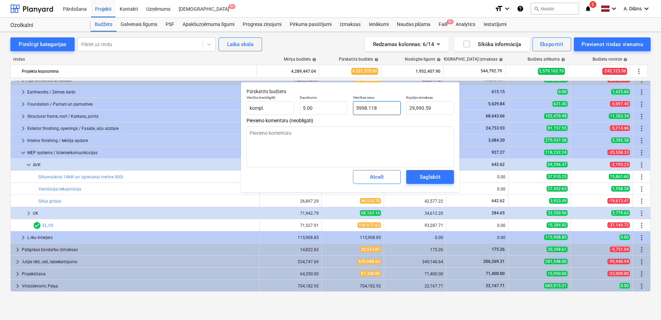
click at [387, 110] on input "5998.118" at bounding box center [377, 108] width 48 height 14
click at [432, 177] on div "Saglabāt" at bounding box center [430, 176] width 20 height 9
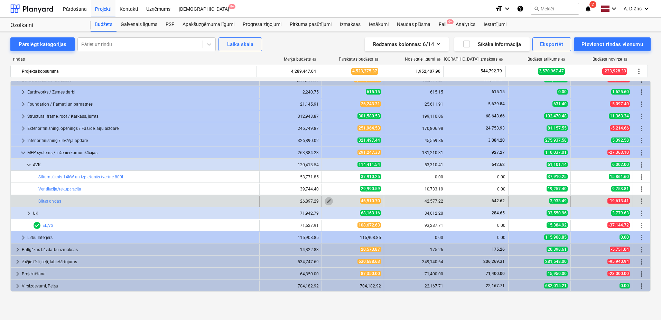
click at [327, 200] on span "edit" at bounding box center [329, 201] width 6 height 6
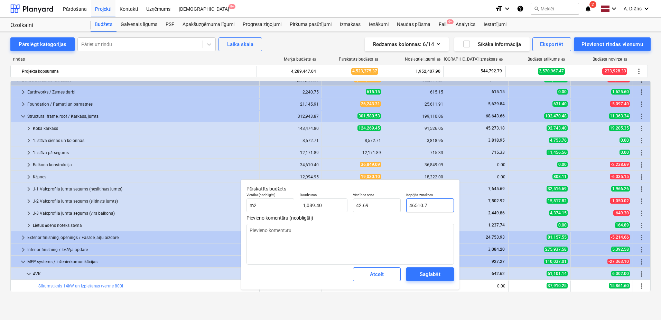
drag, startPoint x: 436, startPoint y: 204, endPoint x: 409, endPoint y: 205, distance: 27.0
click at [409, 205] on input "46510.7" at bounding box center [430, 205] width 48 height 14
paste input "1934.6"
click at [414, 205] on input "41934.6" at bounding box center [430, 205] width 48 height 14
drag, startPoint x: 430, startPoint y: 204, endPoint x: 409, endPoint y: 202, distance: 20.8
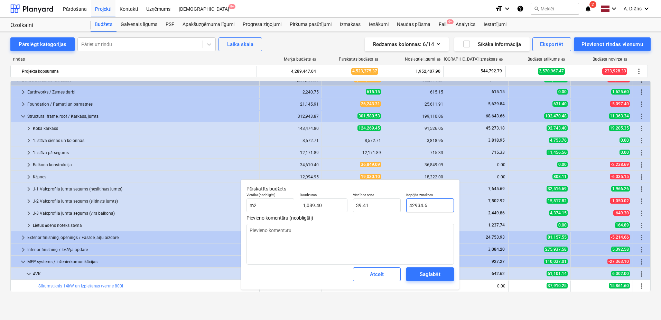
click at [409, 202] on input "42934.6" at bounding box center [430, 205] width 48 height 14
click at [431, 203] on input "42934.6" at bounding box center [430, 205] width 48 height 14
click at [430, 273] on div "Saglabāt" at bounding box center [430, 273] width 20 height 9
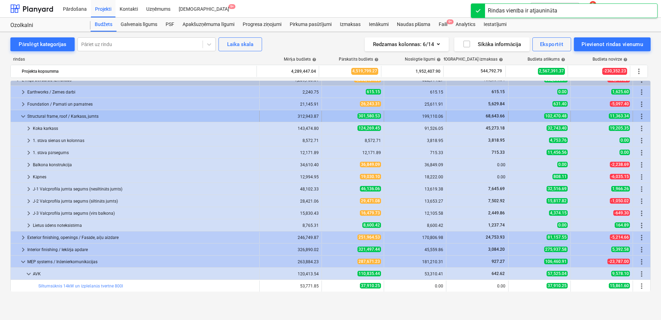
click at [26, 114] on span "keyboard_arrow_down" at bounding box center [23, 116] width 8 height 8
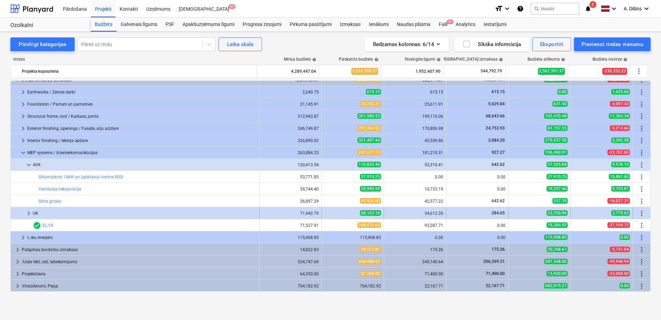
click at [30, 213] on span "keyboard_arrow_right" at bounding box center [29, 213] width 8 height 8
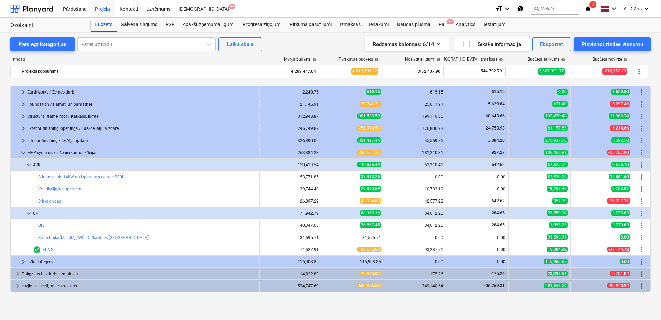
scroll to position [56, 0]
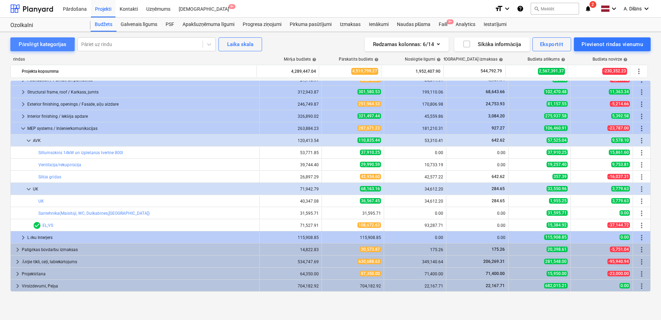
click at [38, 47] on div "Pārslēgt kategorijas" at bounding box center [43, 44] width 48 height 9
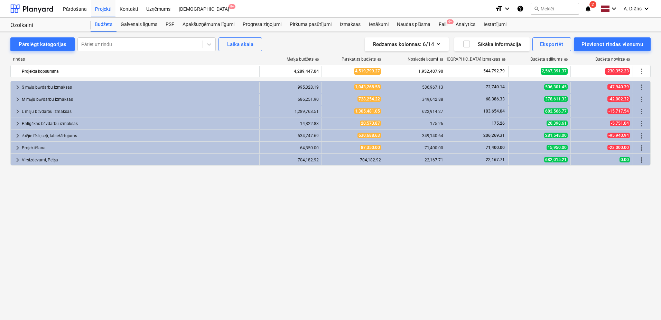
drag, startPoint x: 460, startPoint y: 223, endPoint x: 405, endPoint y: 214, distance: 55.1
drag, startPoint x: 405, startPoint y: 214, endPoint x: 356, endPoint y: 203, distance: 50.7
click at [356, 203] on div "keyboard_arrow_right S māju būvdarbu izmaksas 995,328.19 1,043,268.58 536,967.1…" at bounding box center [330, 186] width 641 height 211
click at [584, 9] on div "format_size keyboard_arrow_down help search Meklēt notifications 2 keyboard_arr…" at bounding box center [573, 8] width 156 height 17
click at [586, 8] on icon "notifications" at bounding box center [588, 8] width 7 height 8
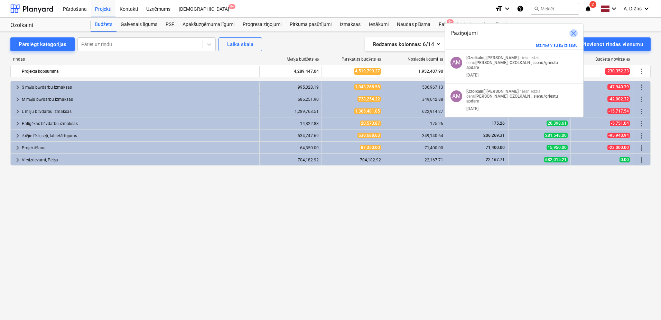
click at [575, 33] on span "close" at bounding box center [574, 33] width 8 height 8
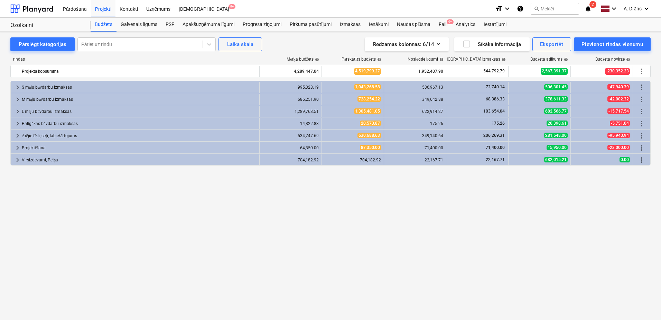
drag, startPoint x: 382, startPoint y: 207, endPoint x: 341, endPoint y: 195, distance: 41.9
drag, startPoint x: 341, startPoint y: 195, endPoint x: 311, endPoint y: 199, distance: 31.1
click at [311, 199] on div "keyboard_arrow_right S māju būvdarbu izmaksas 995,328.19 1,043,268.58 536,967.1…" at bounding box center [330, 186] width 641 height 211
click at [307, 235] on div "keyboard_arrow_right S māju būvdarbu izmaksas 995,328.19 1,043,268.58 536,967.1…" at bounding box center [330, 186] width 641 height 211
click at [384, 208] on div "keyboard_arrow_right S māju būvdarbu izmaksas 995,328.19 1,043,268.58 536,967.1…" at bounding box center [330, 186] width 641 height 211
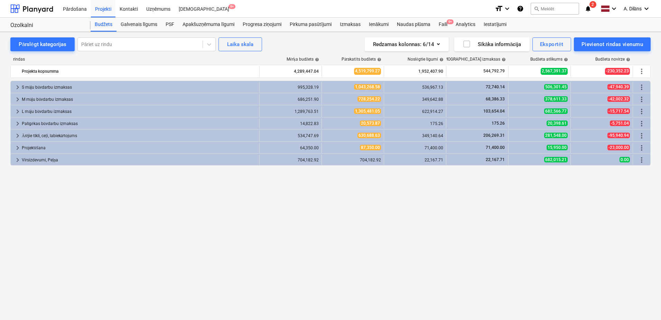
drag, startPoint x: 384, startPoint y: 208, endPoint x: 350, endPoint y: 208, distance: 33.6
drag, startPoint x: 350, startPoint y: 208, endPoint x: 322, endPoint y: 208, distance: 28.0
click at [322, 208] on div "keyboard_arrow_right S māju būvdarbu izmaksas 995,328.19 1,043,268.58 536,967.1…" at bounding box center [330, 186] width 641 height 211
drag, startPoint x: 485, startPoint y: 201, endPoint x: 423, endPoint y: 221, distance: 65.2
click at [425, 223] on div "keyboard_arrow_right S māju būvdarbu izmaksas 995,328.19 1,043,268.58 536,967.1…" at bounding box center [330, 186] width 641 height 211
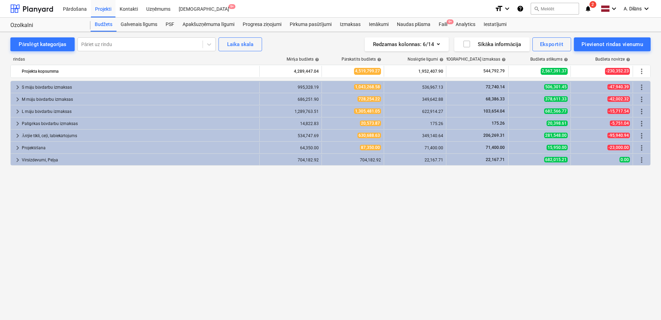
drag, startPoint x: 377, startPoint y: 209, endPoint x: 336, endPoint y: 204, distance: 42.1
drag, startPoint x: 336, startPoint y: 204, endPoint x: 304, endPoint y: 204, distance: 31.5
drag, startPoint x: 304, startPoint y: 204, endPoint x: 282, endPoint y: 200, distance: 22.2
drag, startPoint x: 282, startPoint y: 200, endPoint x: 272, endPoint y: 200, distance: 10.7
drag, startPoint x: 272, startPoint y: 200, endPoint x: 247, endPoint y: 200, distance: 24.2
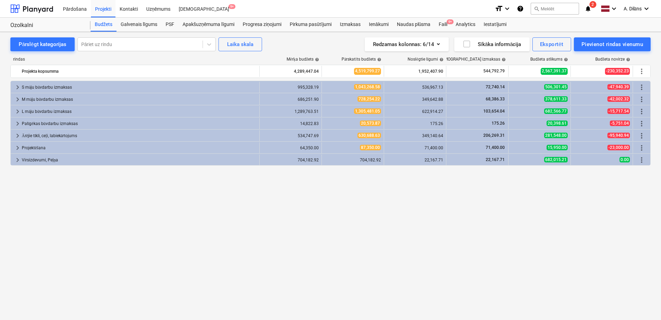
click at [247, 200] on div "keyboard_arrow_right S māju būvdarbu izmaksas 995,328.19 1,043,268.58 536,967.1…" at bounding box center [330, 186] width 641 height 211
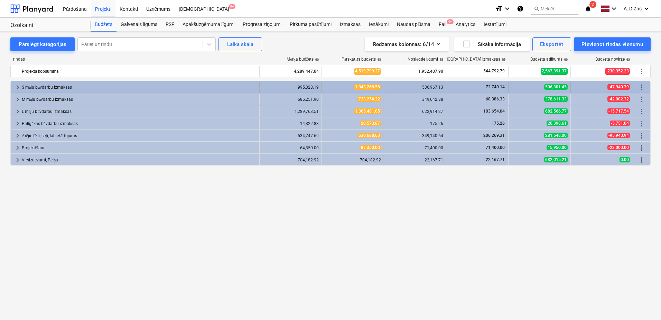
click at [15, 86] on span "keyboard_arrow_right" at bounding box center [17, 87] width 8 height 8
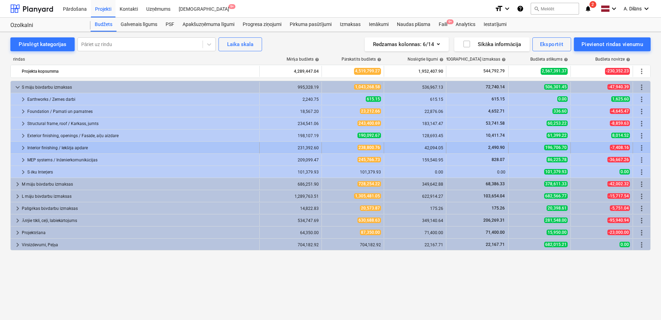
click at [23, 148] on span "keyboard_arrow_right" at bounding box center [23, 148] width 8 height 8
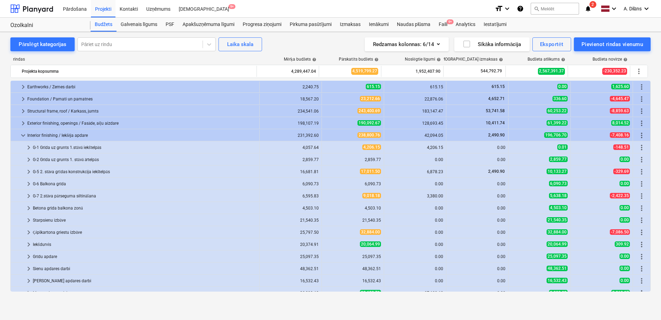
scroll to position [0, 0]
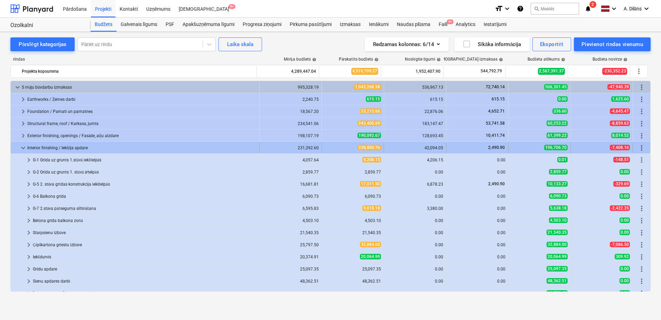
click at [24, 149] on span "keyboard_arrow_down" at bounding box center [23, 148] width 8 height 8
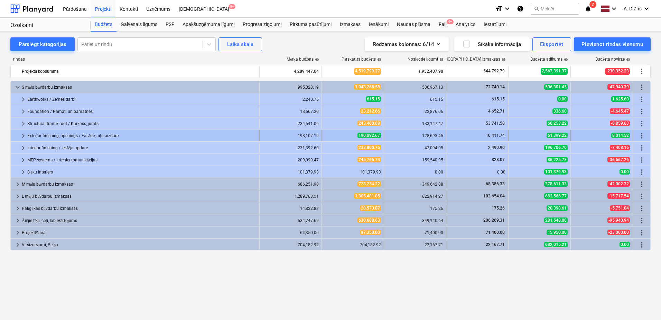
click at [25, 135] on span "keyboard_arrow_right" at bounding box center [23, 135] width 8 height 8
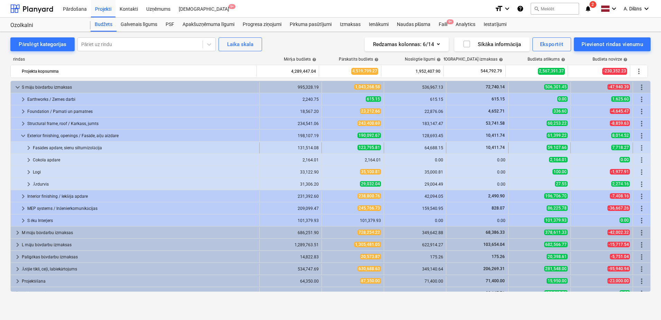
click at [28, 147] on span "keyboard_arrow_right" at bounding box center [29, 148] width 8 height 8
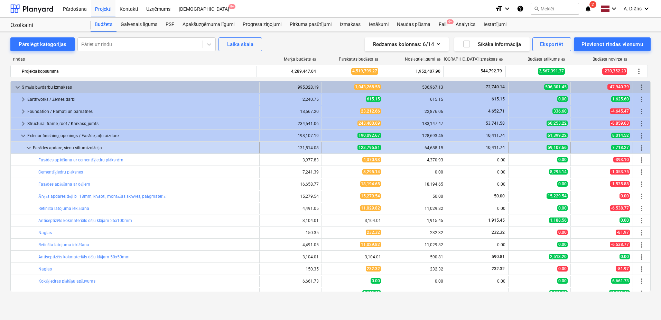
click at [27, 146] on span "keyboard_arrow_down" at bounding box center [29, 148] width 8 height 8
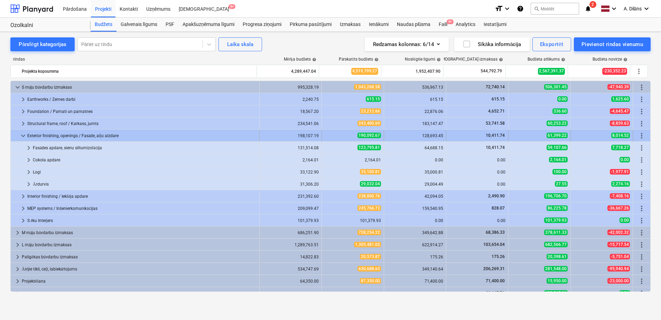
click at [24, 135] on span "keyboard_arrow_down" at bounding box center [23, 135] width 8 height 8
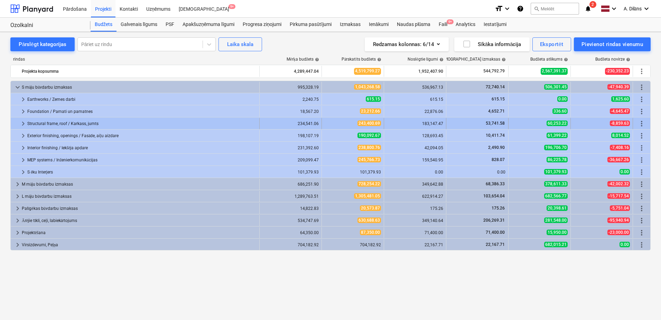
click at [24, 126] on span "keyboard_arrow_right" at bounding box center [23, 123] width 8 height 8
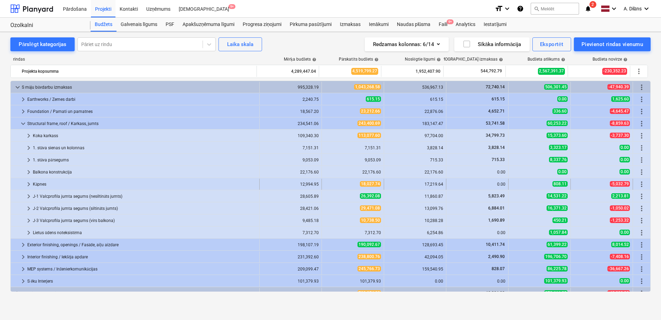
click at [26, 179] on div "keyboard_arrow_right" at bounding box center [29, 183] width 8 height 11
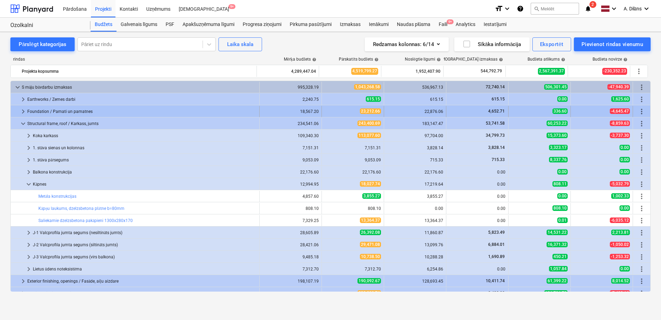
click at [25, 112] on span "keyboard_arrow_right" at bounding box center [23, 111] width 8 height 8
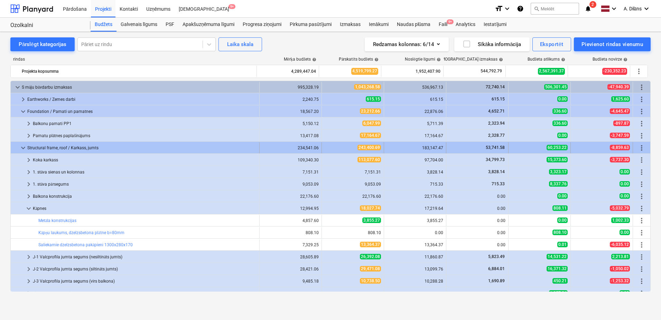
click at [22, 146] on span "keyboard_arrow_down" at bounding box center [23, 148] width 8 height 8
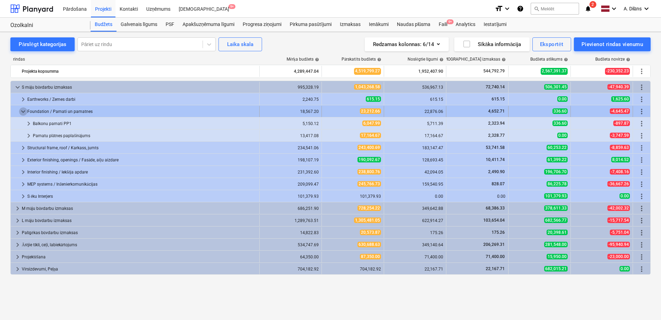
click at [22, 112] on span "keyboard_arrow_down" at bounding box center [23, 111] width 8 height 8
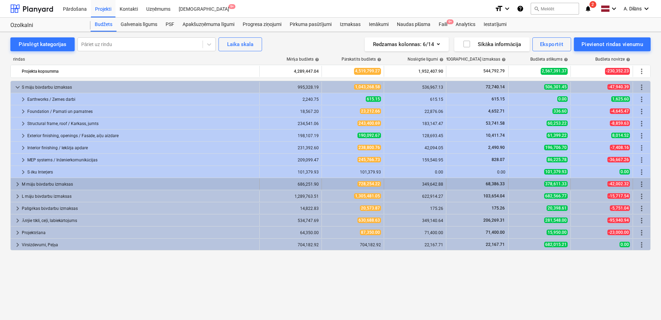
click at [19, 183] on span "keyboard_arrow_right" at bounding box center [17, 184] width 8 height 8
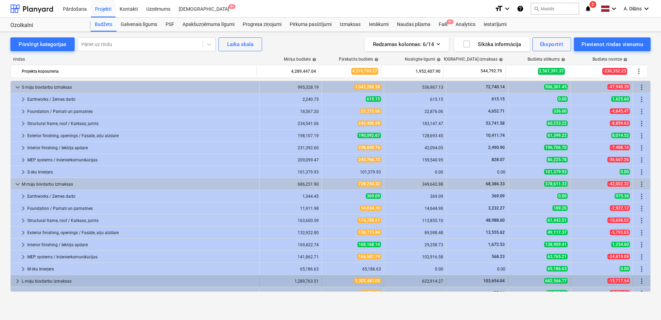
click at [18, 278] on span "keyboard_arrow_right" at bounding box center [17, 281] width 8 height 8
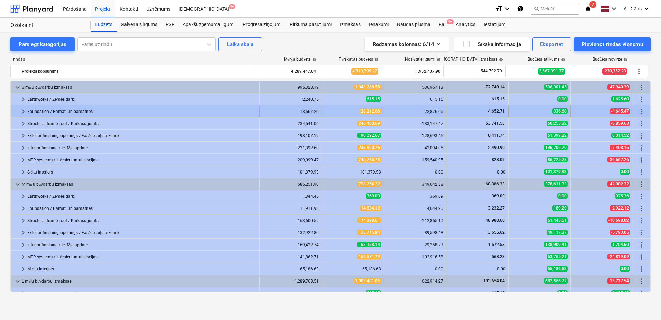
click at [117, 107] on div "Foundation / Pamati un pamatnes" at bounding box center [141, 111] width 229 height 11
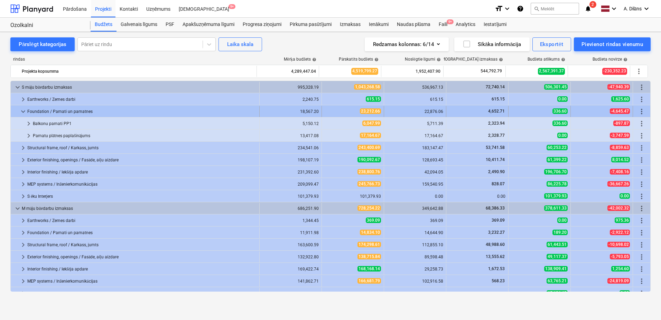
click at [93, 112] on div "Foundation / Pamati un pamatnes" at bounding box center [141, 111] width 229 height 11
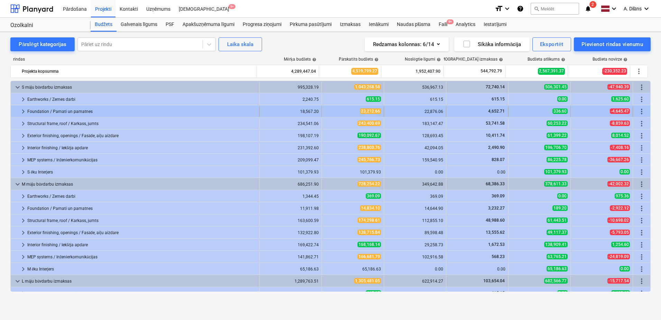
click at [341, 114] on div "23,212.66" at bounding box center [353, 111] width 56 height 11
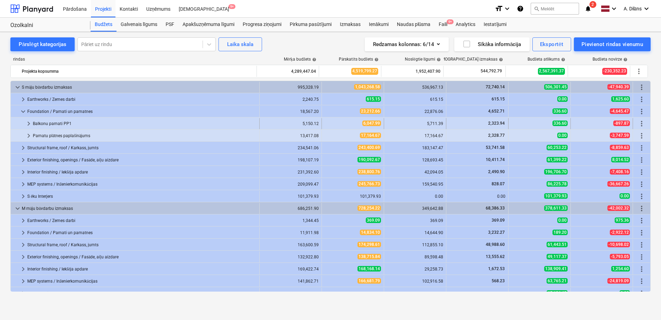
click at [34, 125] on div "Balkonu pamati PP1" at bounding box center [145, 123] width 224 height 11
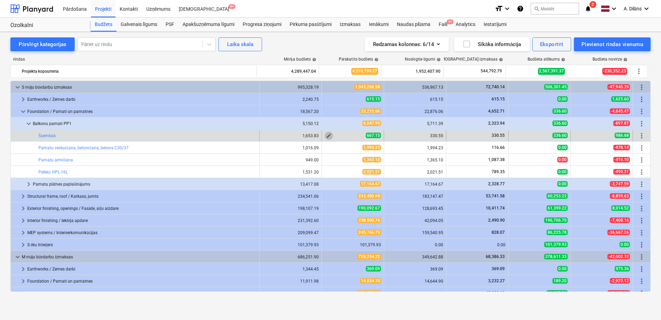
click at [328, 136] on span "edit" at bounding box center [329, 136] width 6 height 6
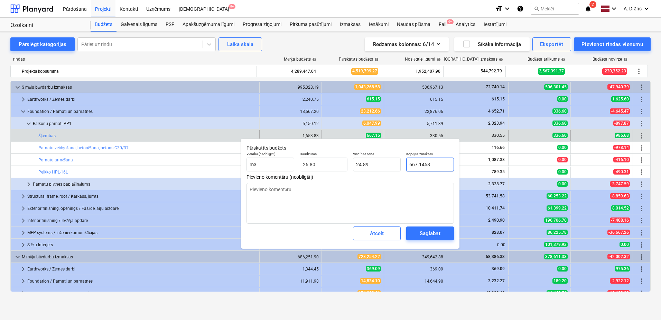
drag, startPoint x: 432, startPoint y: 164, endPoint x: 404, endPoint y: 163, distance: 28.4
click at [404, 163] on div "Kopējās izmaksas 667.1458" at bounding box center [430, 161] width 53 height 25
click at [416, 193] on textarea at bounding box center [351, 203] width 208 height 41
click at [426, 233] on div "Saglabāt" at bounding box center [430, 233] width 20 height 9
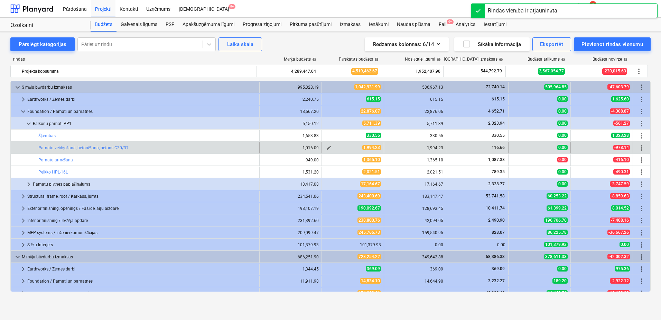
click at [326, 147] on span "edit" at bounding box center [329, 148] width 6 height 6
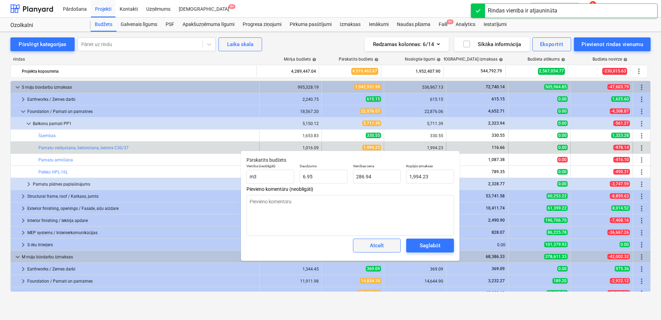
click at [379, 240] on button "Atcelt" at bounding box center [377, 245] width 48 height 14
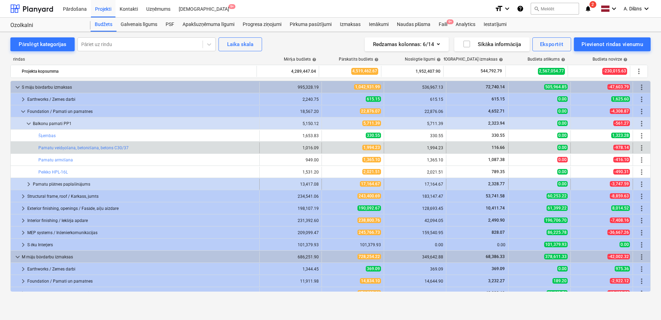
click at [30, 183] on span "keyboard_arrow_right" at bounding box center [29, 184] width 8 height 8
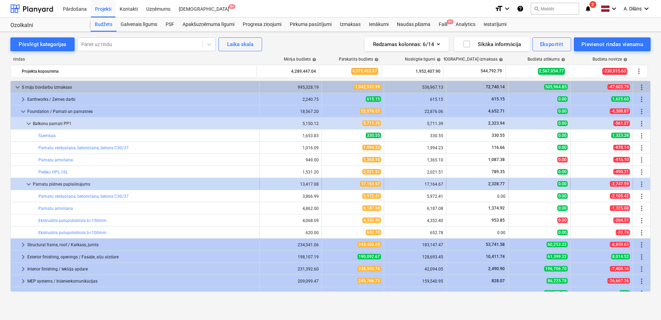
click at [28, 183] on span "keyboard_arrow_down" at bounding box center [29, 184] width 8 height 8
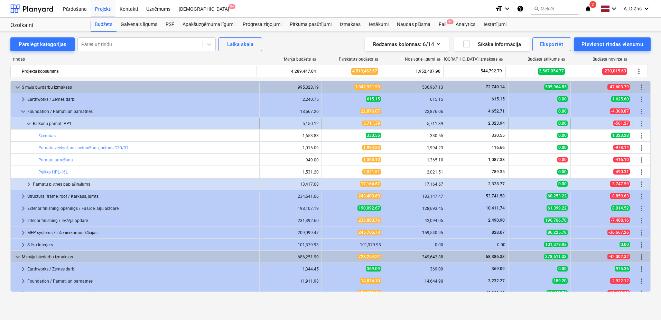
click at [30, 123] on span "keyboard_arrow_down" at bounding box center [29, 123] width 8 height 8
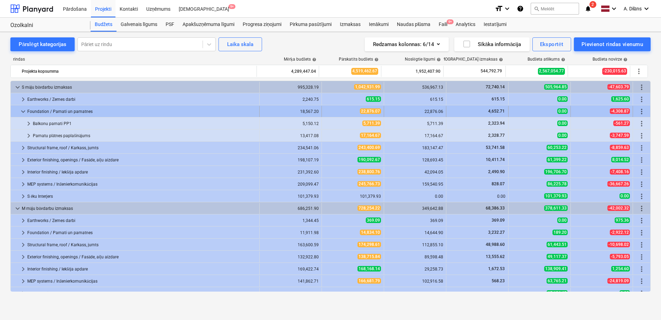
click at [21, 109] on span "keyboard_arrow_down" at bounding box center [23, 111] width 8 height 8
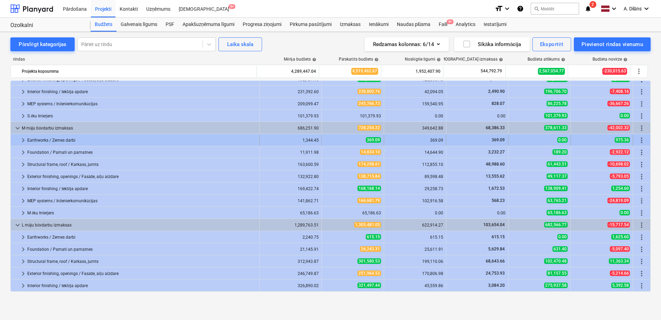
scroll to position [69, 0]
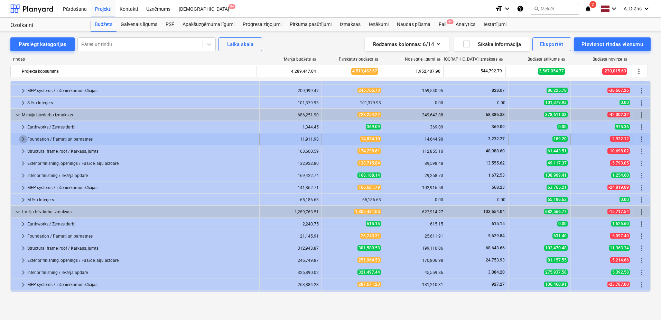
click at [25, 138] on span "keyboard_arrow_right" at bounding box center [23, 139] width 8 height 8
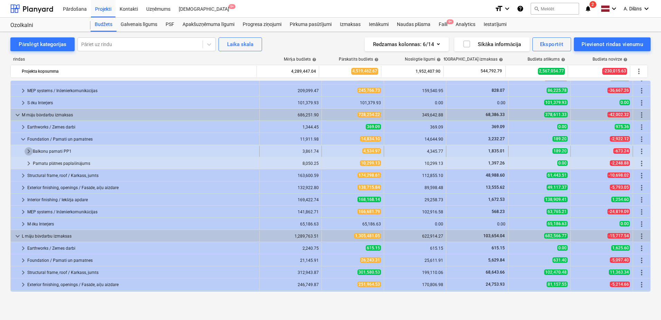
click at [29, 151] on span "keyboard_arrow_right" at bounding box center [29, 151] width 8 height 8
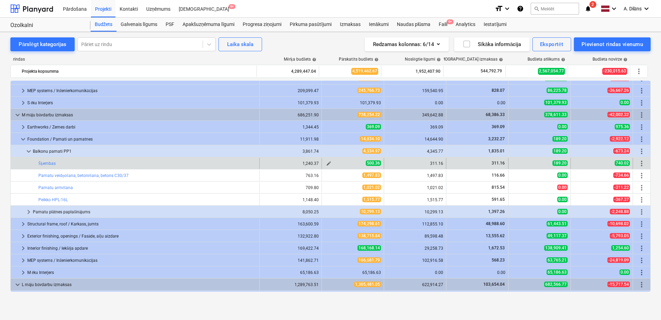
click at [327, 164] on span "edit" at bounding box center [329, 163] width 6 height 6
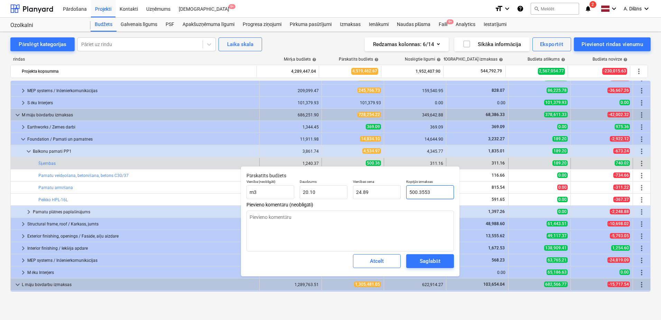
drag, startPoint x: 431, startPoint y: 191, endPoint x: 403, endPoint y: 192, distance: 28.7
click at [403, 192] on div "Vienība (neobligāti) m3 Daudzums 20.10 Vienības cena 24.89 Kopējās izmaksas 500…" at bounding box center [350, 188] width 213 height 25
click at [387, 238] on textarea at bounding box center [351, 230] width 208 height 41
click at [426, 260] on div "Saglabāt" at bounding box center [430, 260] width 20 height 9
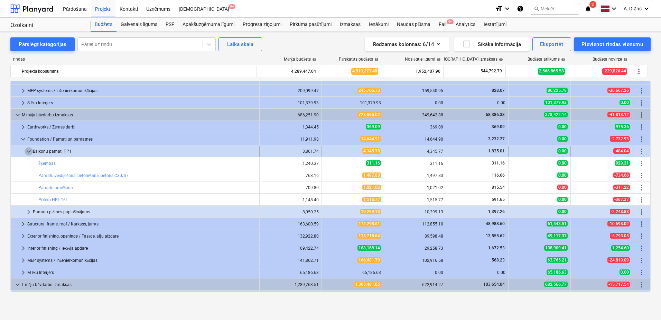
click at [30, 152] on span "keyboard_arrow_down" at bounding box center [29, 151] width 8 height 8
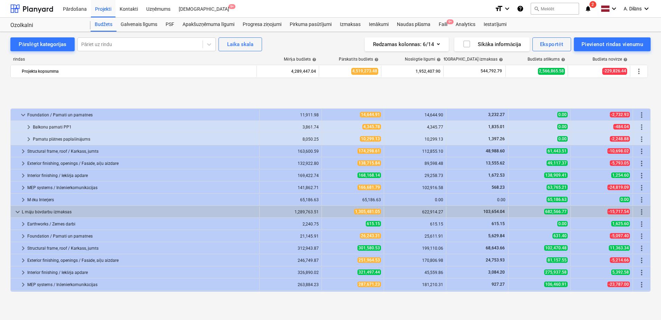
scroll to position [153, 0]
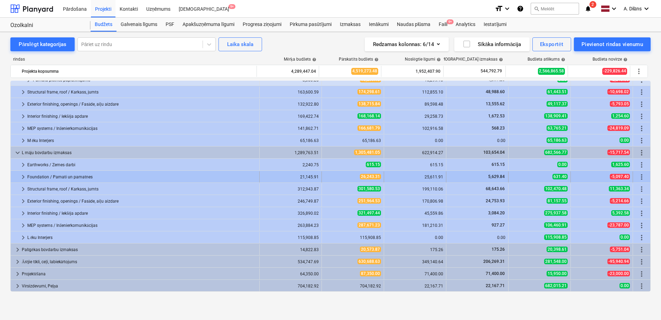
click at [22, 176] on span "keyboard_arrow_right" at bounding box center [23, 177] width 8 height 8
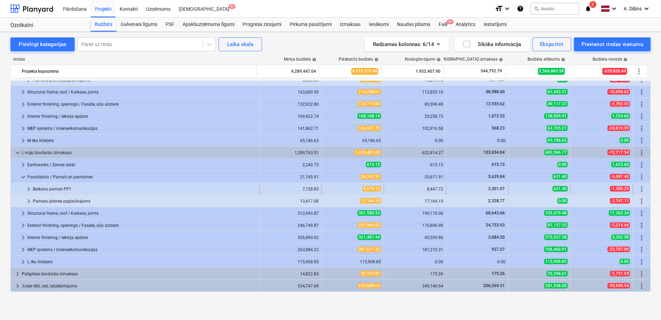
click at [29, 186] on span "keyboard_arrow_right" at bounding box center [29, 189] width 8 height 8
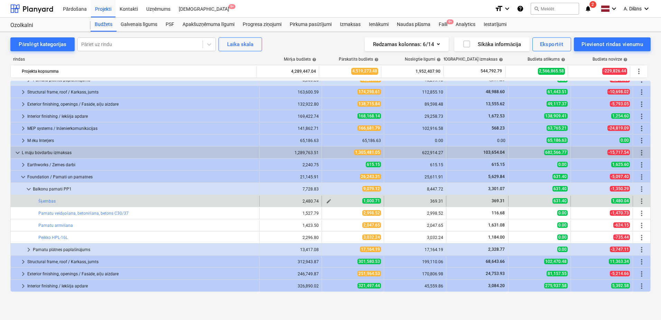
click at [326, 201] on span "edit" at bounding box center [329, 201] width 6 height 6
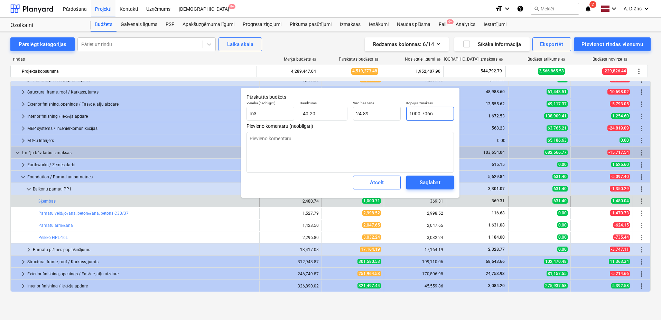
drag, startPoint x: 444, startPoint y: 112, endPoint x: 404, endPoint y: 114, distance: 39.8
click at [404, 114] on div "Kopējās izmaksas 1000.7066" at bounding box center [430, 110] width 53 height 25
click at [408, 136] on textarea at bounding box center [351, 152] width 208 height 41
click at [422, 180] on div "Saglabāt" at bounding box center [430, 182] width 20 height 9
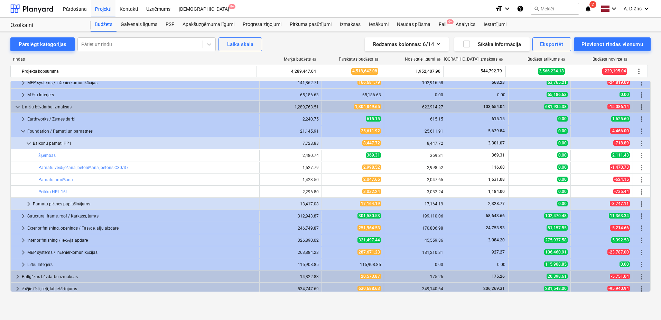
scroll to position [191, 0]
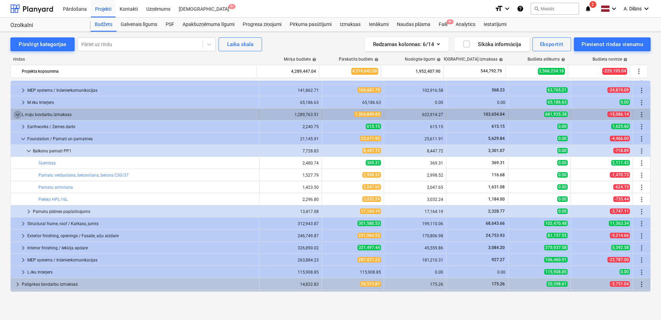
click at [18, 114] on span "keyboard_arrow_down" at bounding box center [17, 114] width 8 height 8
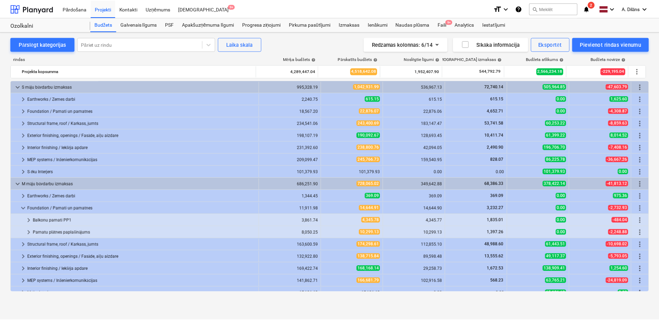
scroll to position [0, 0]
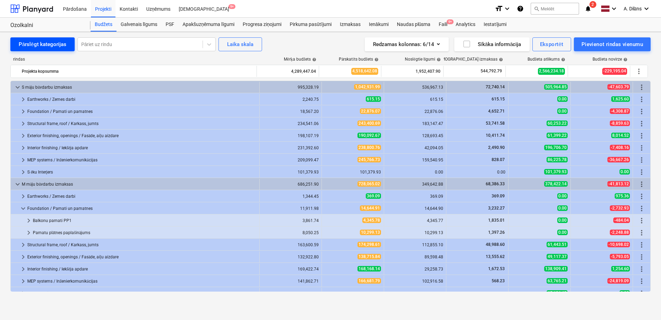
click at [37, 45] on div "Pārslēgt kategorijas" at bounding box center [43, 44] width 48 height 9
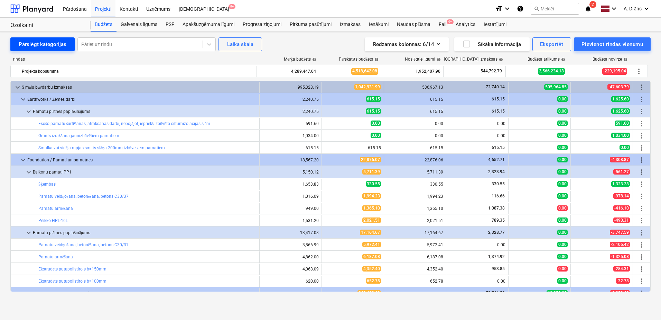
click at [37, 45] on div "Pārslēgt kategorijas" at bounding box center [43, 44] width 48 height 9
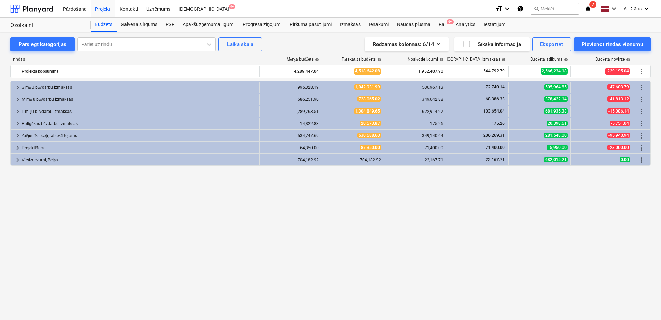
drag, startPoint x: 183, startPoint y: 207, endPoint x: 152, endPoint y: 191, distance: 35.4
drag, startPoint x: 152, startPoint y: 191, endPoint x: 114, endPoint y: 180, distance: 39.0
click at [114, 180] on div "keyboard_arrow_right S māju būvdarbu izmaksas 995,328.19 1,042,931.99 536,967.1…" at bounding box center [330, 186] width 641 height 211
drag, startPoint x: 323, startPoint y: 197, endPoint x: 273, endPoint y: 192, distance: 50.4
drag, startPoint x: 273, startPoint y: 192, endPoint x: 254, endPoint y: 196, distance: 19.4
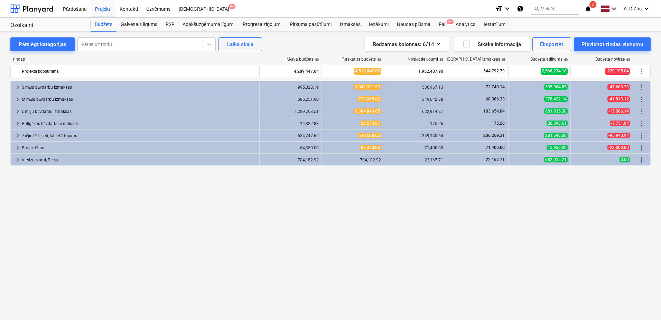
click at [254, 196] on div "keyboard_arrow_right S māju būvdarbu izmaksas 995,328.19 1,042,931.99 536,967.1…" at bounding box center [330, 186] width 641 height 211
drag, startPoint x: 258, startPoint y: 193, endPoint x: 249, endPoint y: 185, distance: 11.0
click at [249, 185] on div "keyboard_arrow_right S māju būvdarbu izmaksas 995,328.19 1,042,931.99 536,967.1…" at bounding box center [330, 186] width 641 height 211
drag, startPoint x: 296, startPoint y: 180, endPoint x: 282, endPoint y: 178, distance: 13.6
drag, startPoint x: 282, startPoint y: 178, endPoint x: 251, endPoint y: 182, distance: 31.1
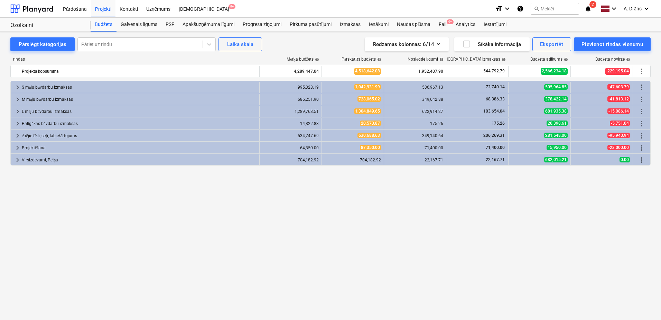
click at [251, 182] on div "keyboard_arrow_right S māju būvdarbu izmaksas 995,328.19 1,042,931.99 536,967.1…" at bounding box center [330, 186] width 641 height 211
drag, startPoint x: 251, startPoint y: 182, endPoint x: 247, endPoint y: 189, distance: 7.7
drag, startPoint x: 247, startPoint y: 189, endPoint x: 198, endPoint y: 193, distance: 49.0
click at [198, 193] on div "keyboard_arrow_right S māju būvdarbu izmaksas 995,328.19 1,042,931.99 536,967.1…" at bounding box center [330, 186] width 641 height 211
drag, startPoint x: 214, startPoint y: 199, endPoint x: 190, endPoint y: 195, distance: 24.2
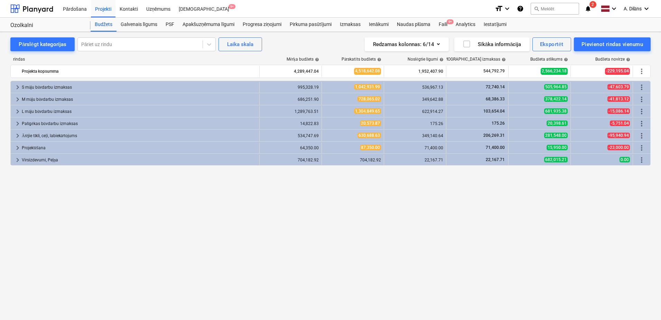
drag, startPoint x: 190, startPoint y: 195, endPoint x: 169, endPoint y: 190, distance: 21.5
click at [169, 190] on div "keyboard_arrow_right S māju būvdarbu izmaksas 995,328.19 1,042,931.99 536,967.1…" at bounding box center [330, 186] width 641 height 211
drag, startPoint x: 245, startPoint y: 174, endPoint x: 219, endPoint y: 174, distance: 25.9
click at [219, 174] on div "keyboard_arrow_right S māju būvdarbu izmaksas 995,328.19 1,042,931.99 536,967.1…" at bounding box center [330, 186] width 641 height 211
drag, startPoint x: 266, startPoint y: 195, endPoint x: 259, endPoint y: 194, distance: 6.7
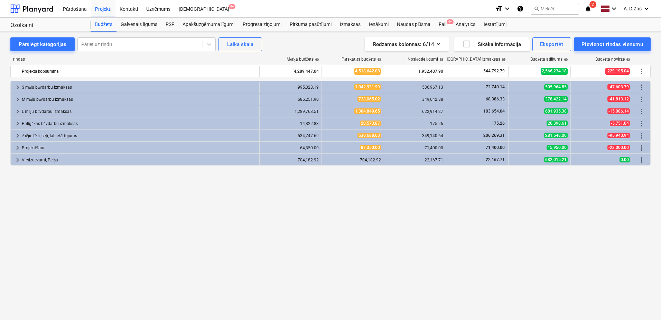
click at [259, 194] on div "keyboard_arrow_right S māju būvdarbu izmaksas 995,328.19 1,042,931.99 536,967.1…" at bounding box center [330, 186] width 641 height 211
drag, startPoint x: 260, startPoint y: 169, endPoint x: 255, endPoint y: 175, distance: 7.1
click at [254, 174] on div "keyboard_arrow_right S māju būvdarbu izmaksas 995,328.19 1,042,931.99 536,967.1…" at bounding box center [330, 186] width 641 height 211
drag, startPoint x: 256, startPoint y: 175, endPoint x: 230, endPoint y: 188, distance: 29.4
click at [229, 188] on div "keyboard_arrow_right S māju būvdarbu izmaksas 995,328.19 1,042,931.99 536,967.1…" at bounding box center [330, 186] width 641 height 211
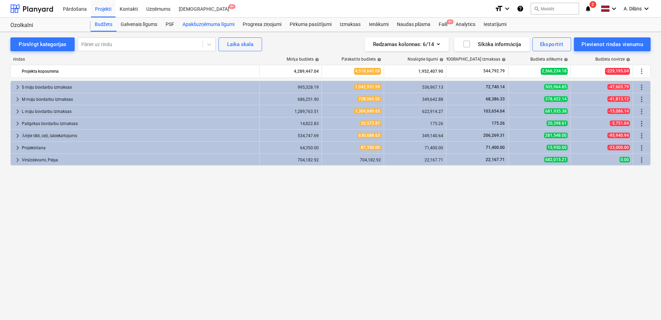
click at [218, 22] on div "Apakšuzņēmuma līgumi" at bounding box center [208, 25] width 60 height 14
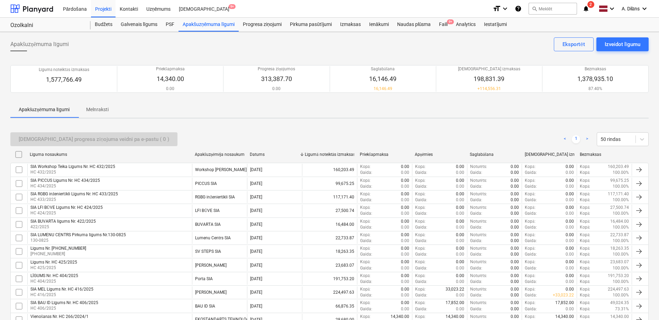
drag, startPoint x: 173, startPoint y: 120, endPoint x: 164, endPoint y: 106, distance: 16.7
drag, startPoint x: 164, startPoint y: 106, endPoint x: 159, endPoint y: 102, distance: 6.1
click at [159, 102] on div "Apakšuzņēmuma līgumi Melnraksti" at bounding box center [329, 109] width 638 height 17
drag, startPoint x: 155, startPoint y: 125, endPoint x: 153, endPoint y: 108, distance: 16.7
drag, startPoint x: 153, startPoint y: 108, endPoint x: 149, endPoint y: 103, distance: 5.7
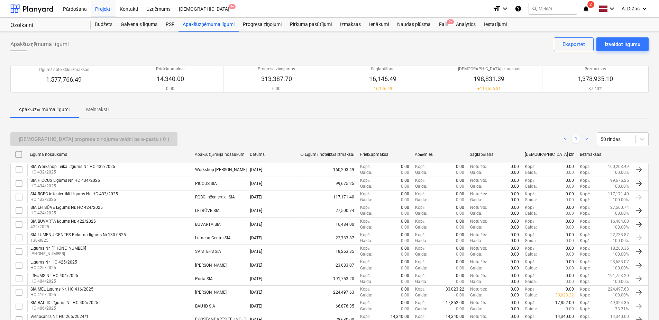
click at [149, 103] on div "Apakšuzņēmuma līgumi Melnraksti" at bounding box center [329, 109] width 638 height 17
click at [6, 97] on div "Apakšuzņēmuma līgumi Izveidot līgumu Eksportēt Līgumā noteiktās izmaksas 1,577,…" at bounding box center [329, 246] width 659 height 428
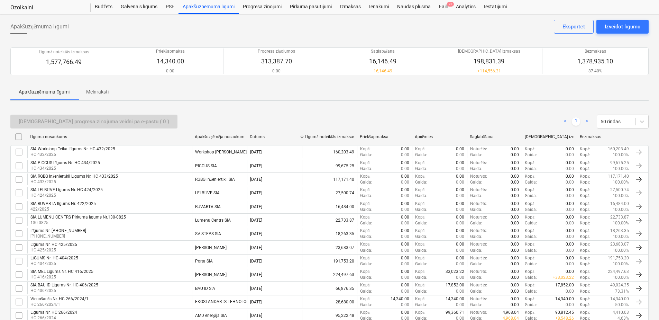
scroll to position [2, 0]
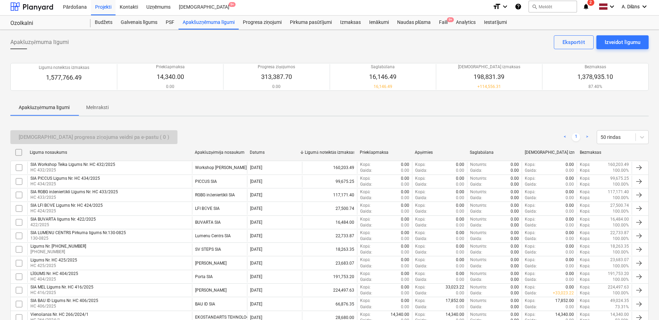
click at [95, 107] on p "Melnraksti" at bounding box center [97, 107] width 22 height 7
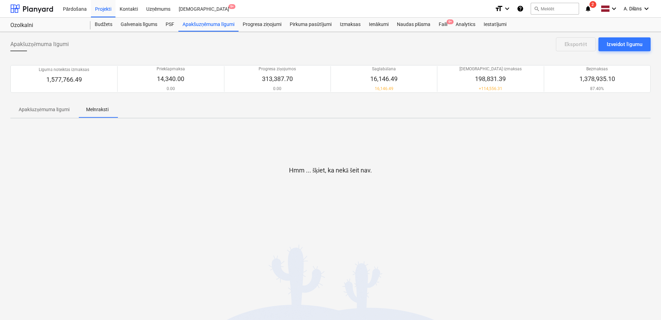
click at [47, 111] on p "Apakšuzņēmuma līgumi" at bounding box center [44, 109] width 51 height 7
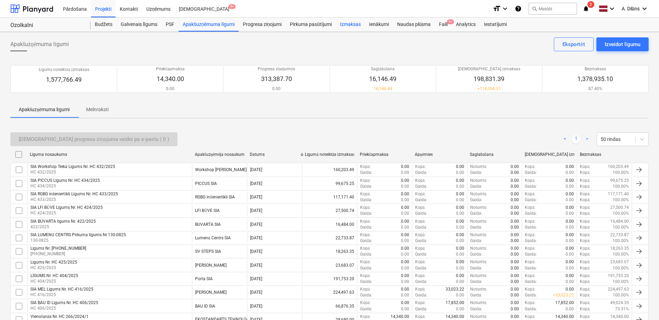
click at [352, 26] on div "Izmaksas" at bounding box center [350, 25] width 29 height 14
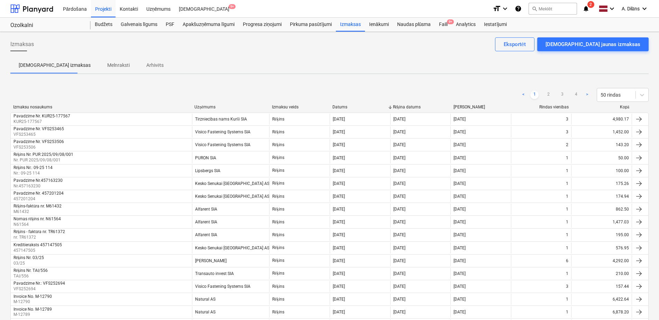
drag, startPoint x: 236, startPoint y: 59, endPoint x: 199, endPoint y: 53, distance: 37.5
drag, startPoint x: 199, startPoint y: 53, endPoint x: 177, endPoint y: 48, distance: 21.8
click at [177, 48] on div "Izmaksas Apstipriniet jaunas izmaksas Eksportēt" at bounding box center [329, 46] width 638 height 19
click at [103, 24] on div "Budžets" at bounding box center [104, 25] width 26 height 14
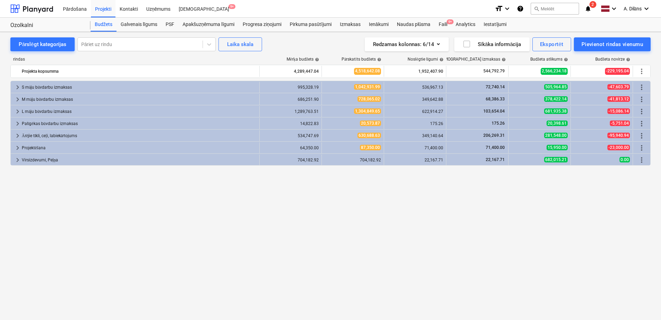
drag, startPoint x: 255, startPoint y: 231, endPoint x: 238, endPoint y: 226, distance: 18.3
click at [238, 226] on div "keyboard_arrow_right S māju būvdarbu izmaksas 995,328.19 1,042,931.99 536,967.1…" at bounding box center [330, 186] width 641 height 211
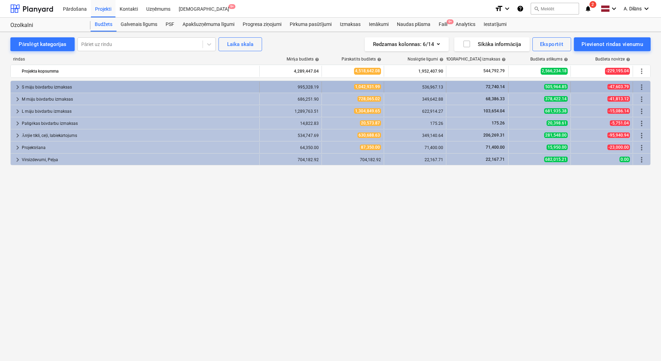
click at [15, 86] on span "keyboard_arrow_right" at bounding box center [17, 87] width 8 height 8
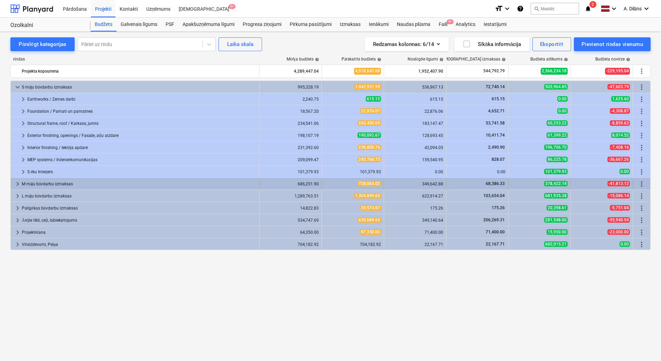
click at [18, 184] on span "keyboard_arrow_right" at bounding box center [17, 184] width 8 height 8
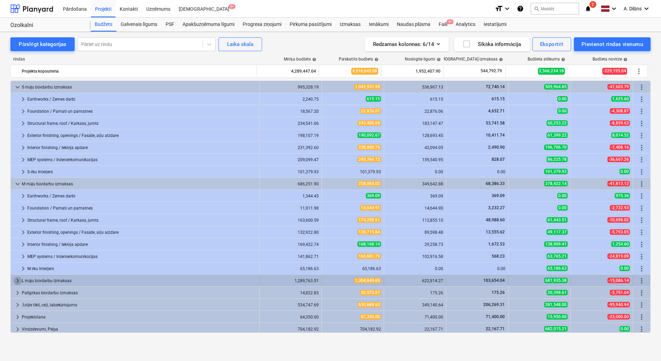
click at [17, 279] on span "keyboard_arrow_right" at bounding box center [17, 281] width 8 height 8
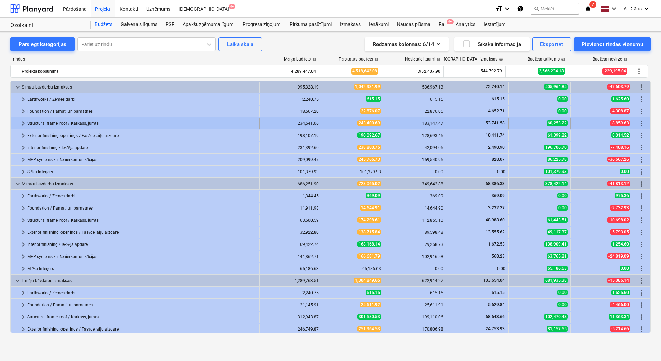
click at [46, 122] on div "Structural frame, roof / Karkass, jumts" at bounding box center [141, 123] width 229 height 11
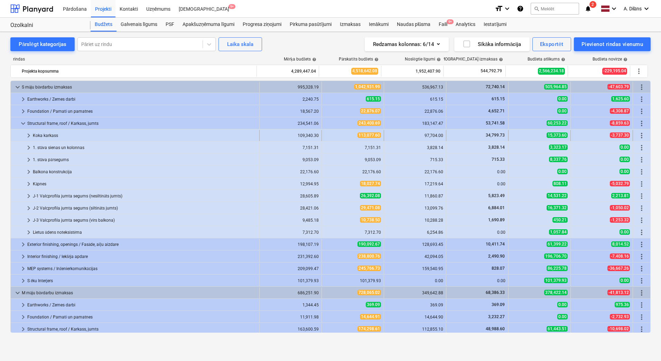
click at [37, 136] on div "Koka karkass" at bounding box center [145, 135] width 224 height 11
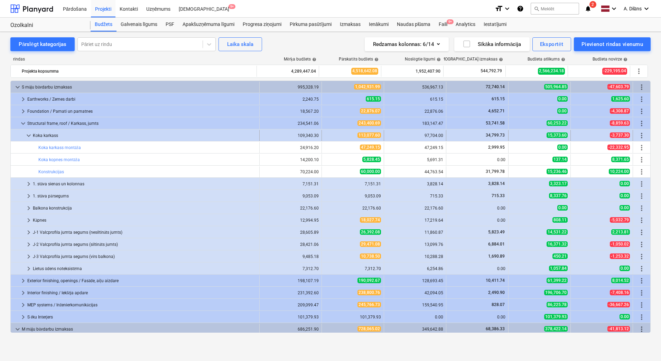
click at [48, 135] on div "Koka karkass" at bounding box center [145, 135] width 224 height 11
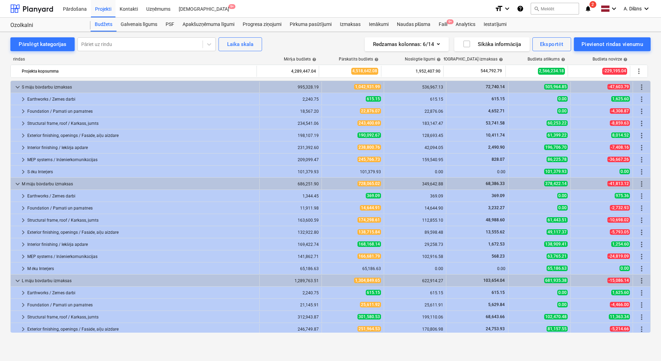
click at [22, 146] on span "keyboard_arrow_right" at bounding box center [23, 148] width 8 height 8
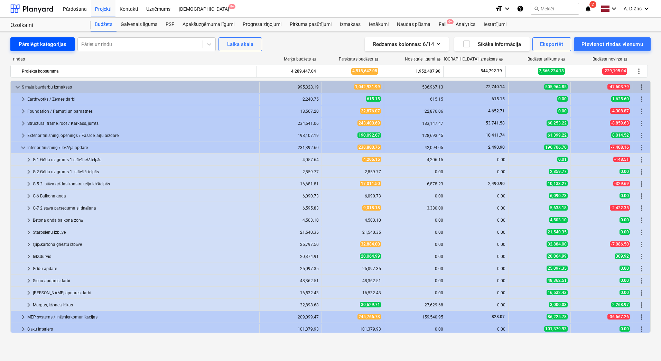
click at [41, 46] on div "Pārslēgt kategorijas" at bounding box center [43, 44] width 48 height 9
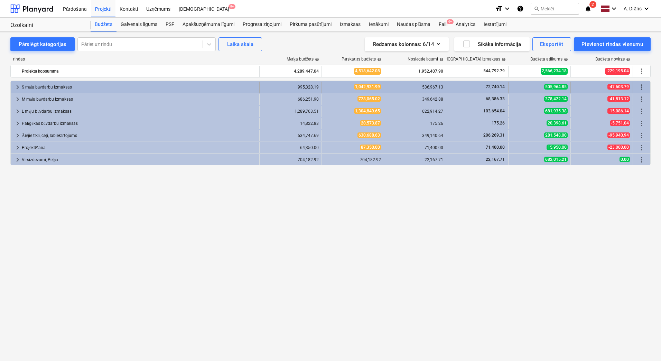
click at [16, 85] on span "keyboard_arrow_right" at bounding box center [17, 87] width 8 height 8
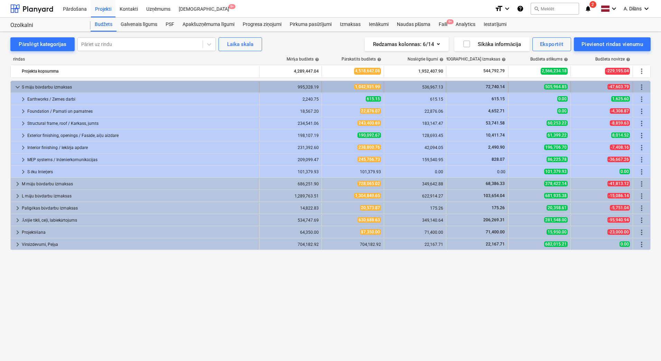
click at [17, 86] on span "keyboard_arrow_down" at bounding box center [17, 87] width 8 height 8
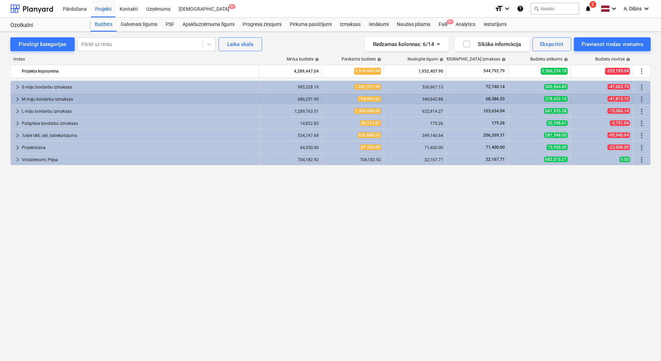
click at [17, 99] on span "keyboard_arrow_right" at bounding box center [17, 99] width 8 height 8
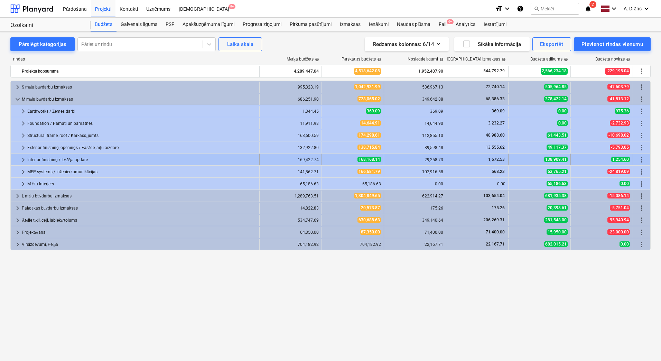
click at [22, 160] on span "keyboard_arrow_right" at bounding box center [23, 160] width 8 height 8
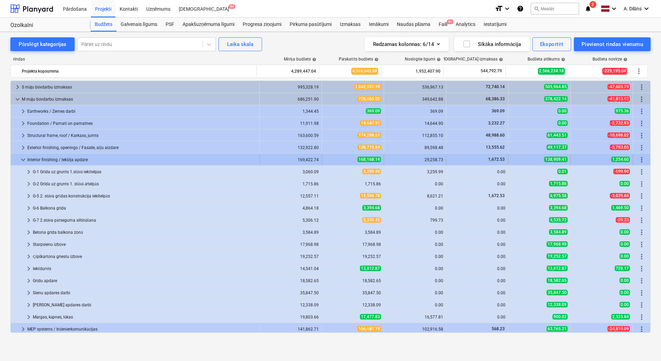
click at [24, 159] on span "keyboard_arrow_down" at bounding box center [23, 160] width 8 height 8
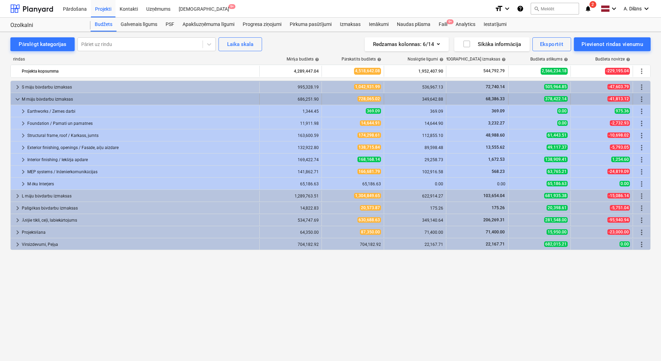
click at [17, 100] on span "keyboard_arrow_down" at bounding box center [17, 99] width 8 height 8
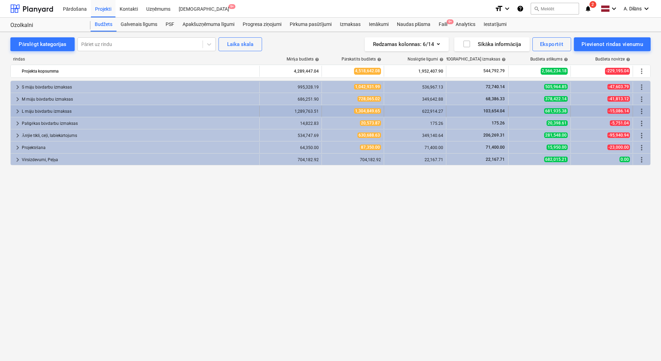
click at [15, 110] on span "keyboard_arrow_right" at bounding box center [17, 111] width 8 height 8
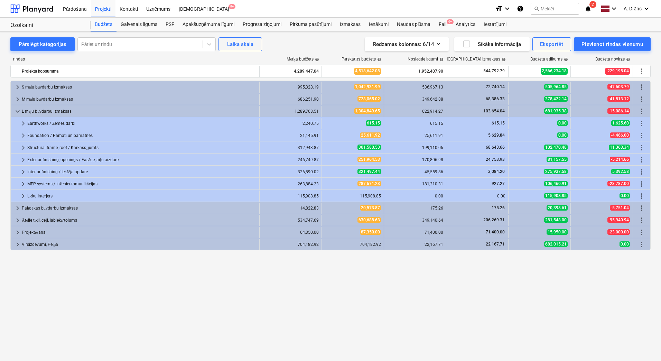
click at [594, 9] on div "format_size keyboard_arrow_down help search Meklēt notifications 2 keyboard_arr…" at bounding box center [573, 8] width 156 height 17
click at [588, 8] on icon "notifications" at bounding box center [588, 8] width 7 height 8
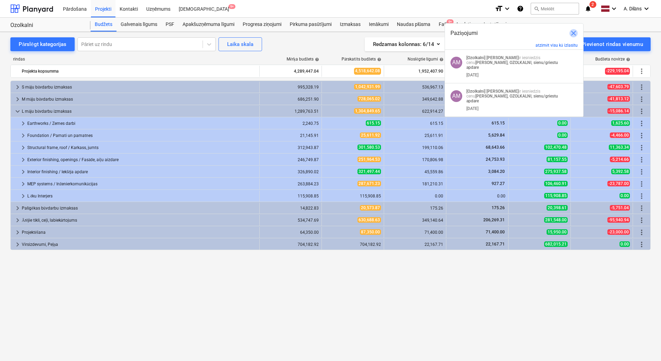
click at [575, 32] on span "close" at bounding box center [574, 33] width 8 height 8
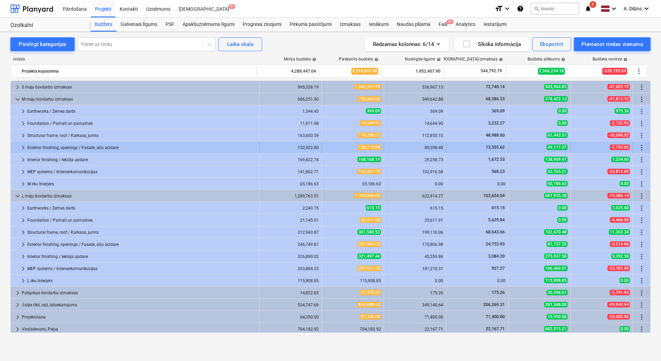
click at [25, 147] on span "keyboard_arrow_right" at bounding box center [23, 148] width 8 height 8
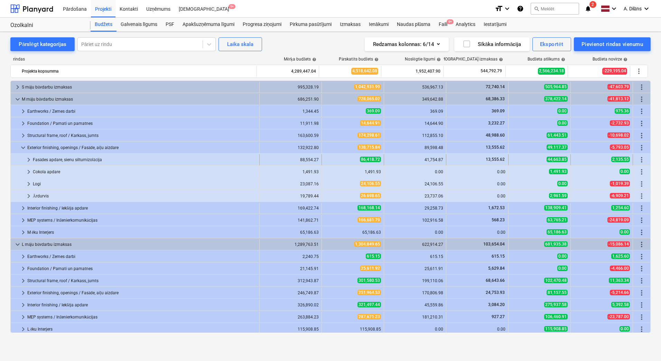
click at [71, 159] on div "Fasādes apdare, sienu siltumizolācija" at bounding box center [145, 159] width 224 height 11
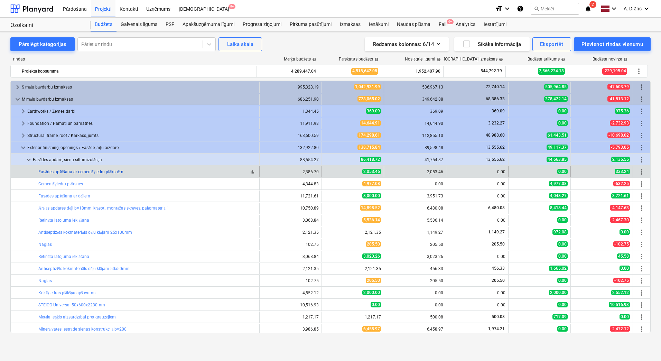
click at [113, 171] on link "Fasādes apšūšana ar cementšķiedru plāksnēm" at bounding box center [80, 171] width 85 height 5
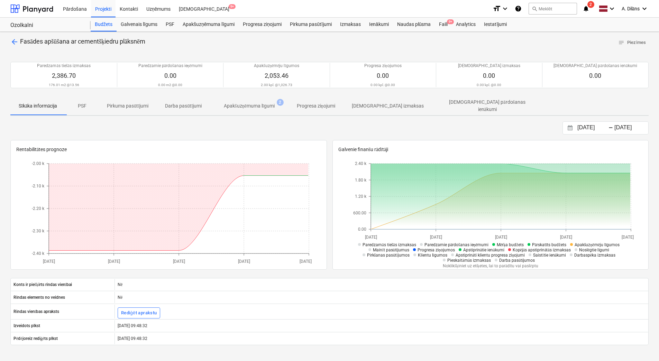
click at [246, 109] on span "Apakšuzņēmuma līgumi 2" at bounding box center [249, 106] width 79 height 12
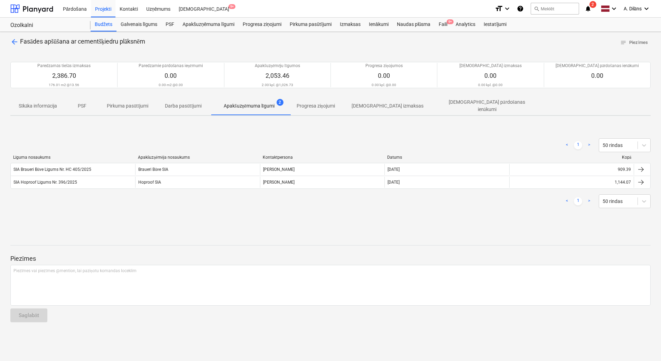
click at [14, 44] on span "arrow_back" at bounding box center [14, 42] width 8 height 8
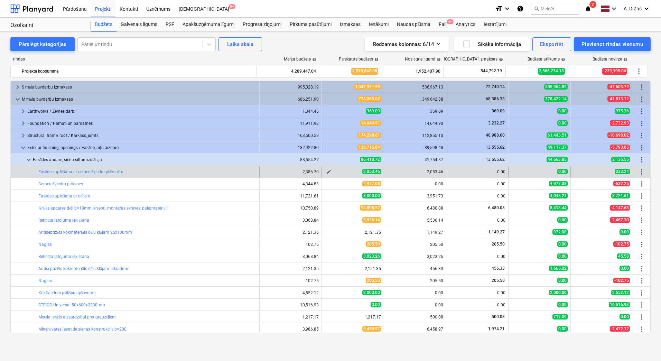
click at [328, 172] on span "edit" at bounding box center [329, 172] width 6 height 6
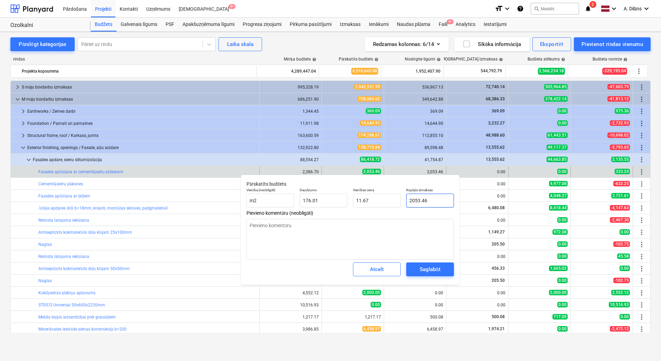
drag, startPoint x: 440, startPoint y: 201, endPoint x: 404, endPoint y: 201, distance: 35.3
click at [404, 200] on div "Kopējās izmaksas 2053.46" at bounding box center [430, 197] width 53 height 25
click at [434, 270] on div "Saglabāt" at bounding box center [430, 269] width 20 height 9
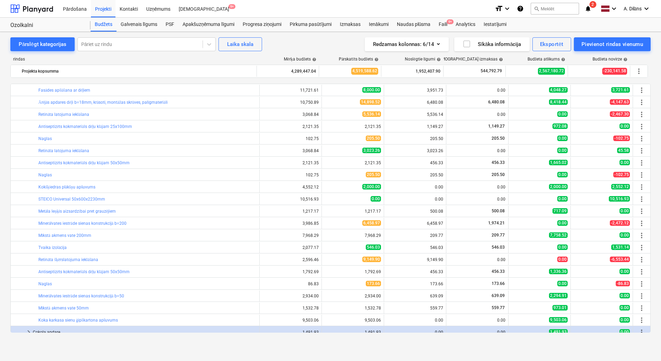
scroll to position [138, 0]
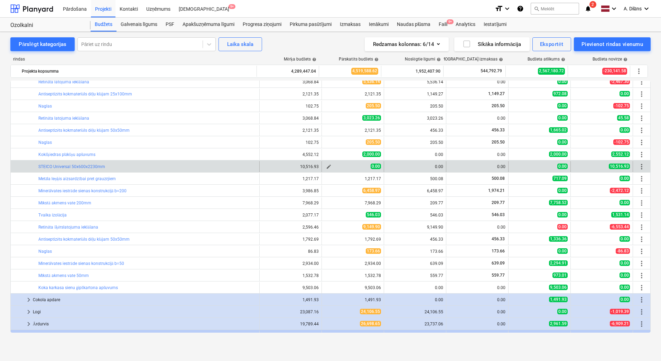
click at [326, 168] on span "edit" at bounding box center [329, 167] width 6 height 6
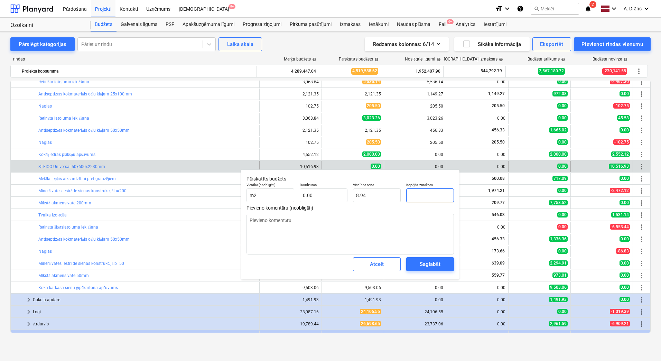
drag, startPoint x: 412, startPoint y: 196, endPoint x: 404, endPoint y: 195, distance: 8.7
click at [404, 195] on div "Kopējās izmaksas" at bounding box center [430, 192] width 53 height 25
click at [418, 231] on textarea at bounding box center [351, 234] width 208 height 41
click at [432, 266] on div "Saglabāt" at bounding box center [430, 264] width 20 height 9
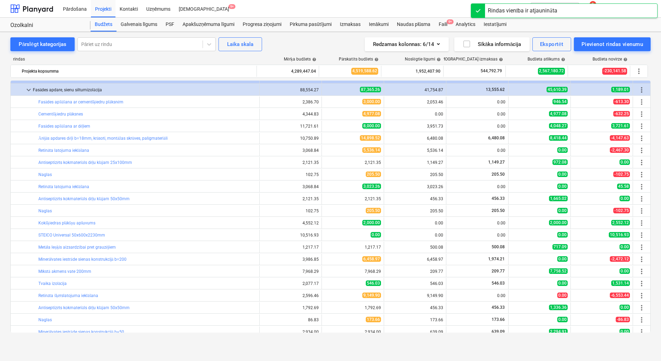
scroll to position [69, 0]
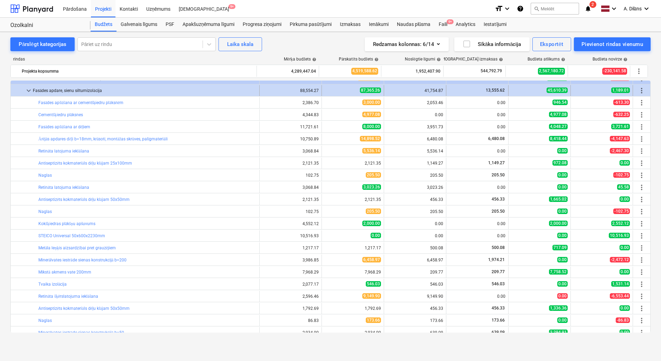
click at [27, 90] on span "keyboard_arrow_down" at bounding box center [29, 90] width 8 height 8
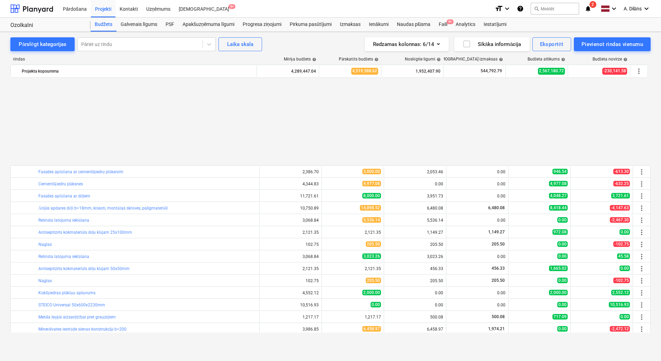
scroll to position [104, 0]
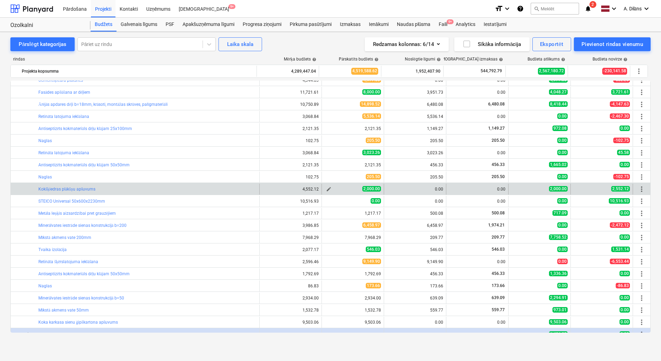
click at [326, 189] on span "edit" at bounding box center [329, 189] width 6 height 6
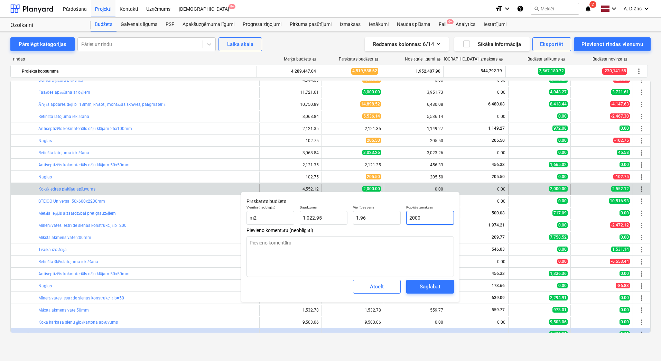
drag, startPoint x: 434, startPoint y: 218, endPoint x: 404, endPoint y: 220, distance: 30.1
click at [404, 218] on div "Kopējās izmaksas 2000" at bounding box center [430, 214] width 53 height 25
click at [380, 275] on textarea at bounding box center [351, 256] width 208 height 41
click at [434, 289] on div "Saglabāt" at bounding box center [430, 286] width 20 height 9
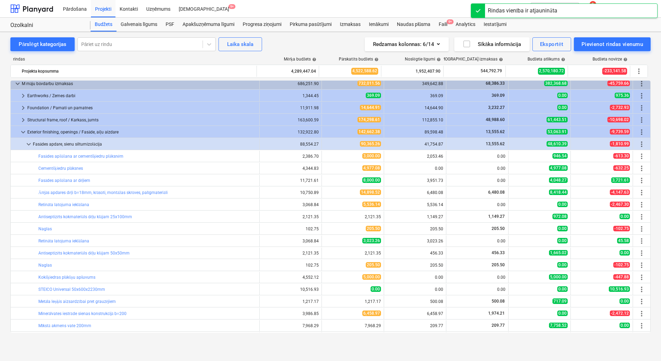
scroll to position [0, 0]
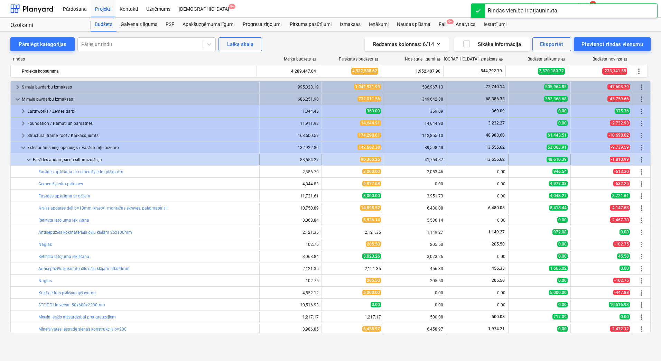
click at [28, 159] on span "keyboard_arrow_down" at bounding box center [29, 160] width 8 height 8
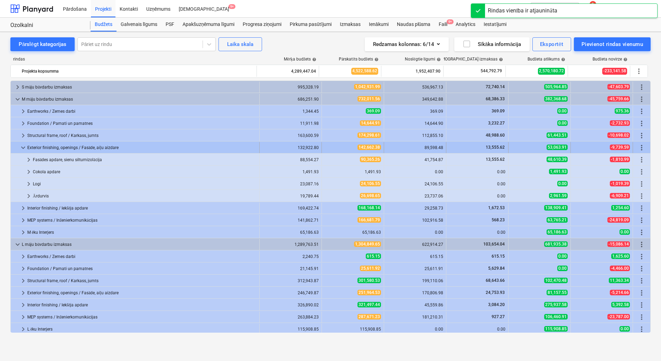
click at [18, 145] on div at bounding box center [16, 147] width 6 height 11
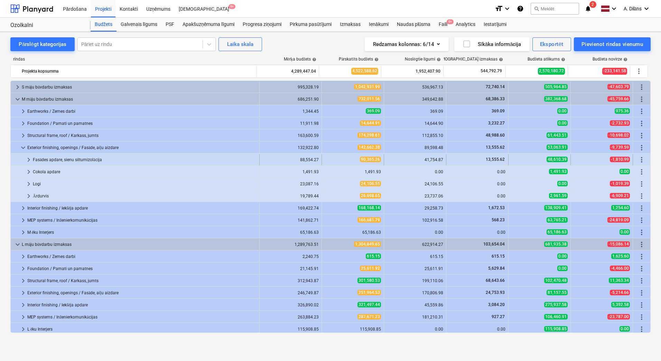
click at [26, 160] on span "keyboard_arrow_right" at bounding box center [29, 160] width 8 height 8
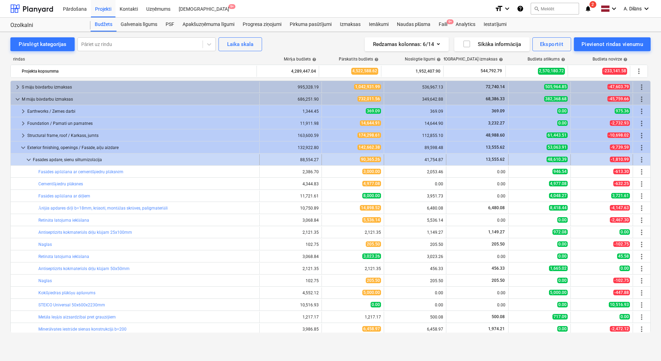
click at [26, 160] on span "keyboard_arrow_down" at bounding box center [29, 160] width 8 height 8
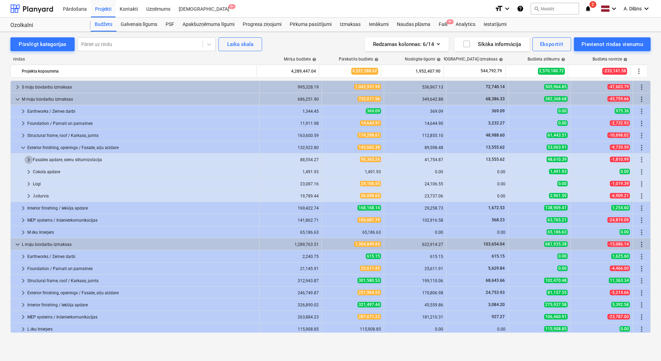
click at [26, 160] on span "keyboard_arrow_right" at bounding box center [29, 160] width 8 height 8
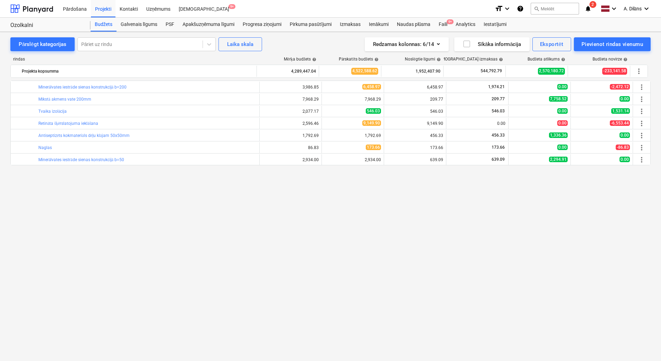
scroll to position [35, 0]
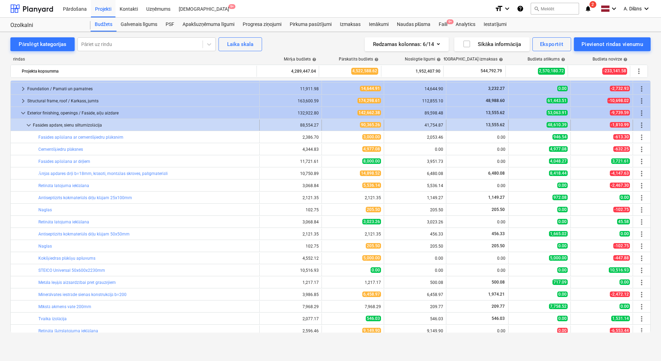
click at [28, 125] on span "keyboard_arrow_down" at bounding box center [29, 125] width 8 height 8
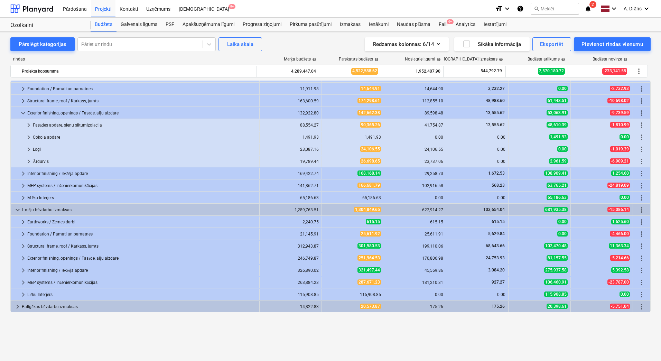
scroll to position [0, 0]
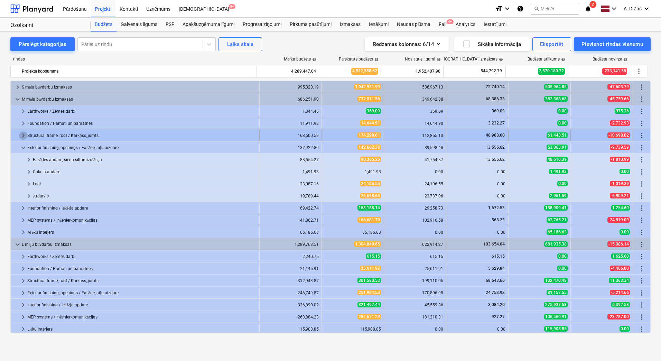
click at [24, 135] on span "keyboard_arrow_right" at bounding box center [23, 135] width 8 height 8
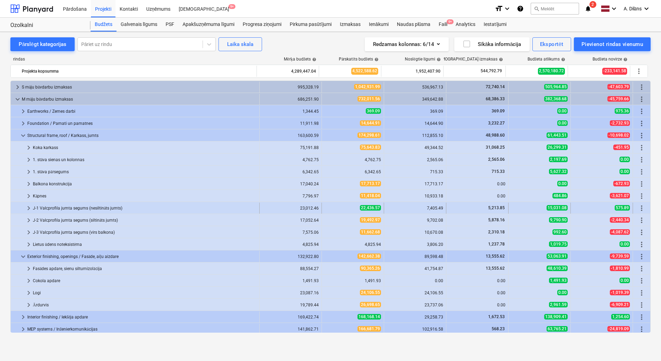
click at [50, 206] on div "J-1 Valcprofila jumta segums (nesiltināts jumts)" at bounding box center [145, 208] width 224 height 11
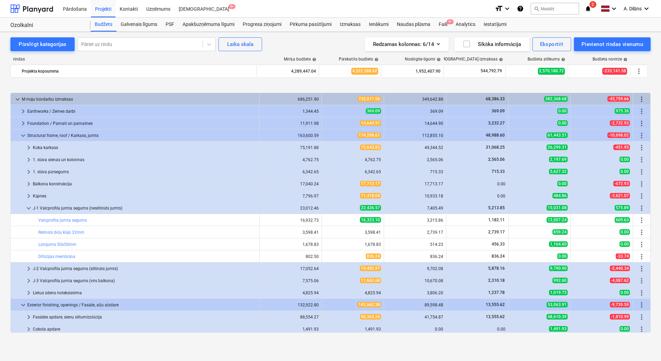
scroll to position [35, 0]
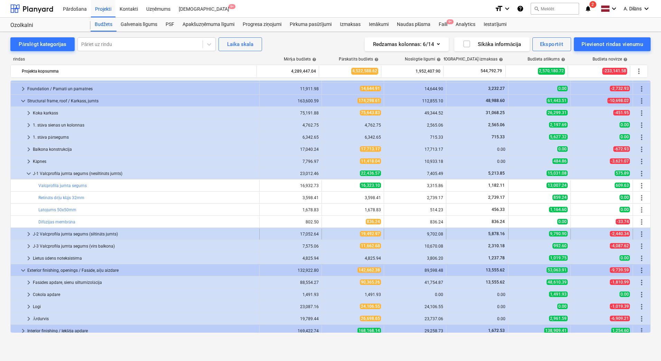
click at [103, 231] on div "J-2 Valcprofila jumta segums (siltināts jumts)" at bounding box center [145, 234] width 224 height 11
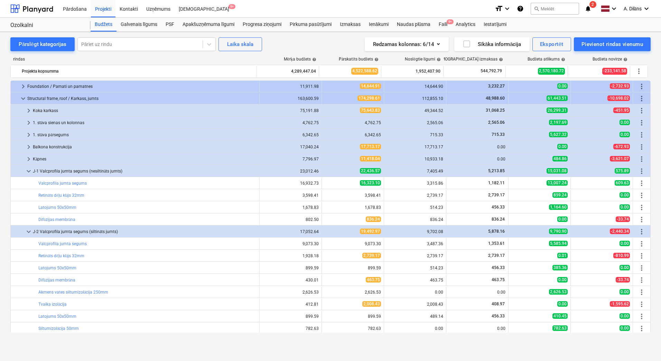
scroll to position [0, 0]
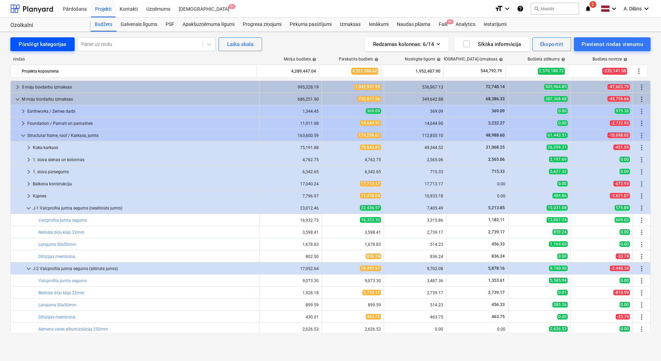
click at [63, 46] on div "Pārslēgt kategorijas" at bounding box center [43, 44] width 48 height 9
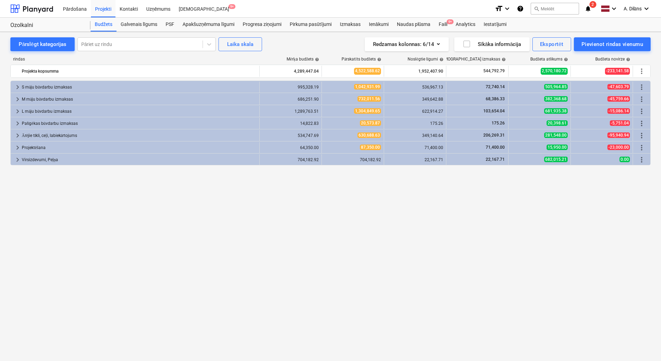
click at [474, 217] on div "keyboard_arrow_right S māju būvdarbu izmaksas 995,328.19 1,042,931.99 536,967.1…" at bounding box center [330, 207] width 641 height 252
